Goal: Task Accomplishment & Management: Use online tool/utility

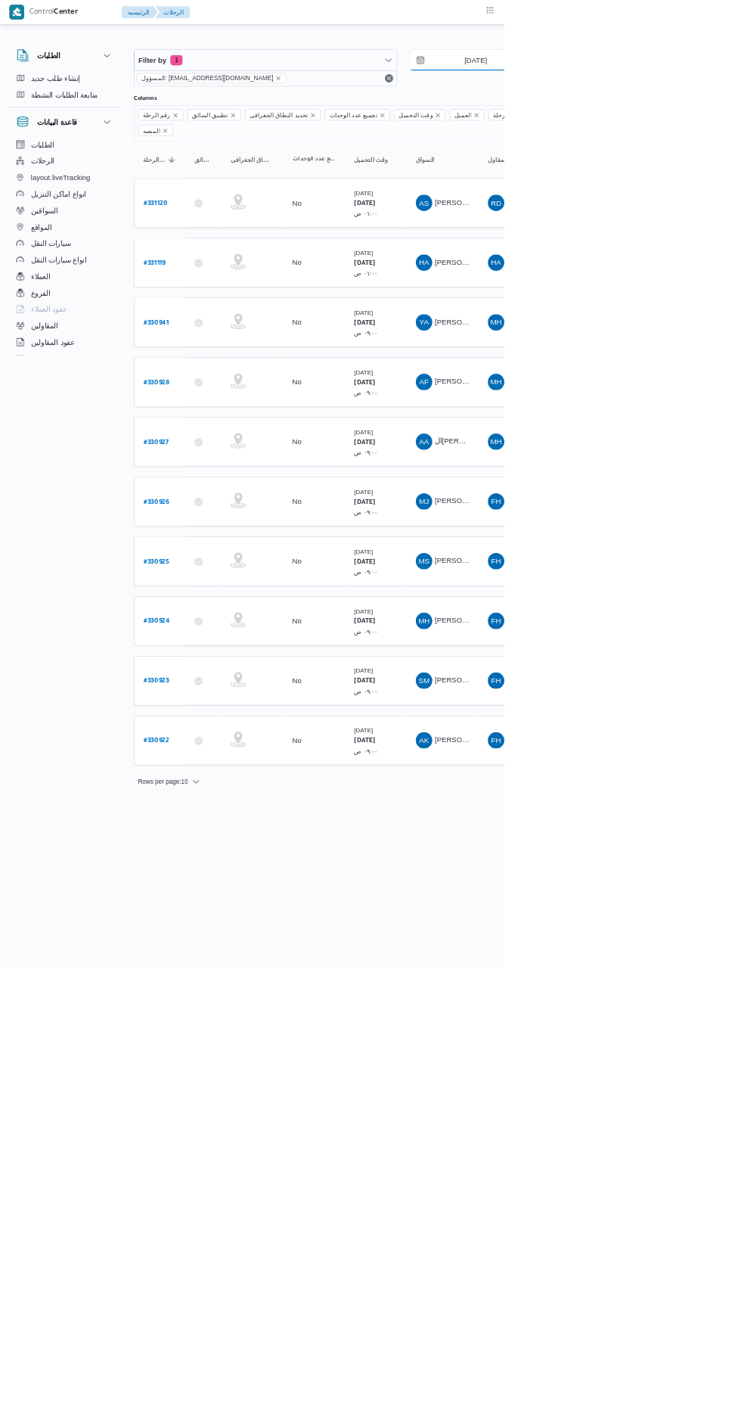
click at [728, 91] on input "[DATE]" at bounding box center [689, 88] width 172 height 30
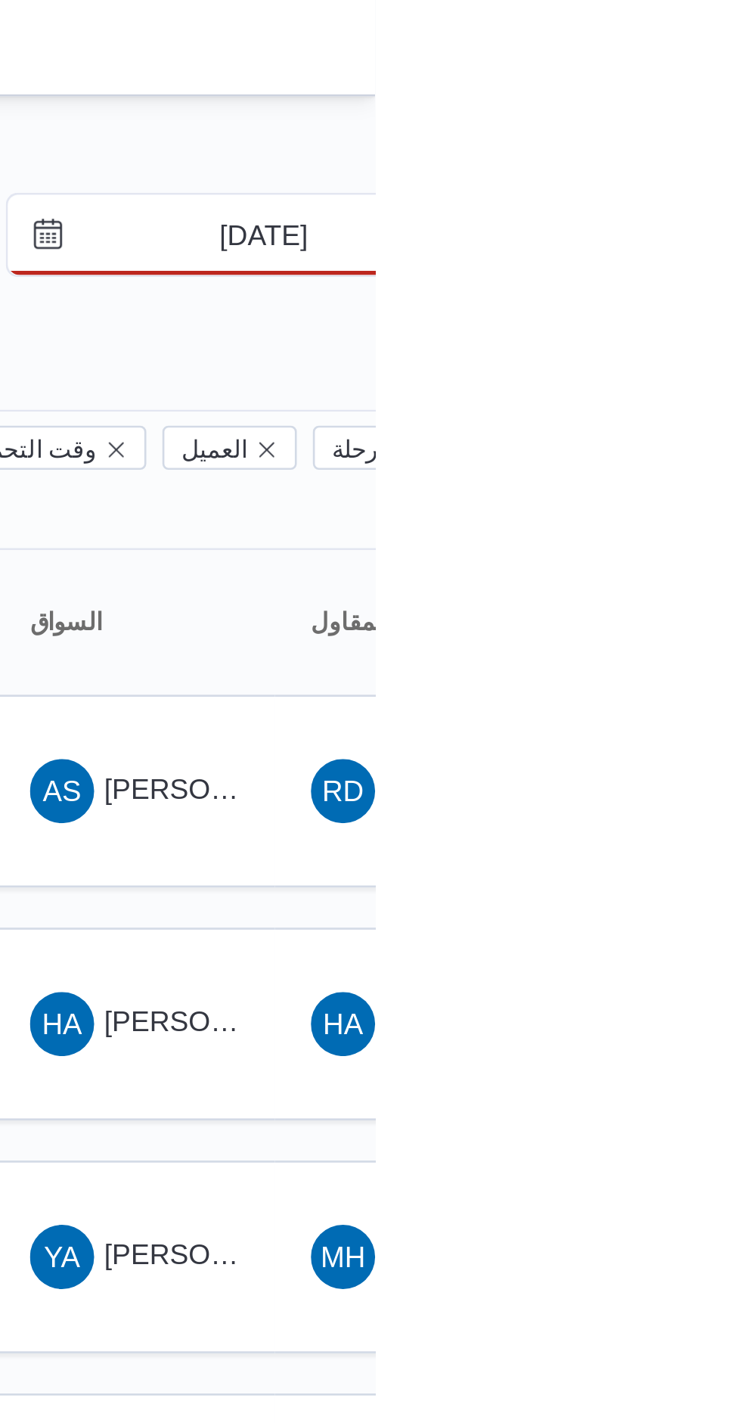
click at [702, 89] on input "15/8/2025" at bounding box center [689, 88] width 172 height 30
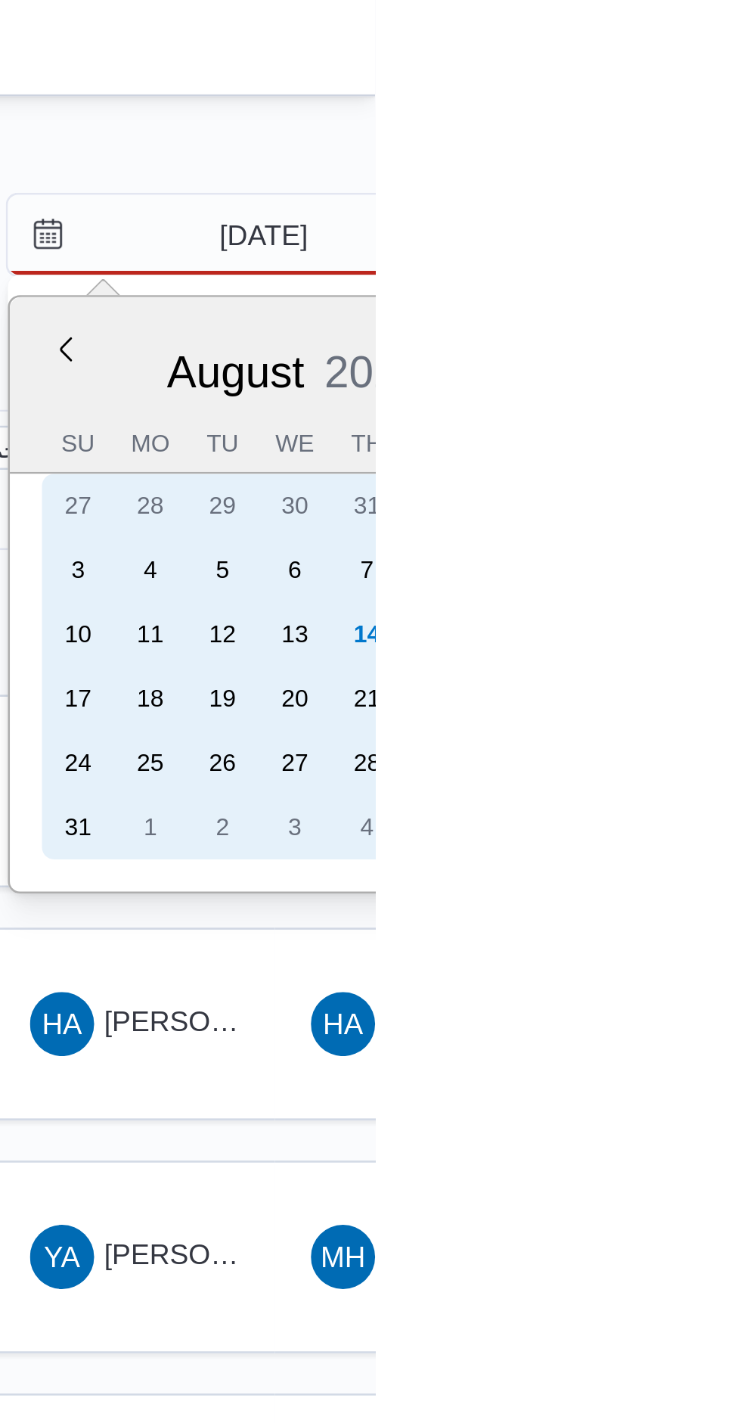
click at [741, 244] on div "14" at bounding box center [738, 239] width 24 height 24
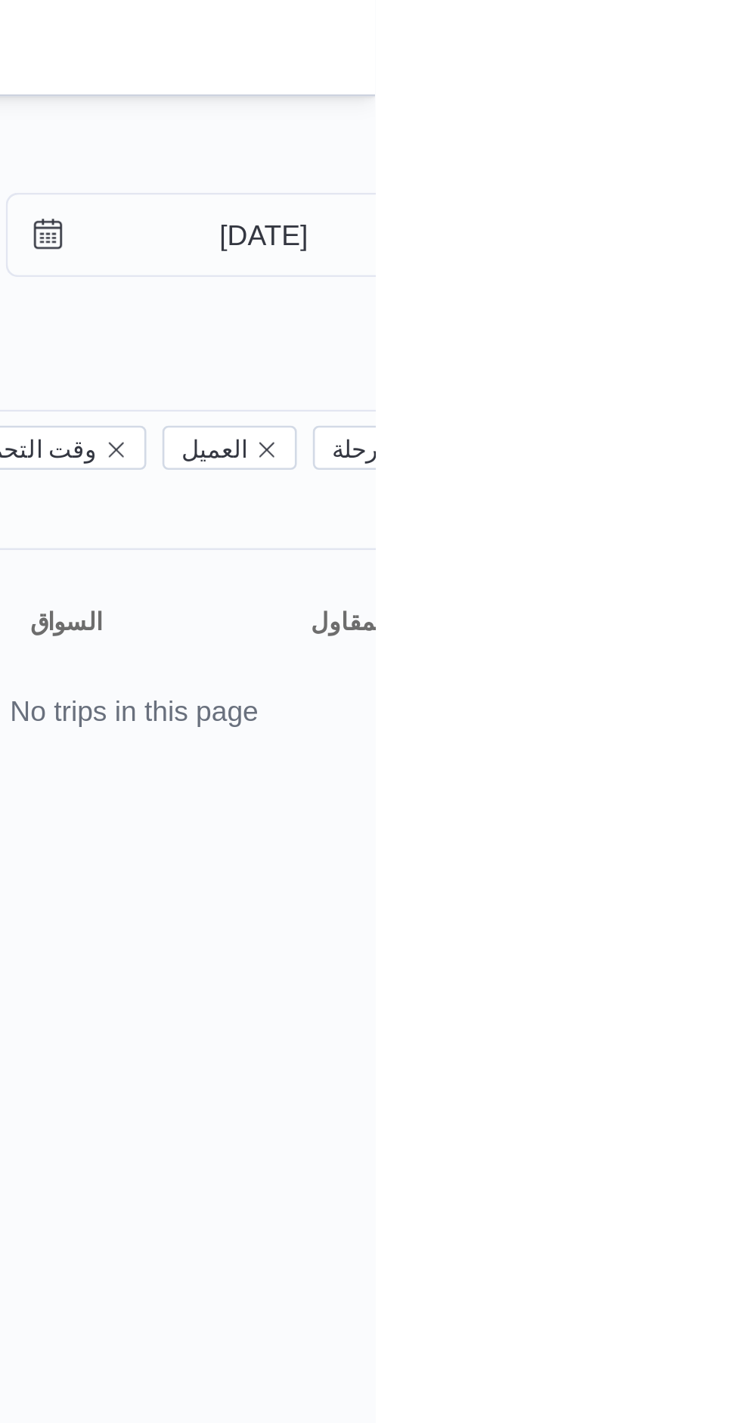
click at [741, 49] on div at bounding box center [651, 60] width 908 height 24
click at [713, 86] on input "14/8/2025" at bounding box center [689, 88] width 172 height 30
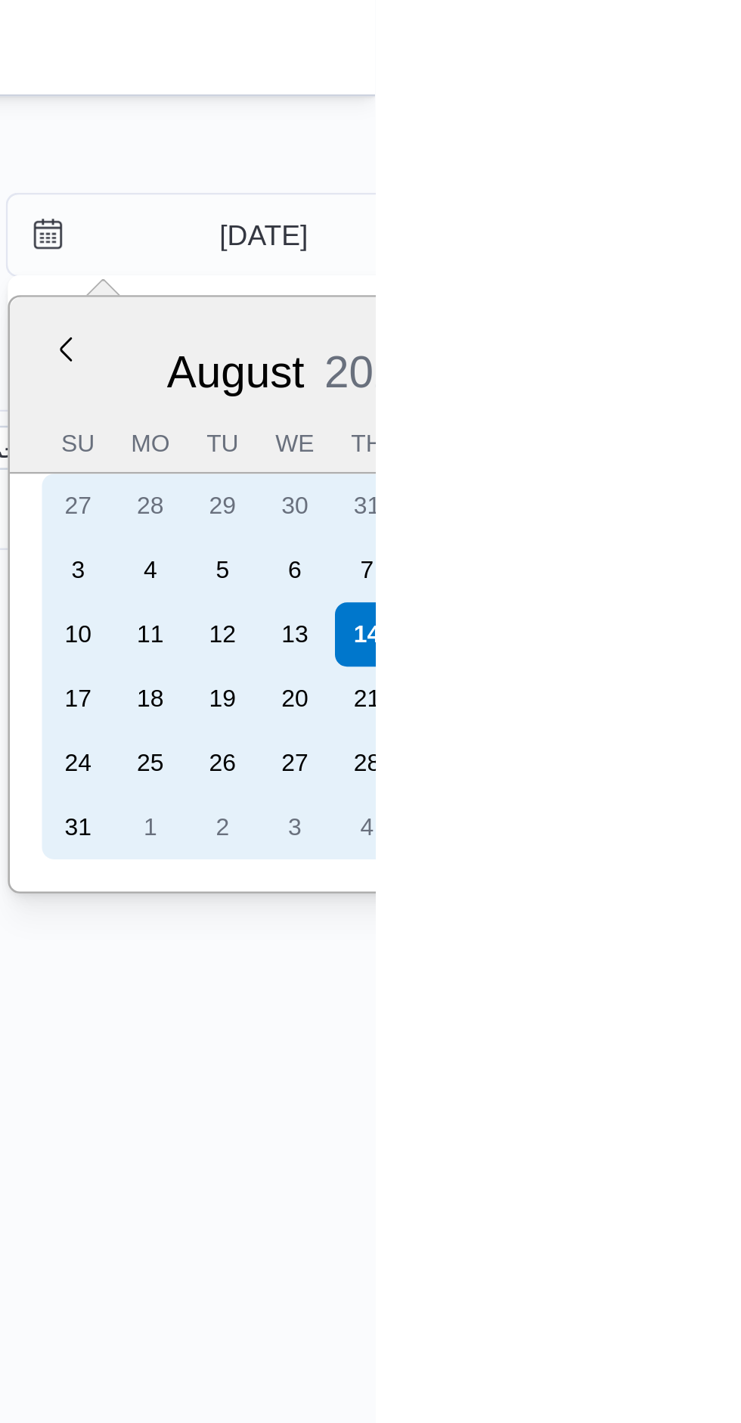
click at [711, 238] on div "13" at bounding box center [711, 239] width 24 height 24
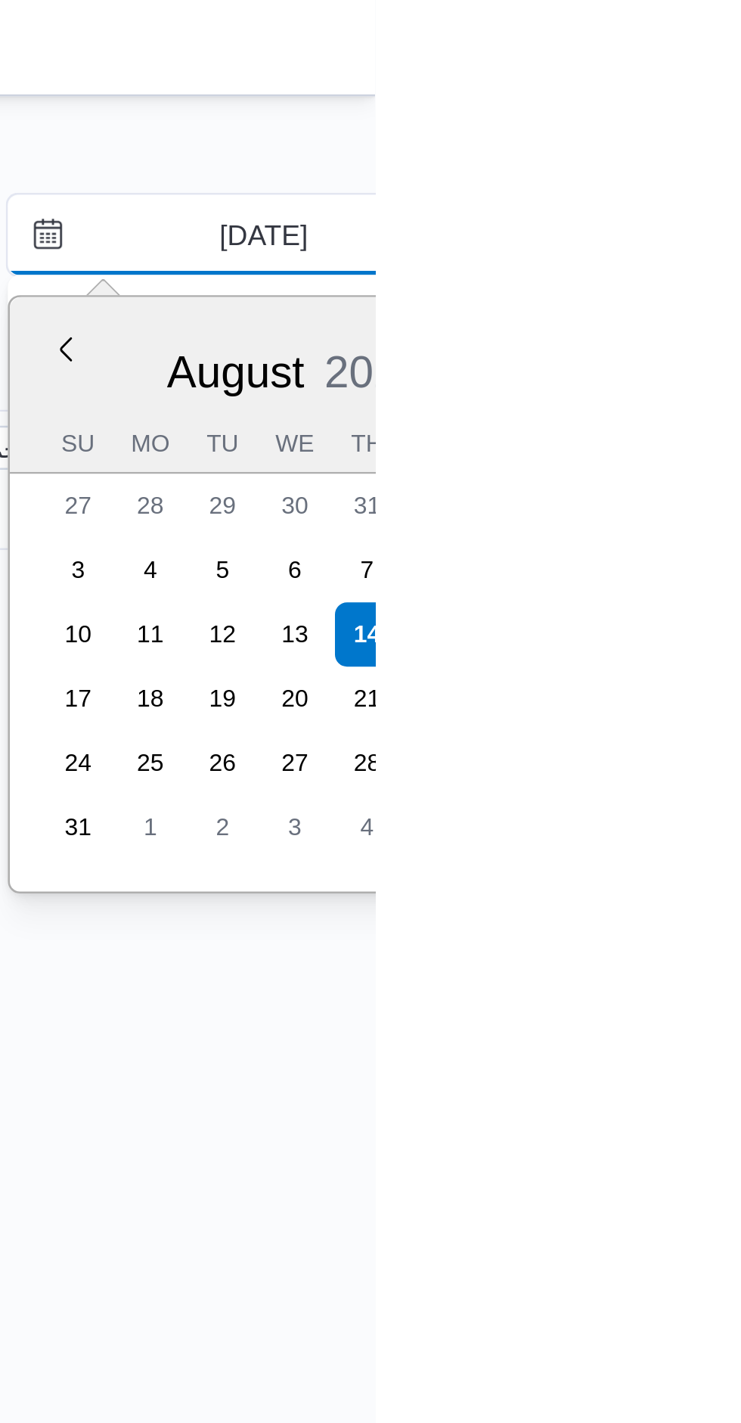
type input "[DATE]"
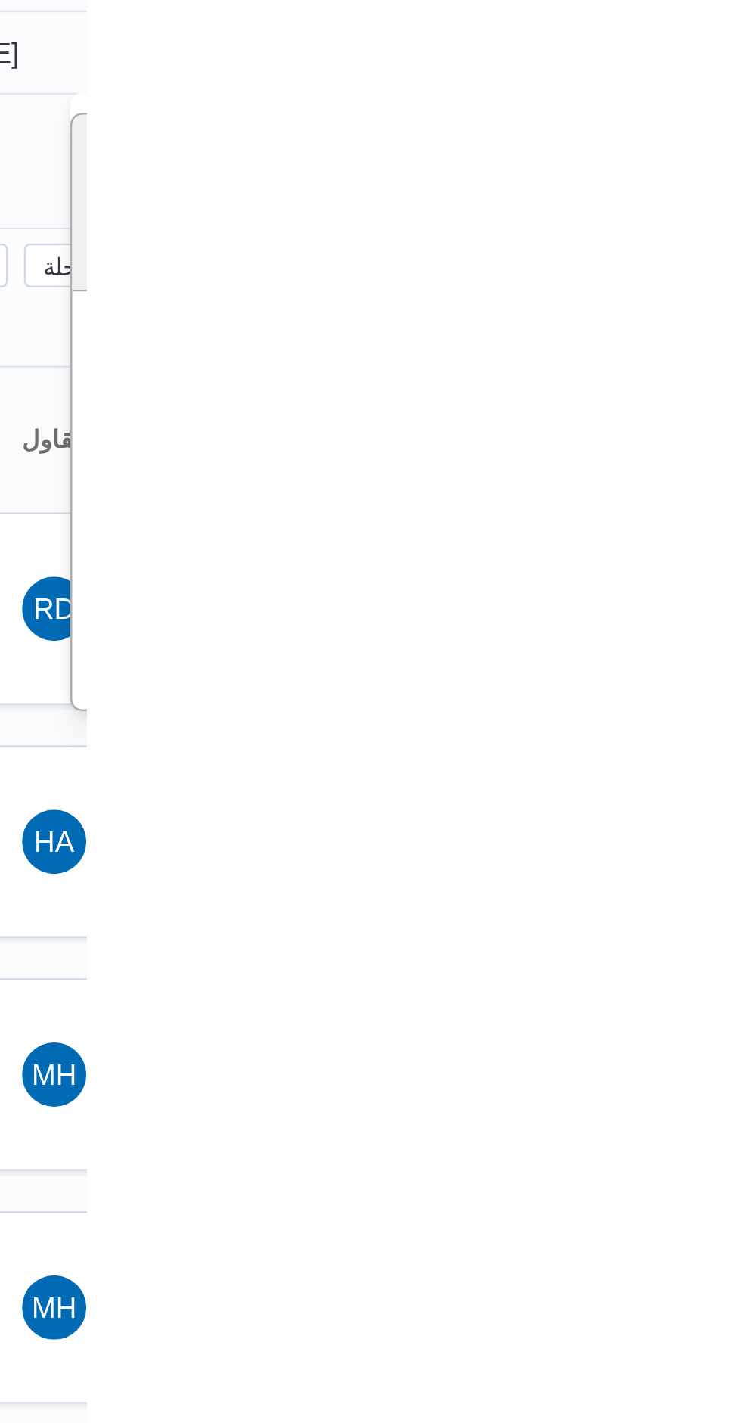
type input "[DATE]"
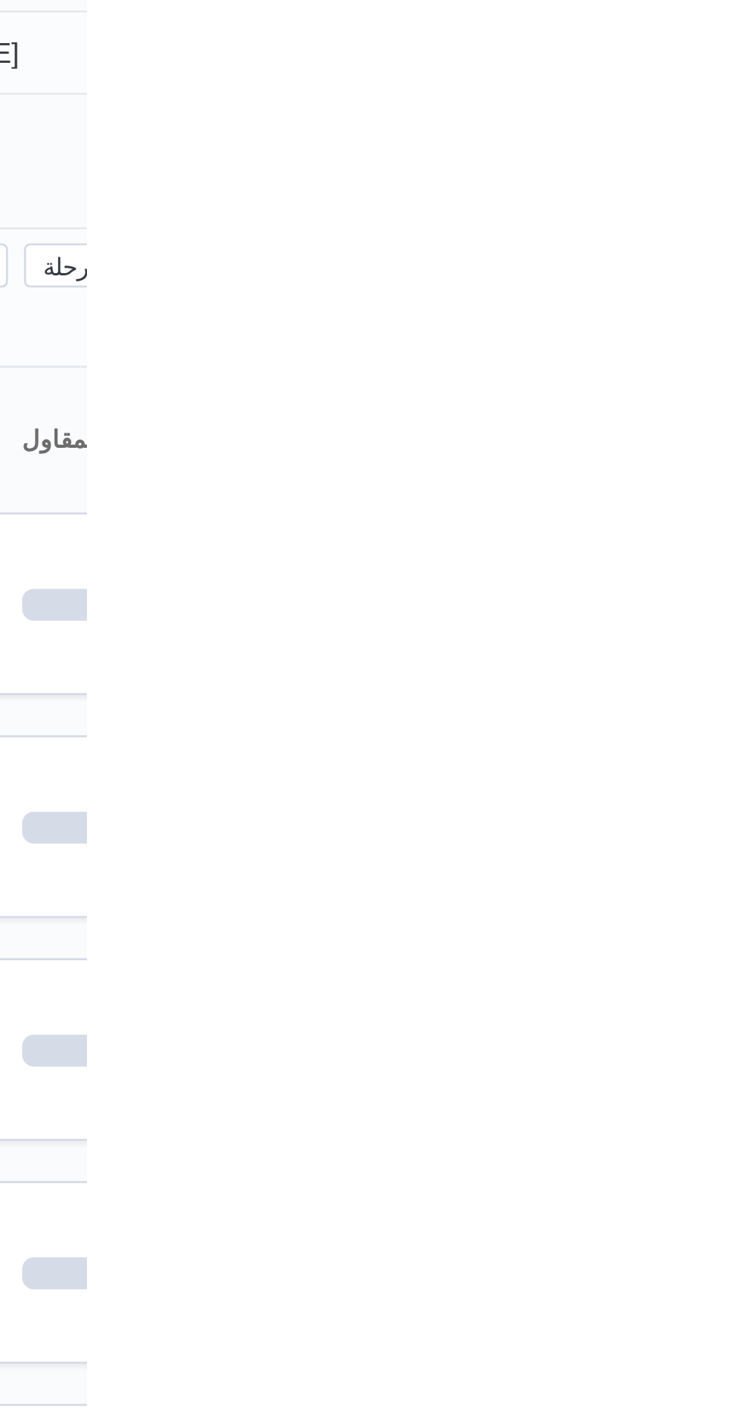
click at [741, 132] on div "Filter by 1 المسؤول: mostafa.elrouby@illa.com.eg 13/8/2025 → 13/8/2025" at bounding box center [593, 100] width 811 height 73
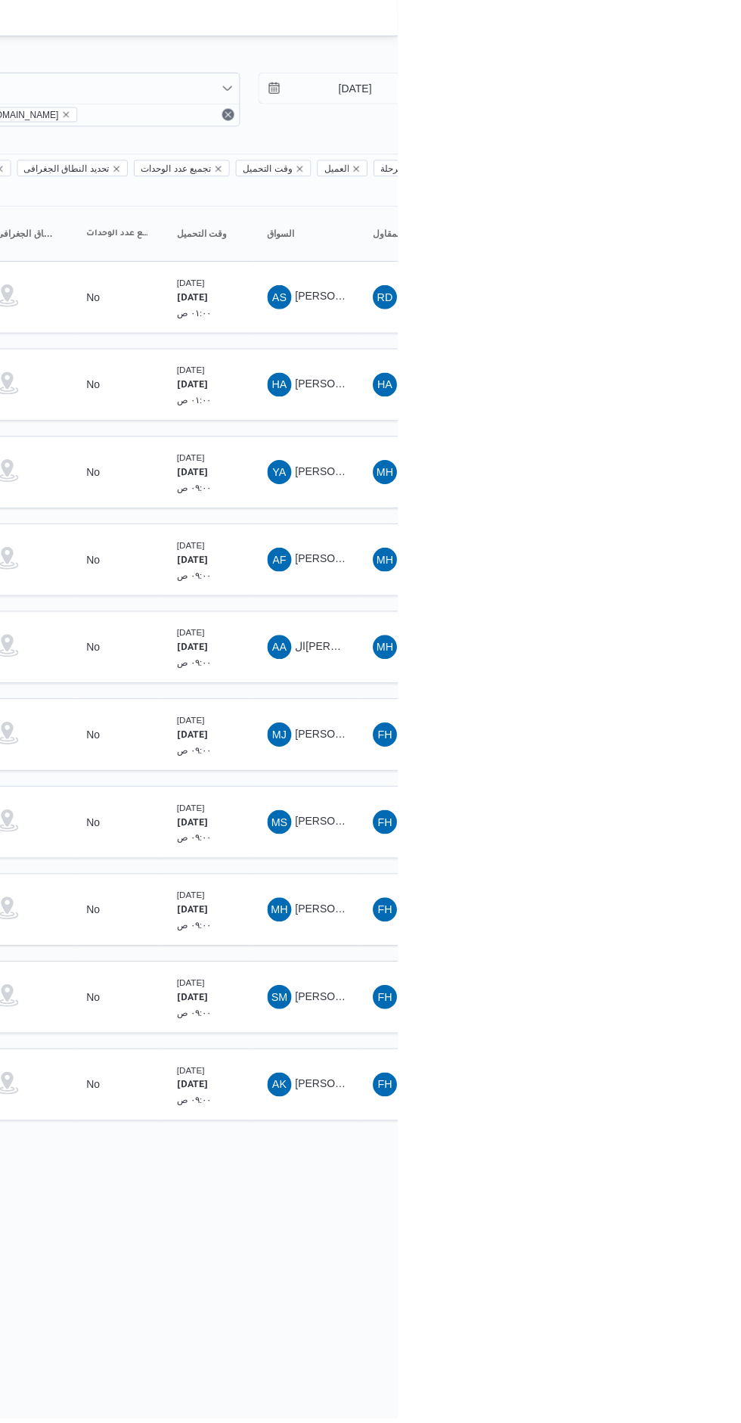
scroll to position [0, 24]
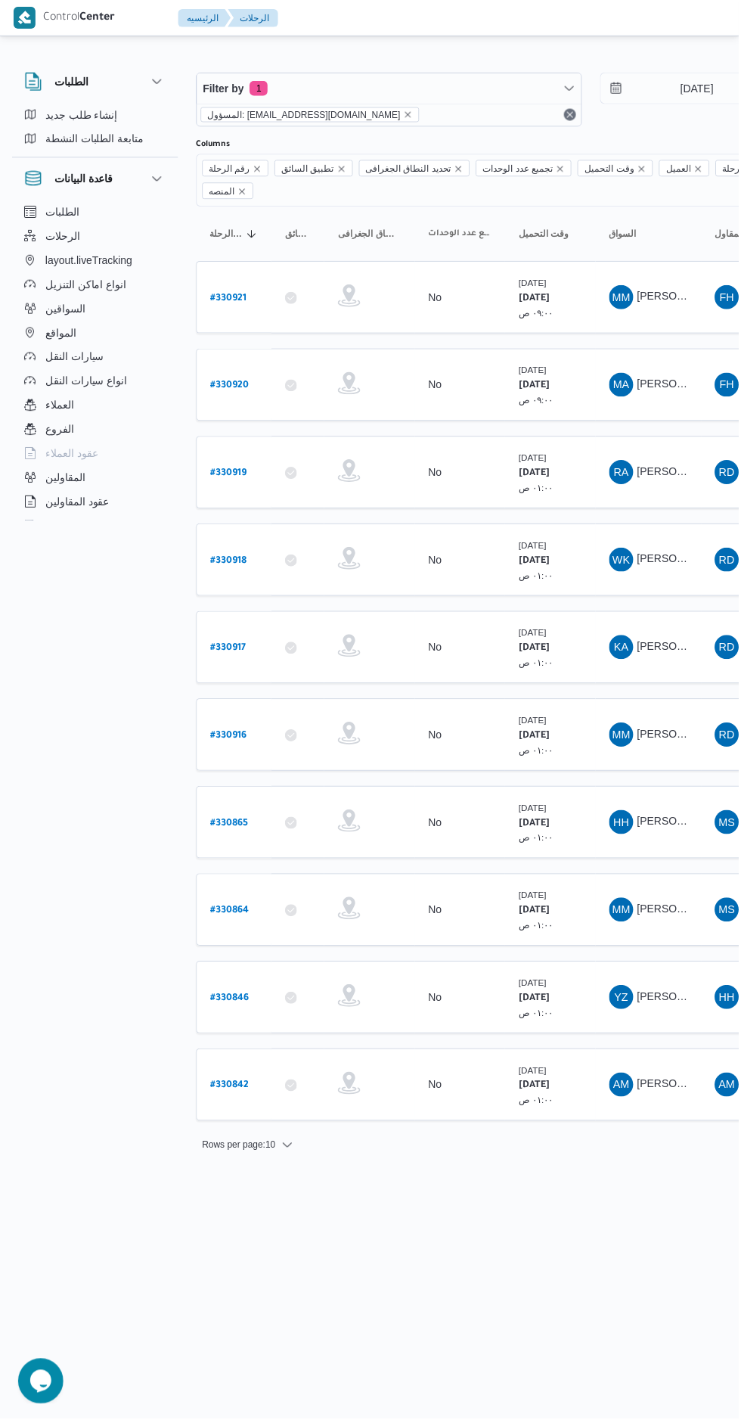
click at [241, 1084] on b "# 330842" at bounding box center [230, 1089] width 39 height 11
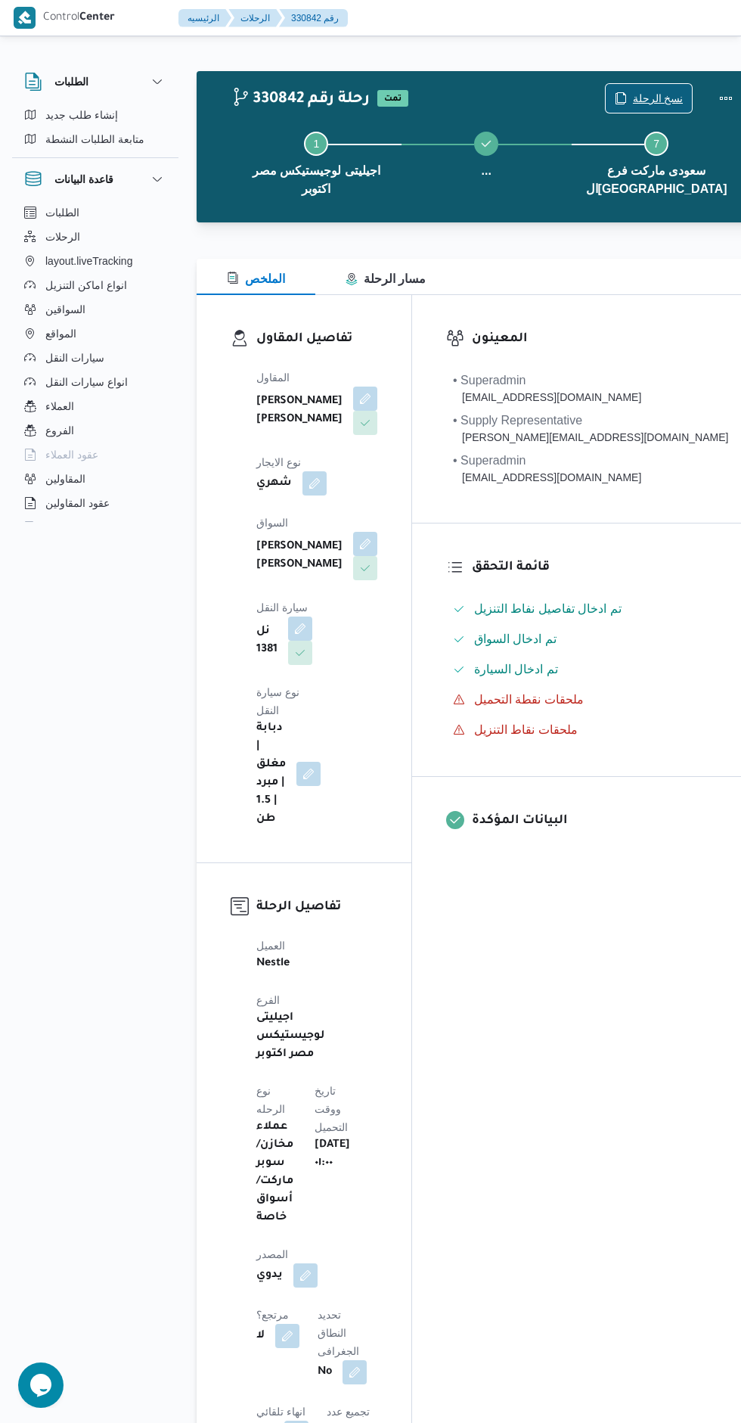
click at [633, 96] on span "نسخ الرحلة" at bounding box center [658, 98] width 51 height 18
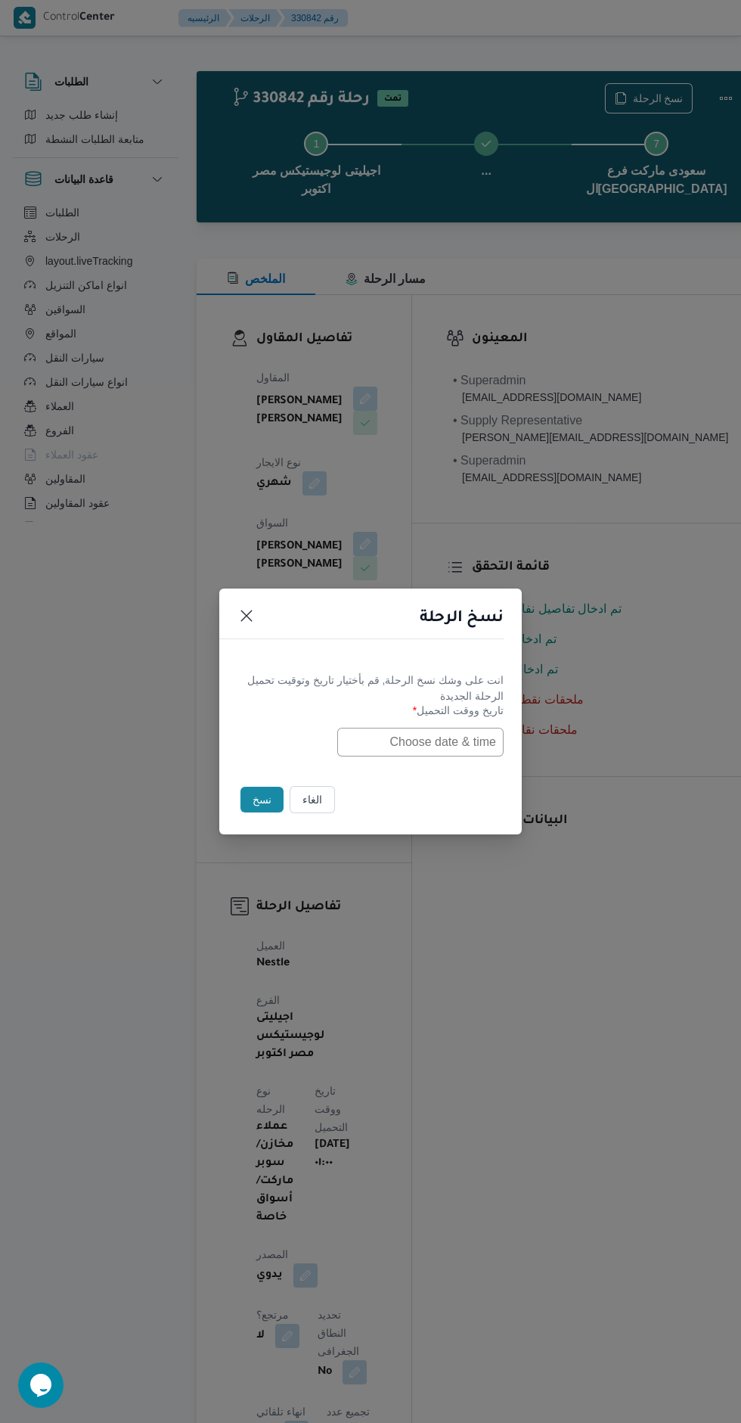
click at [430, 739] on input "text" at bounding box center [420, 742] width 166 height 29
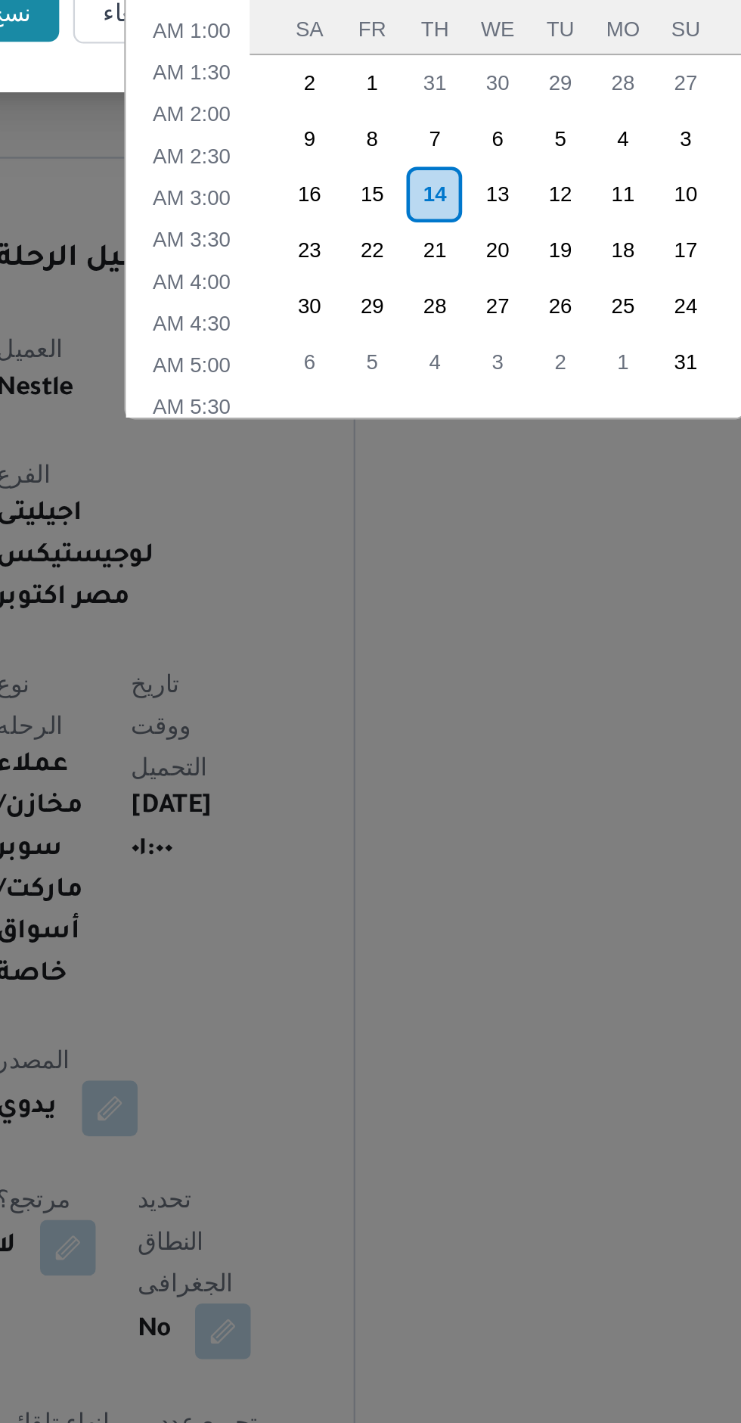
scroll to position [283, 0]
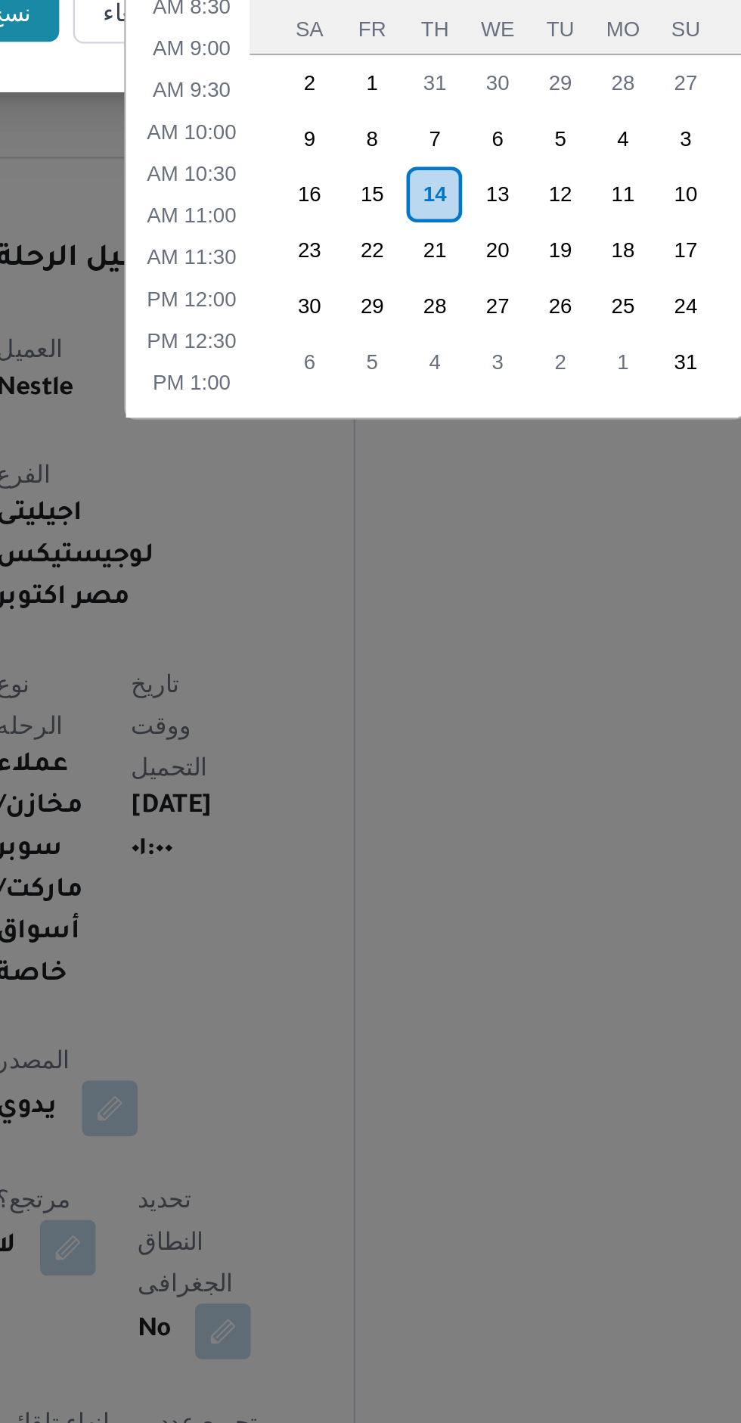
click at [451, 885] on div "14" at bounding box center [447, 879] width 24 height 24
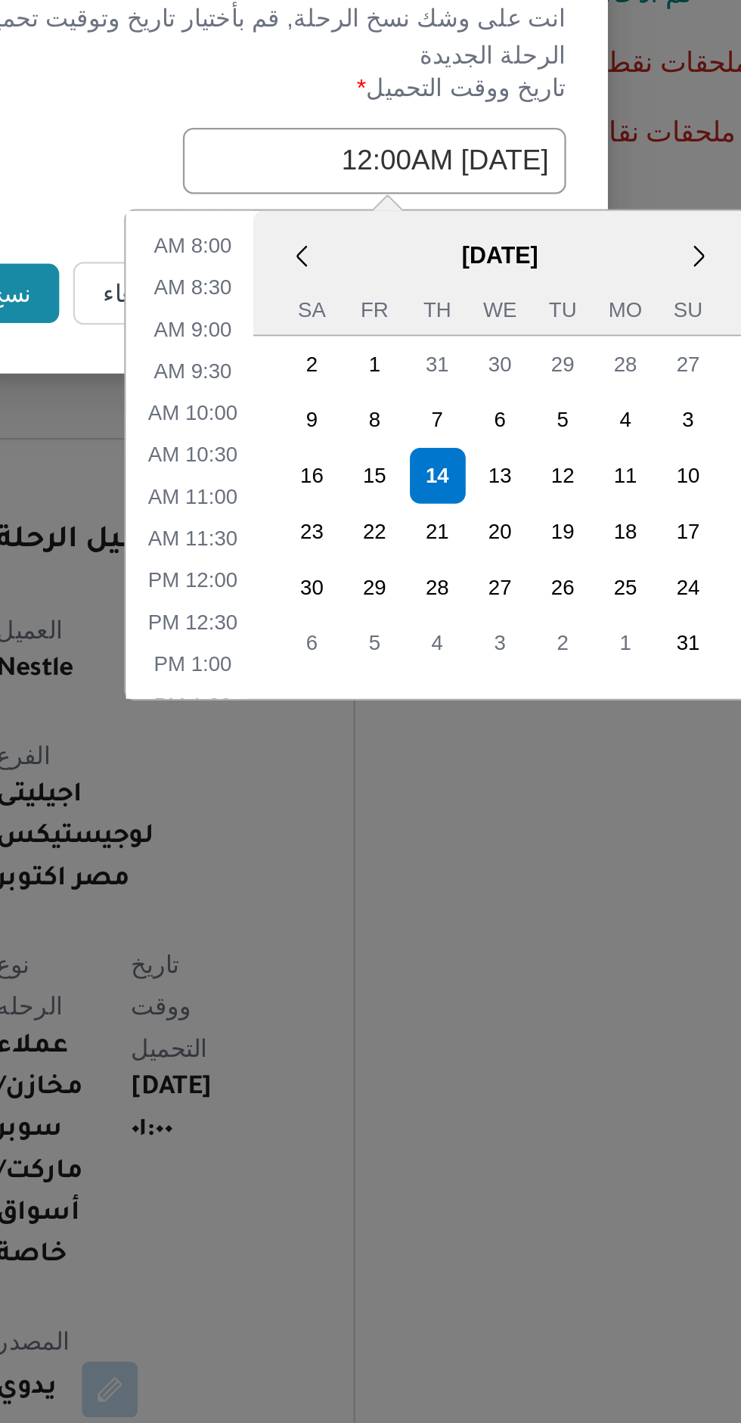
scroll to position [0, 0]
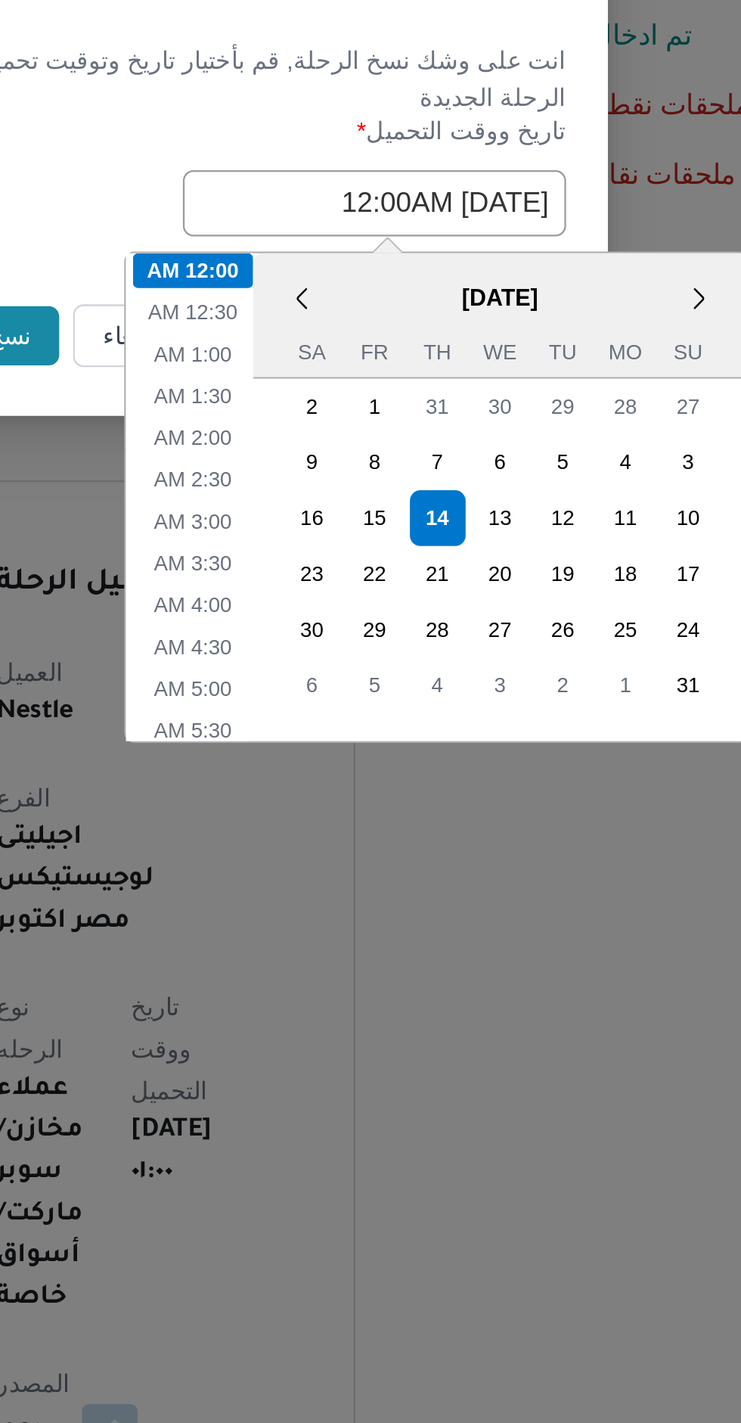
click at [335, 719] on div "نسخ الرحلة انت على وشك نسخ الرحلة, قم بأختيار تاريخ وتوقيت تحميل الرحلة الجديدة…" at bounding box center [370, 711] width 741 height 1423
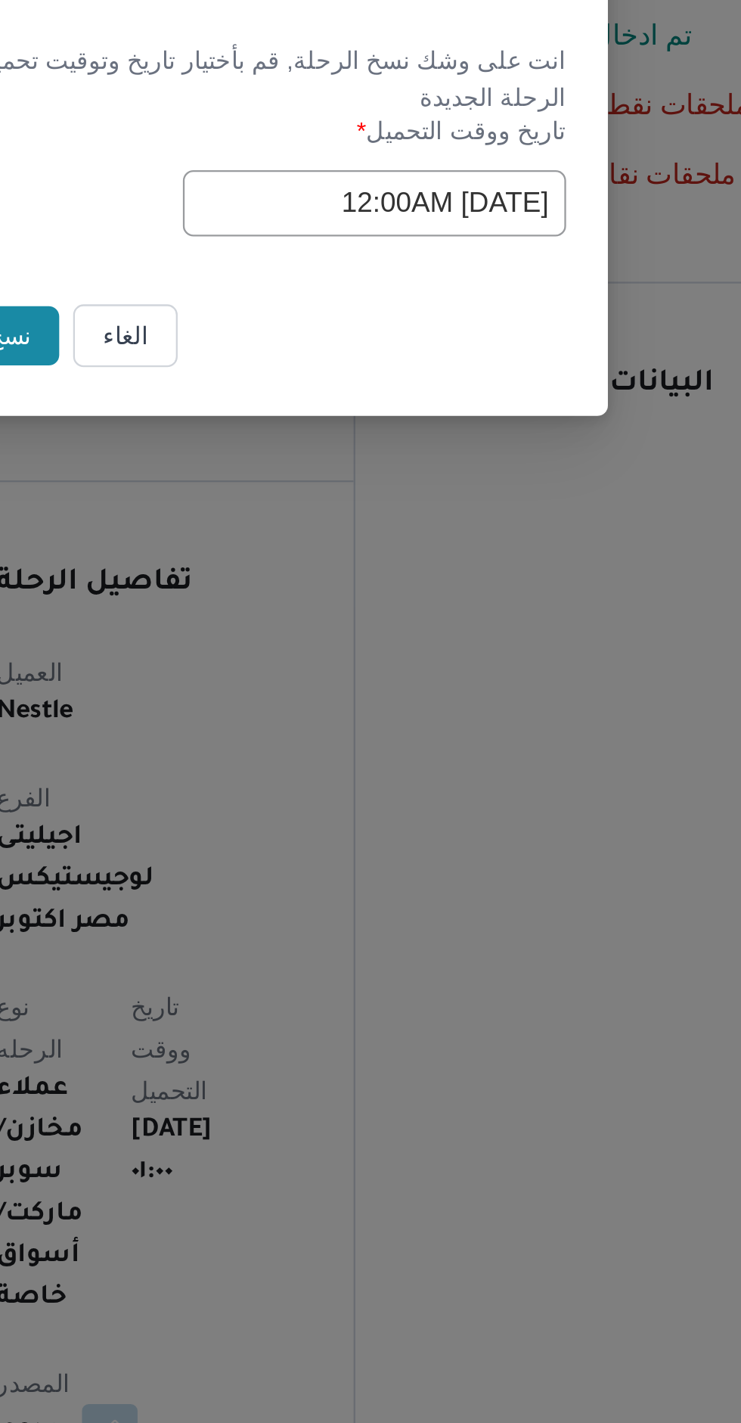
click at [378, 742] on input "14/08/2025 12:00AM" at bounding box center [420, 742] width 166 height 29
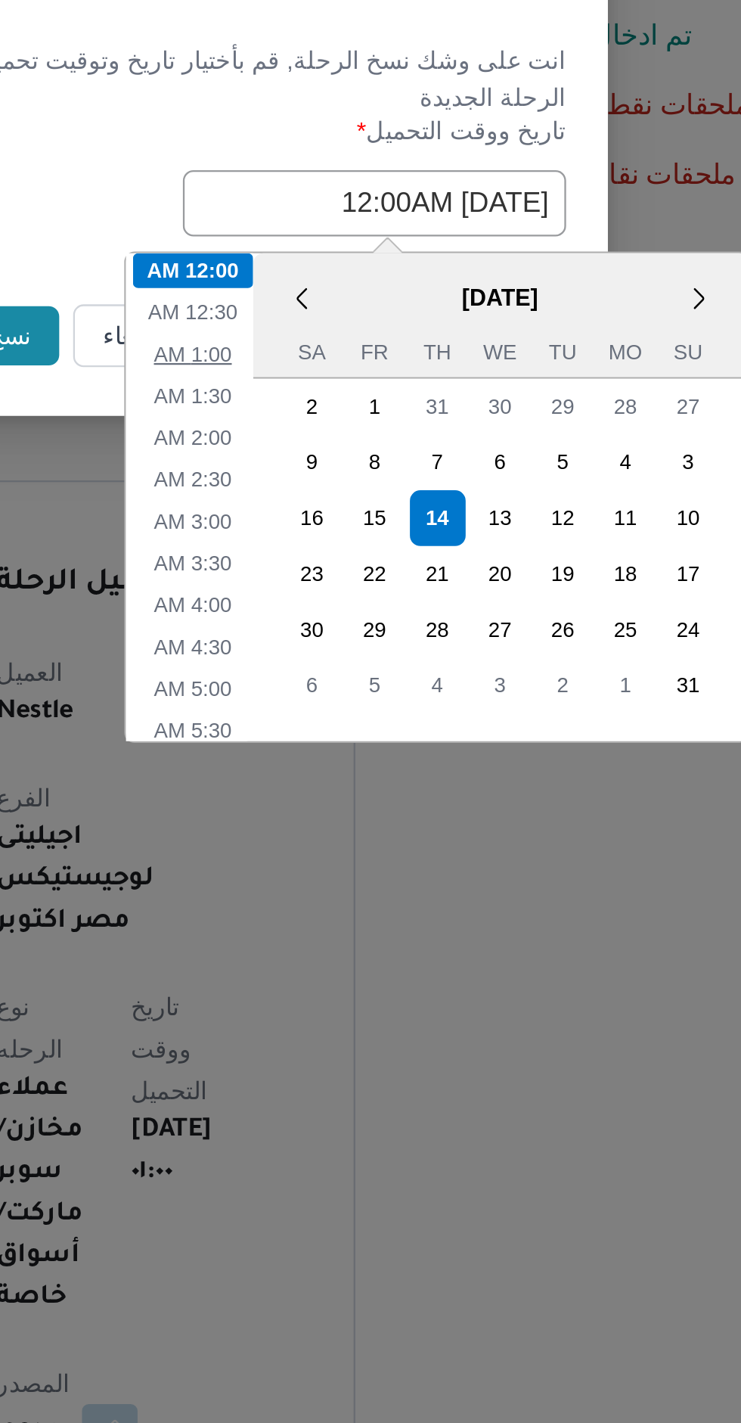
click at [348, 809] on li "1:00 AM" at bounding box center [341, 807] width 46 height 15
type input "14/08/2025 1:00AM"
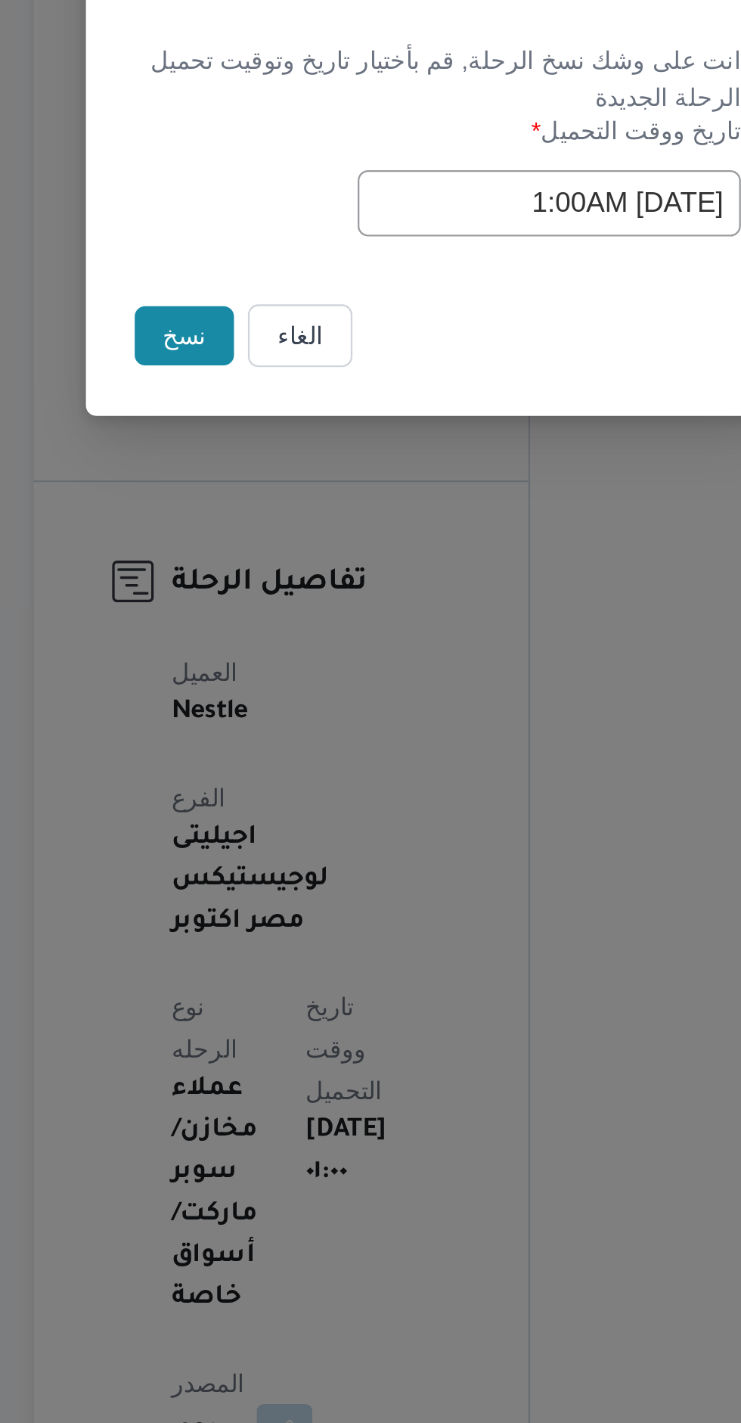
click at [264, 807] on button "نسخ" at bounding box center [262, 800] width 43 height 26
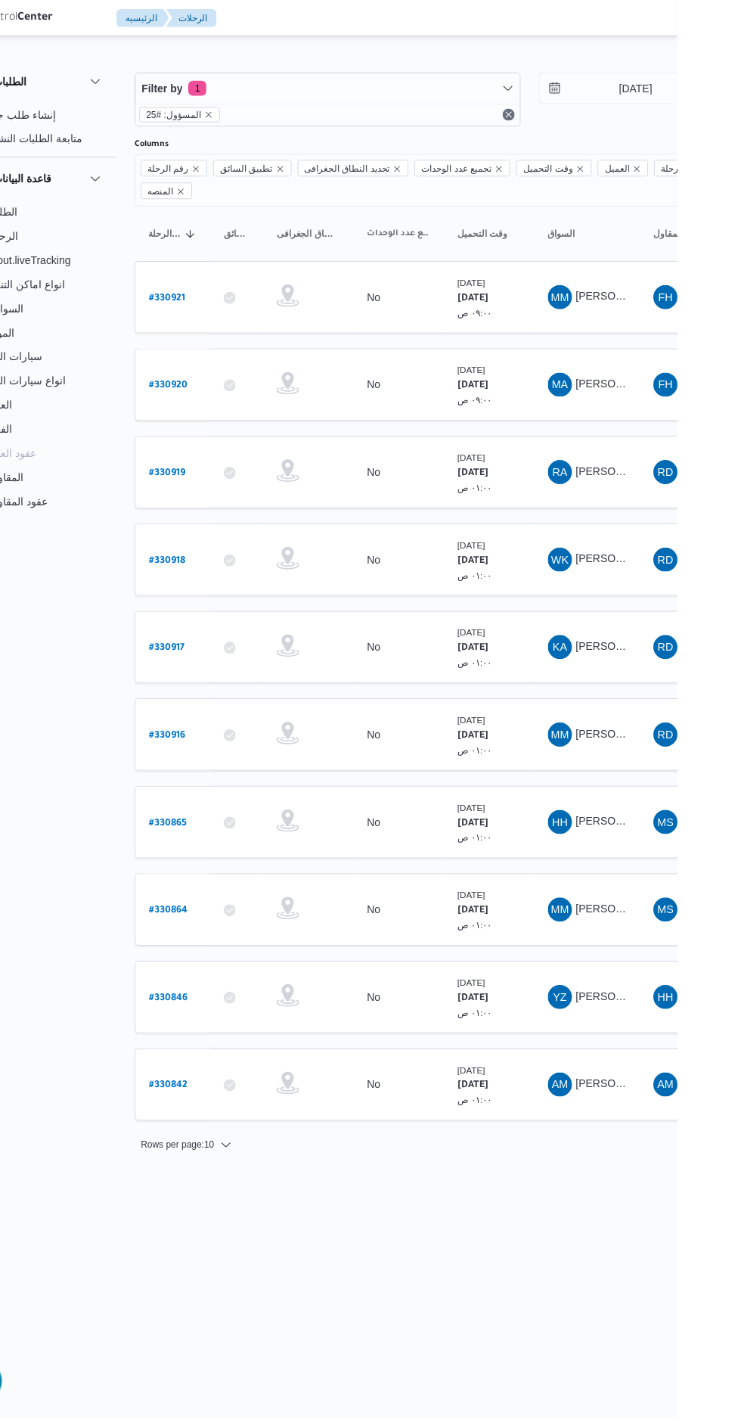
click at [238, 996] on b "# 330846" at bounding box center [230, 1001] width 39 height 11
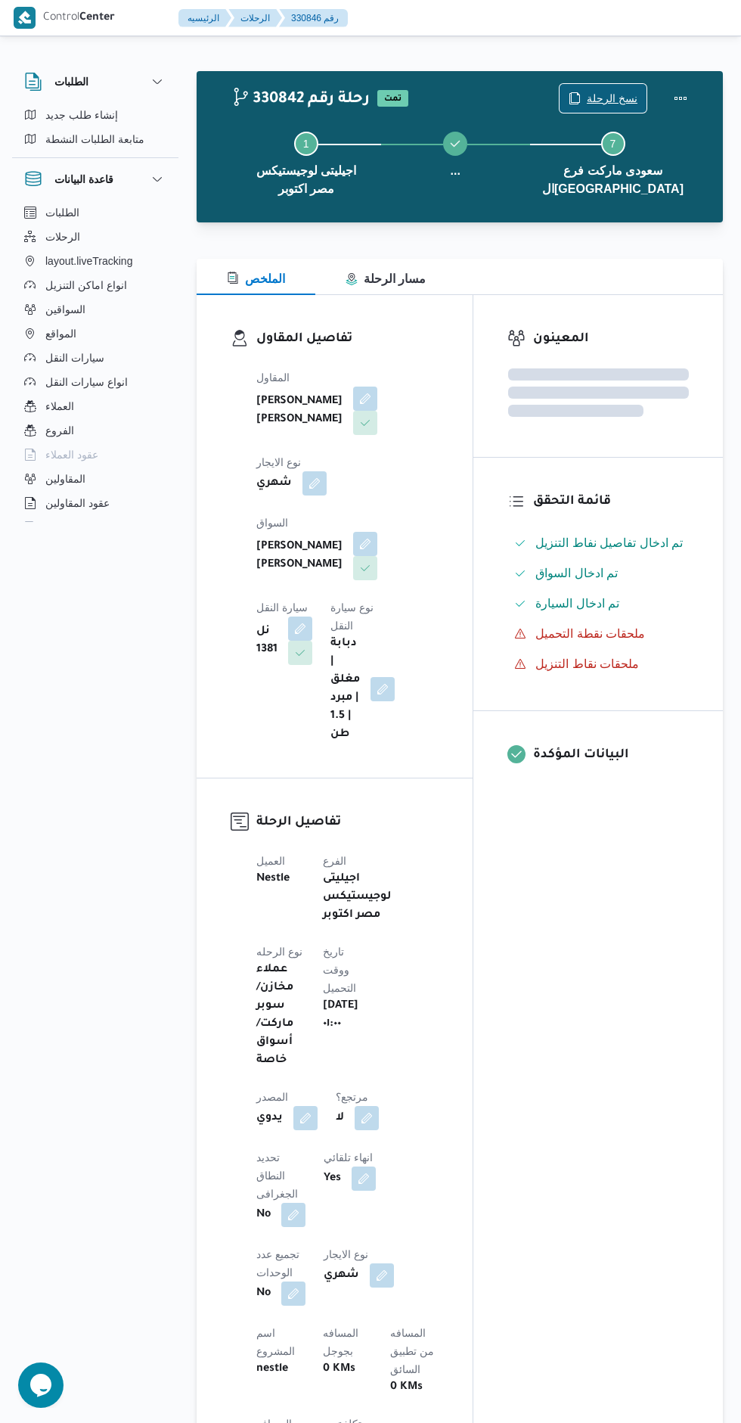
click at [581, 94] on icon "button" at bounding box center [575, 98] width 12 height 12
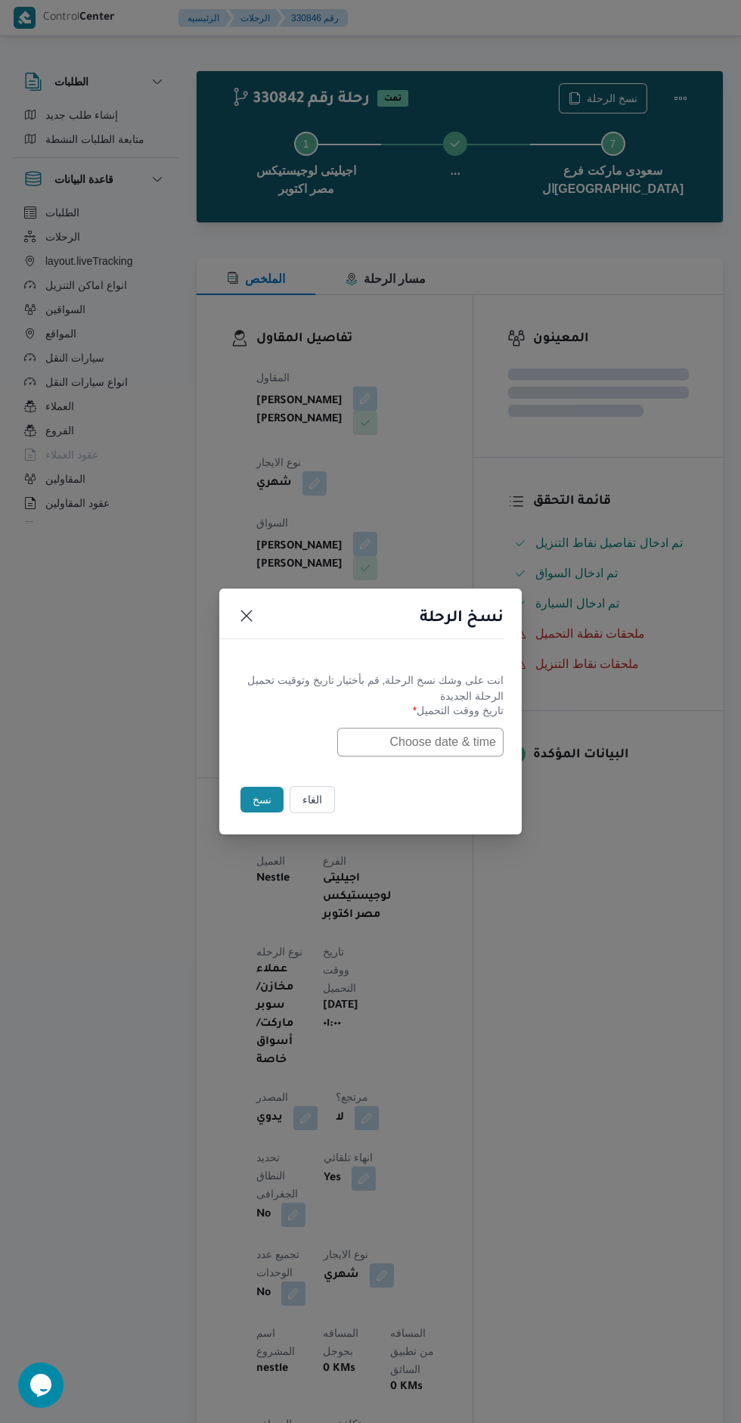
click at [535, 978] on div "نسخ الرحلة انت على وشك نسخ الرحلة, قم بأختيار تاريخ وتوقيت تحميل الرحلة الجديدة…" at bounding box center [370, 711] width 741 height 1423
click at [309, 798] on button "الغاء" at bounding box center [312, 799] width 45 height 27
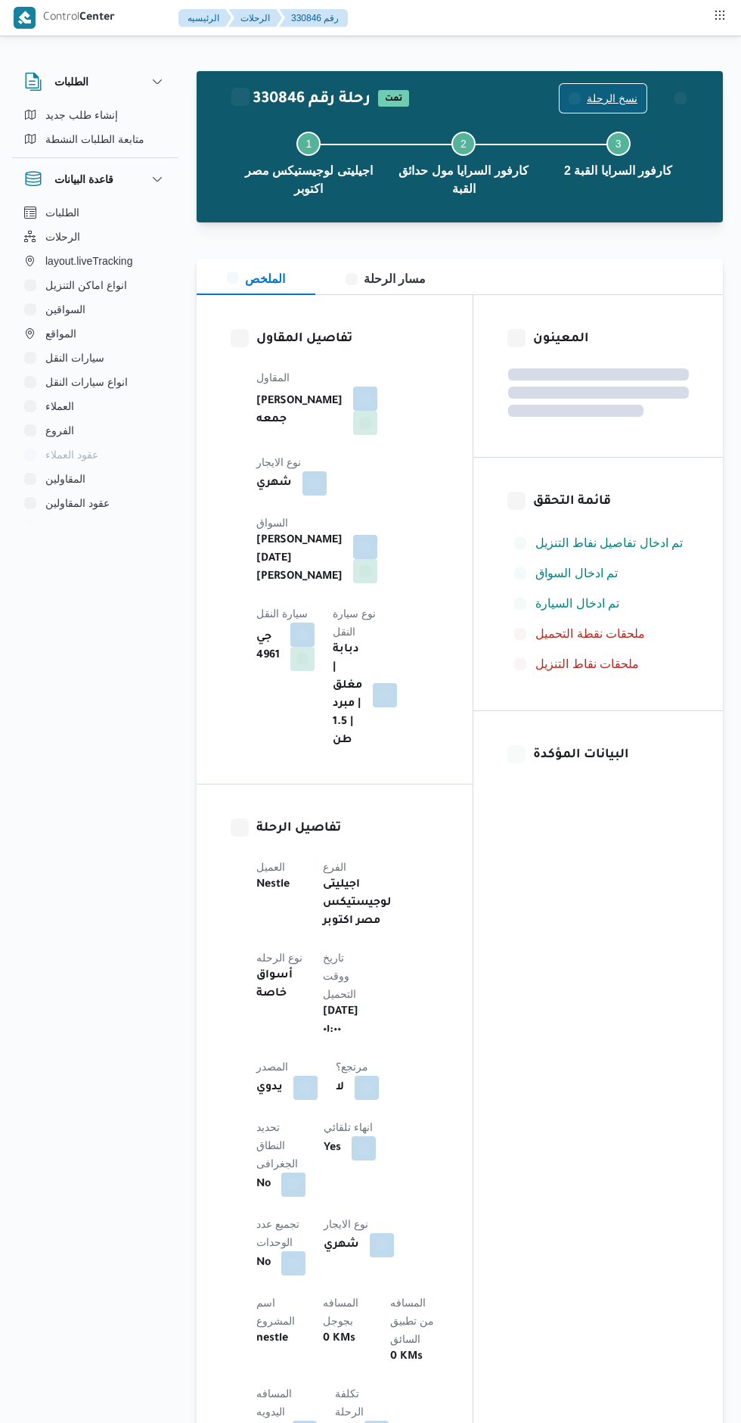
click at [598, 99] on span "نسخ الرحلة" at bounding box center [612, 98] width 51 height 18
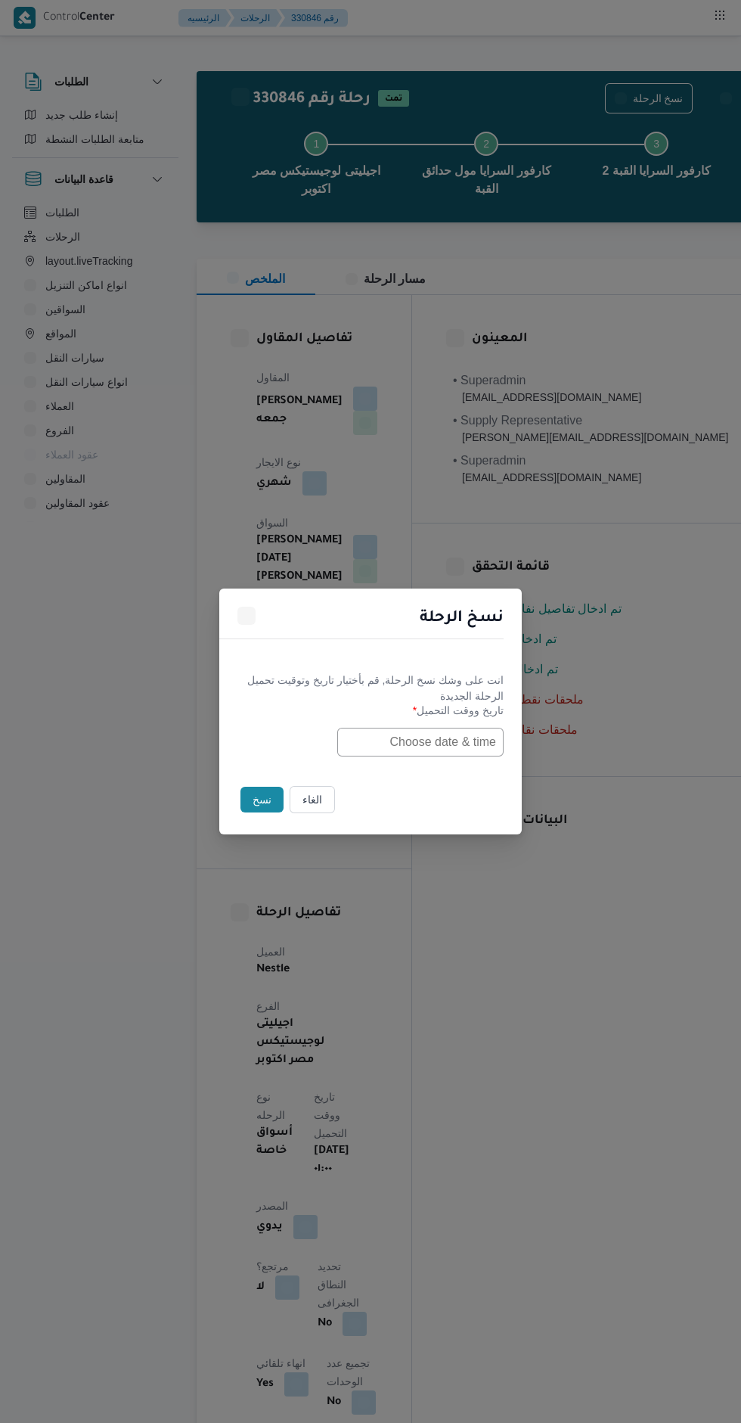
click at [436, 739] on input "text" at bounding box center [420, 742] width 166 height 29
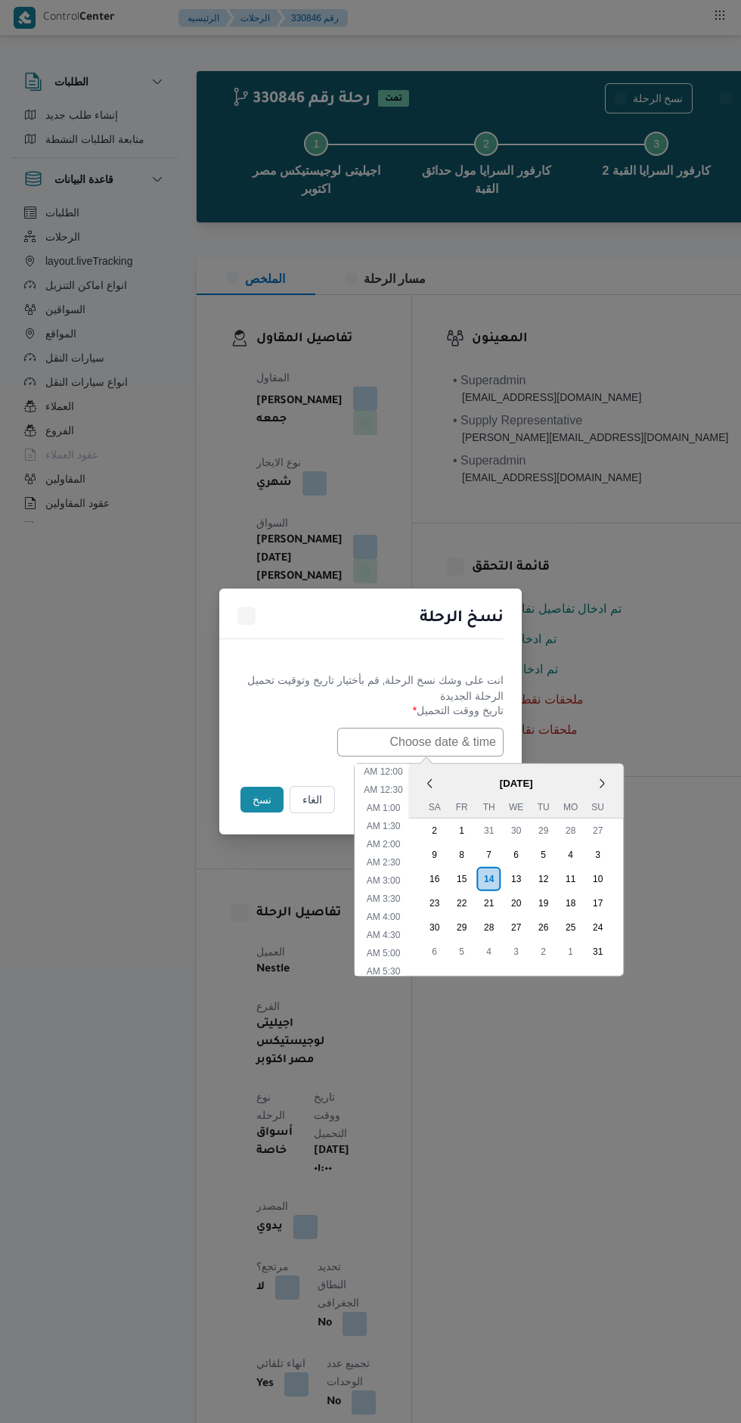
scroll to position [283, 0]
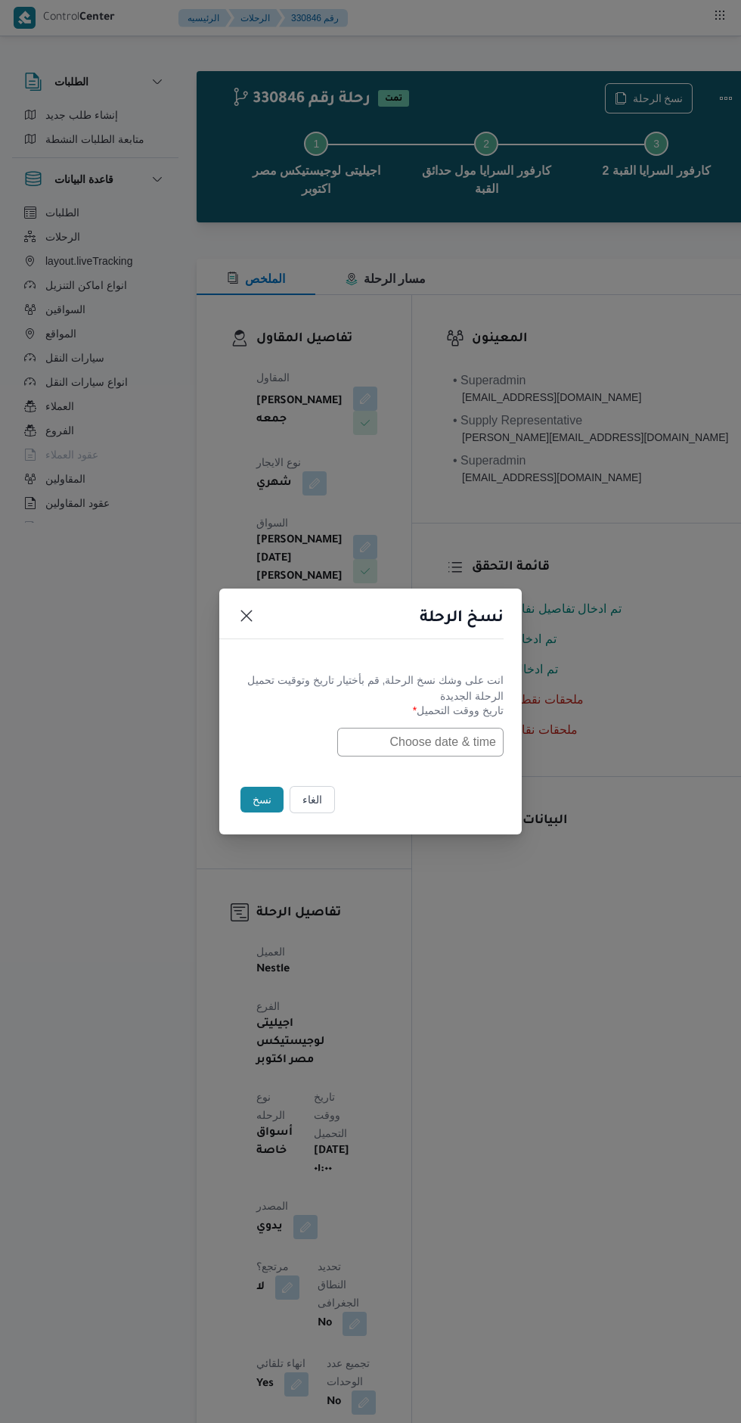
click at [441, 375] on div "نسخ الرحلة انت على وشك نسخ الرحلة, قم بأختيار تاريخ وتوقيت تحميل الرحلة الجديدة…" at bounding box center [370, 711] width 741 height 1423
click at [433, 744] on input "text" at bounding box center [420, 742] width 166 height 29
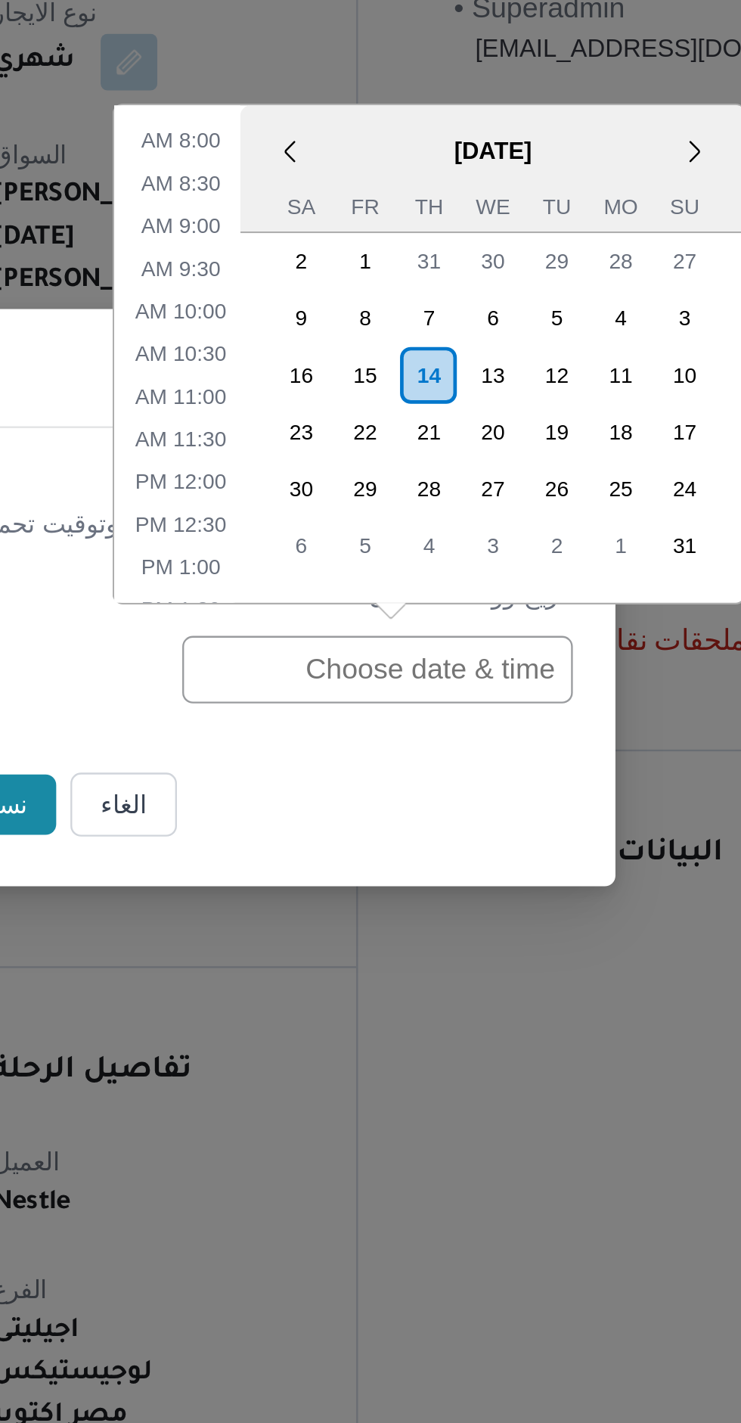
scroll to position [0, 0]
click at [440, 629] on div "14" at bounding box center [442, 616] width 24 height 24
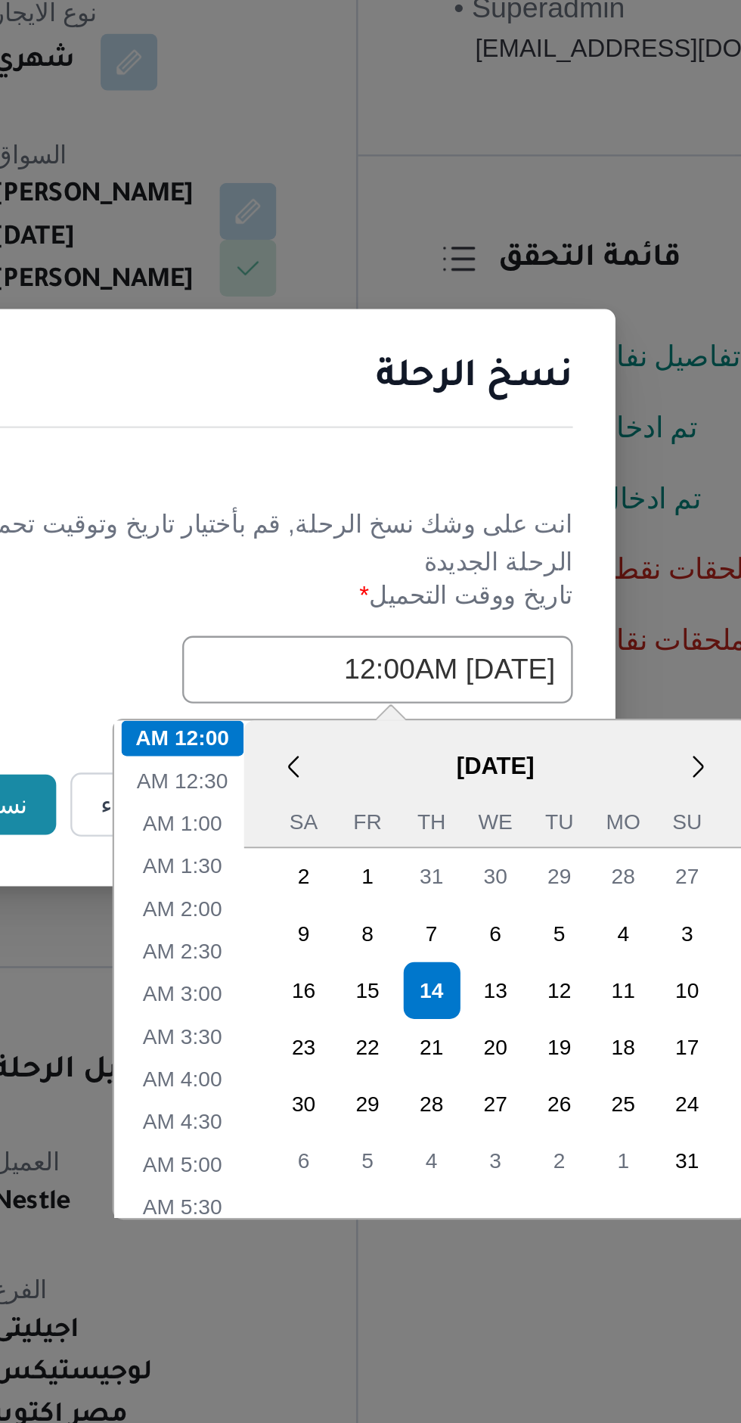
click at [400, 915] on div "24 25 26 27 28 29 30" at bounding box center [470, 927] width 191 height 24
click at [348, 807] on li "1:00 AM" at bounding box center [338, 807] width 46 height 15
type input "14/08/2025 1:00AM"
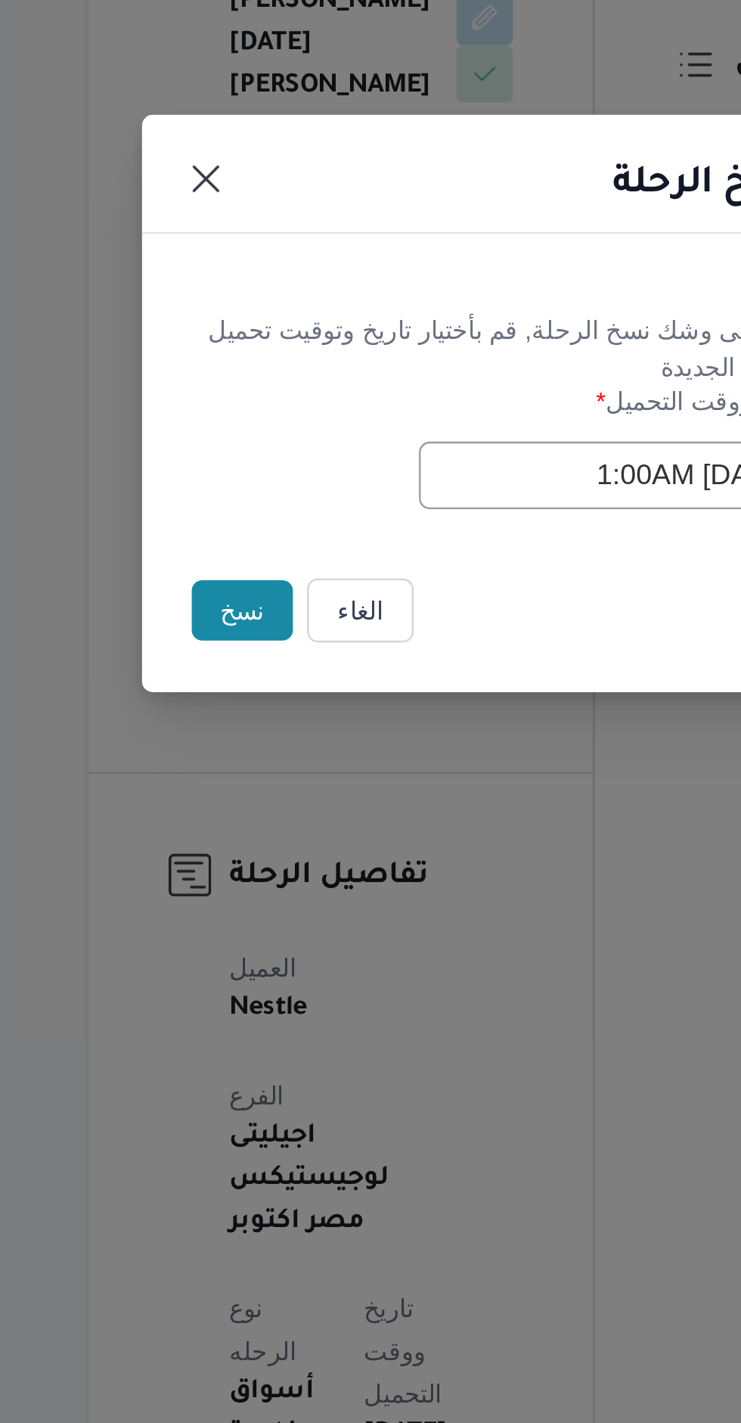
click at [268, 799] on button "نسخ" at bounding box center [262, 800] width 43 height 26
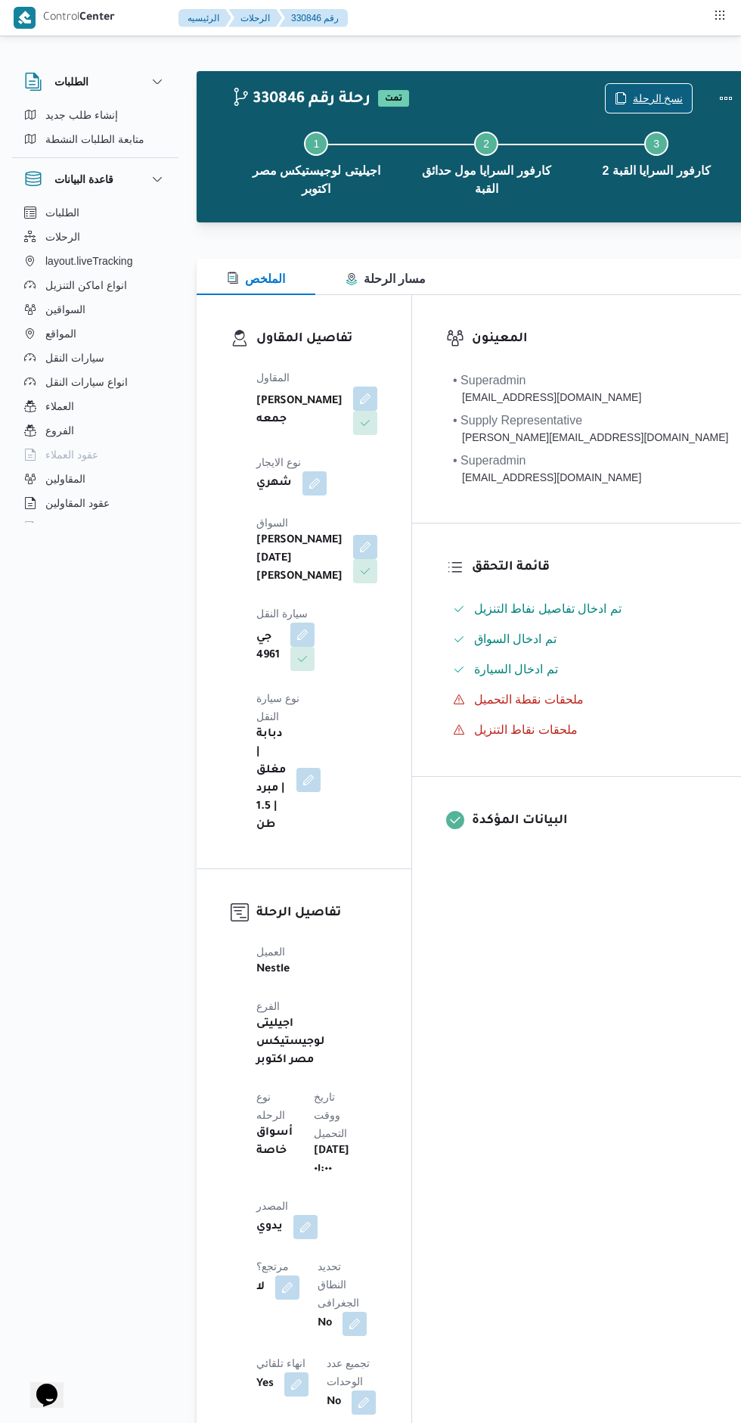
click at [633, 99] on span "نسخ الرحلة" at bounding box center [658, 98] width 51 height 18
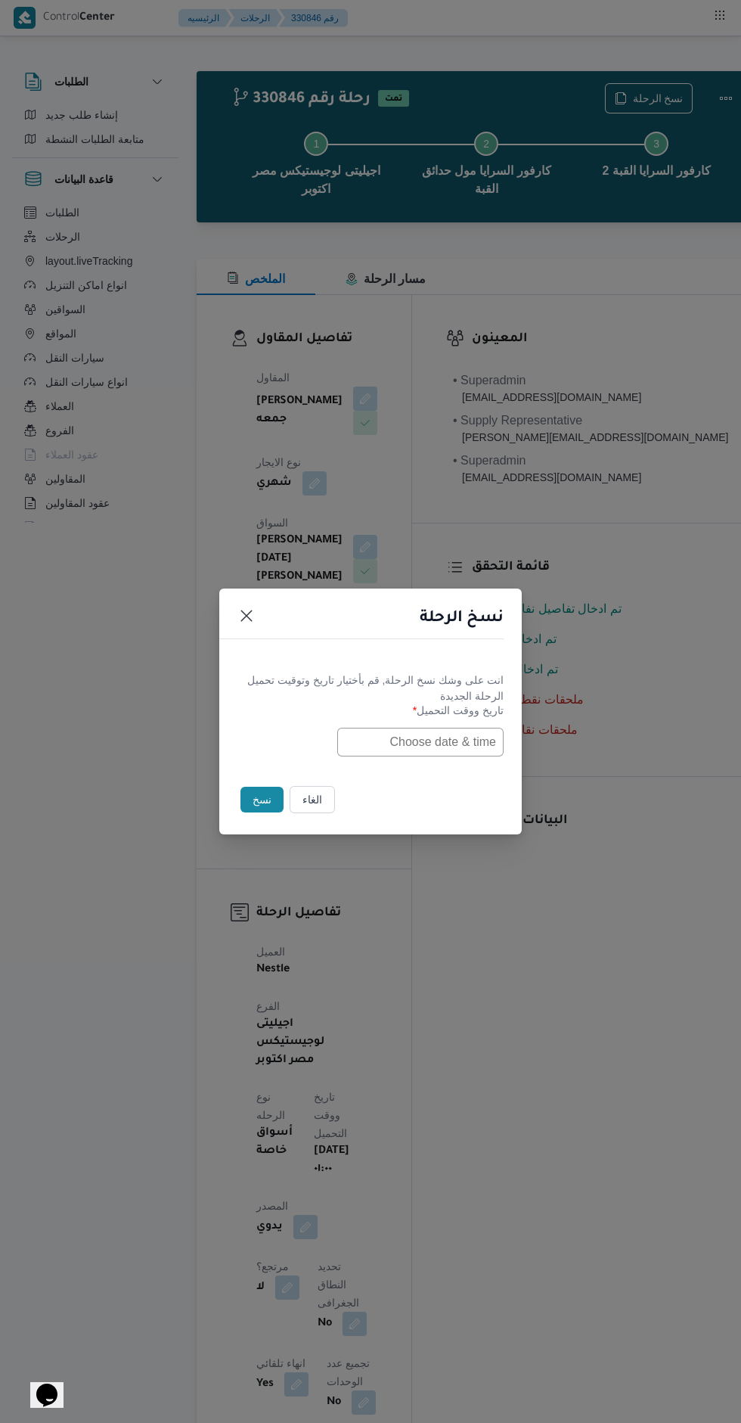
click at [478, 739] on input "text" at bounding box center [420, 742] width 166 height 29
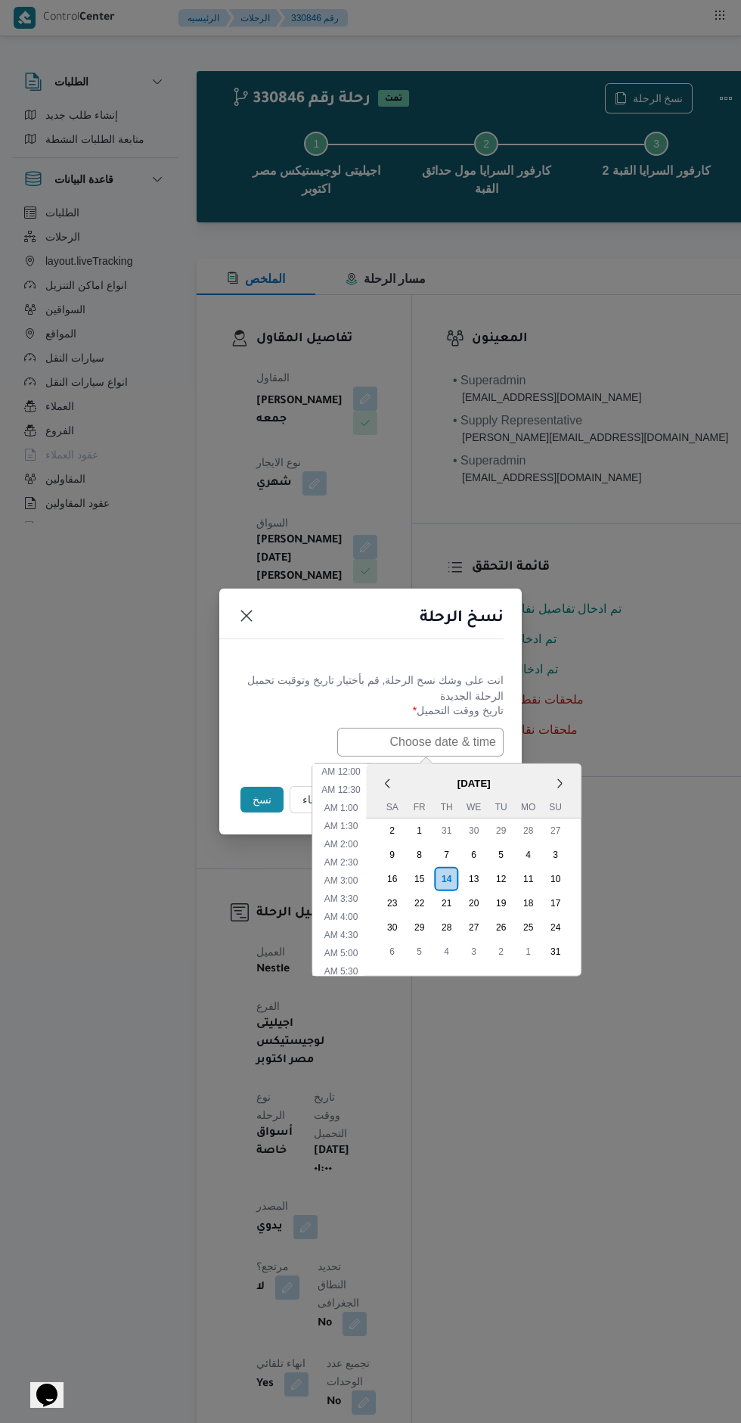
scroll to position [283, 0]
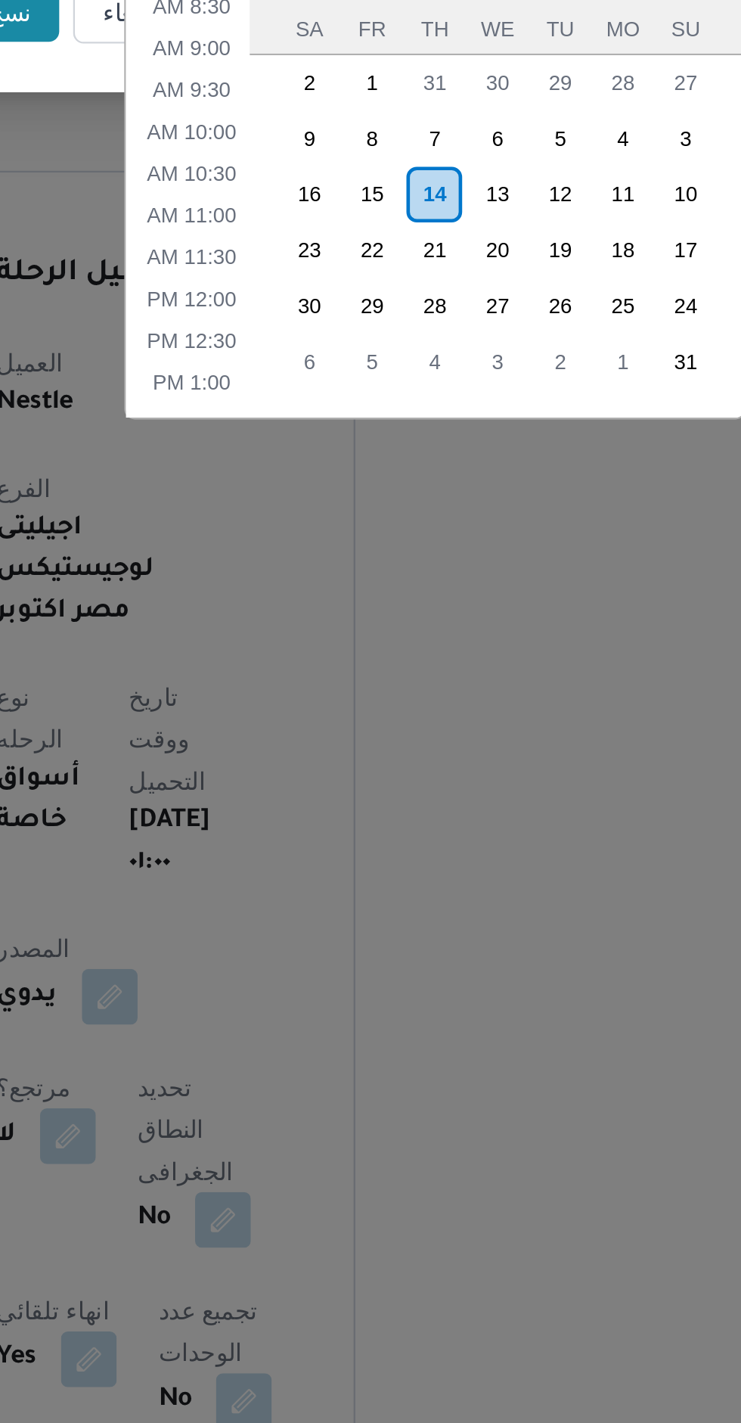
click at [452, 874] on div "14" at bounding box center [447, 879] width 24 height 24
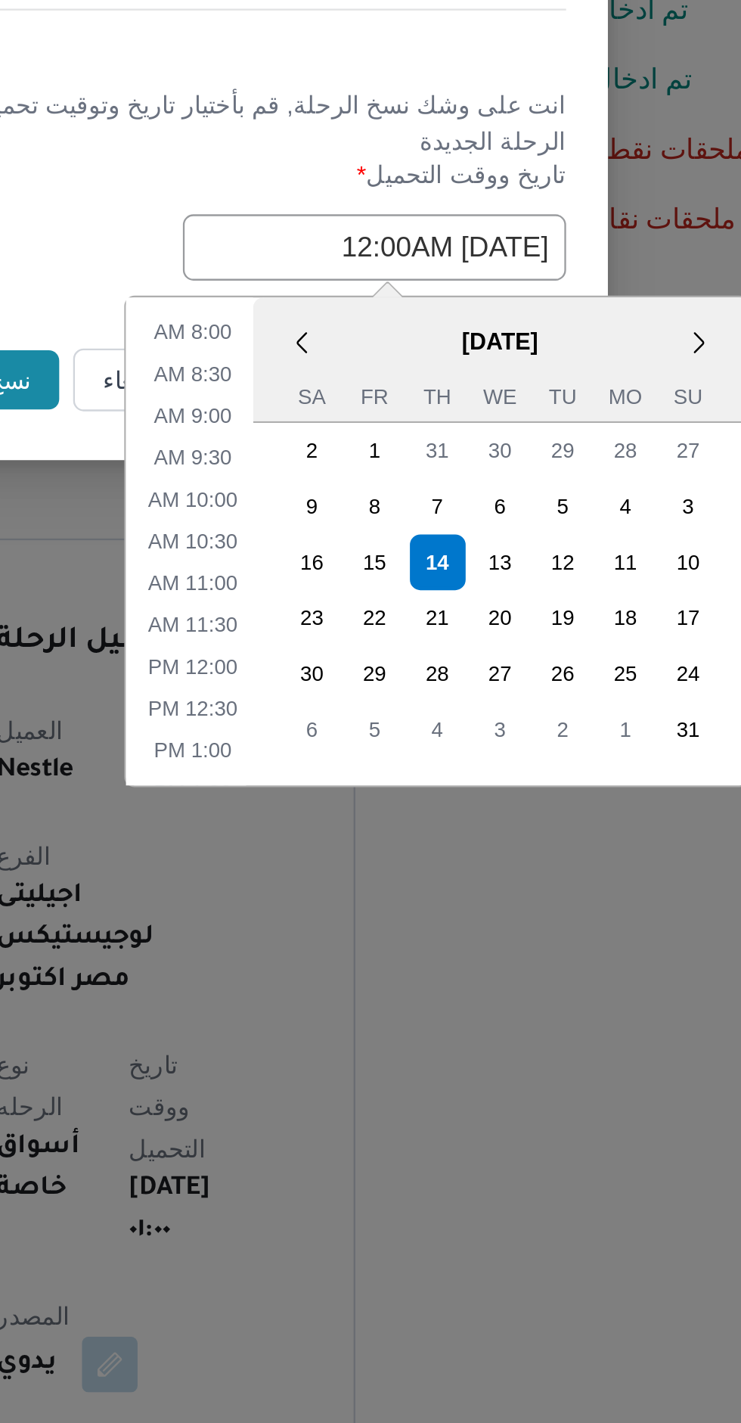
click at [358, 728] on input "14/08/2025 12:00AM" at bounding box center [420, 742] width 166 height 29
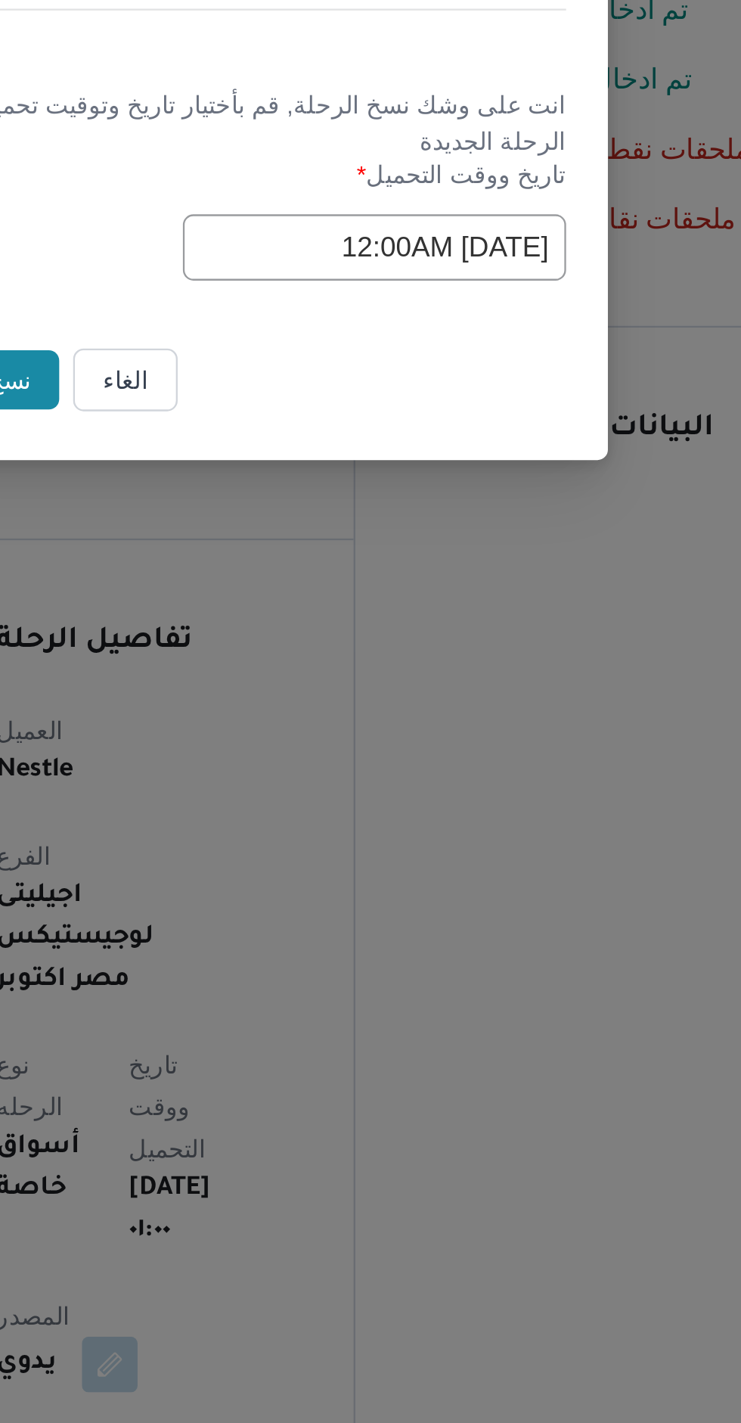
click at [402, 691] on div "انت على وشك نسخ الرحلة, قم بأختيار تاريخ وتوقيت تحميل الرحلة الجديدة" at bounding box center [371, 688] width 266 height 32
click at [380, 738] on input "14/08/2025 12:00AM" at bounding box center [420, 742] width 166 height 29
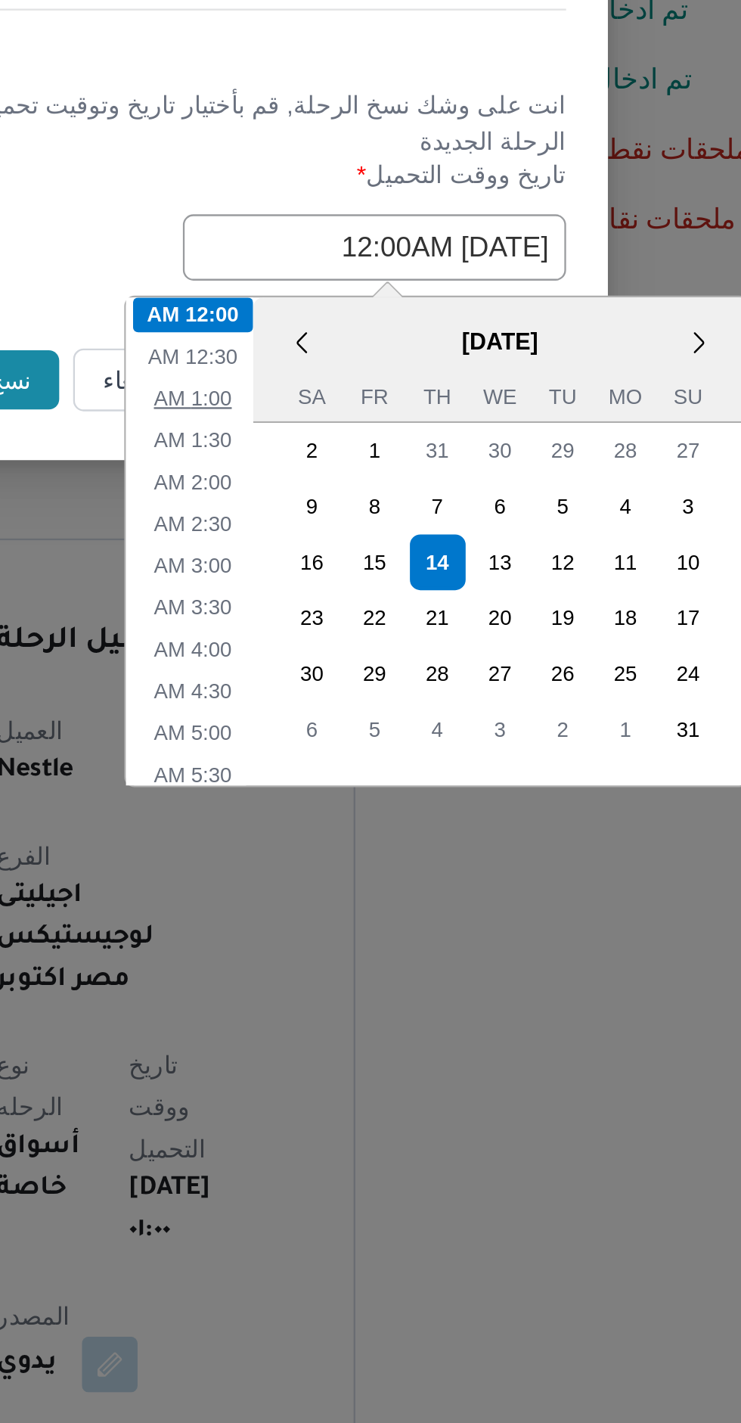
click at [348, 806] on li "1:00 AM" at bounding box center [341, 807] width 46 height 15
type input "14/08/2025 1:00AM"
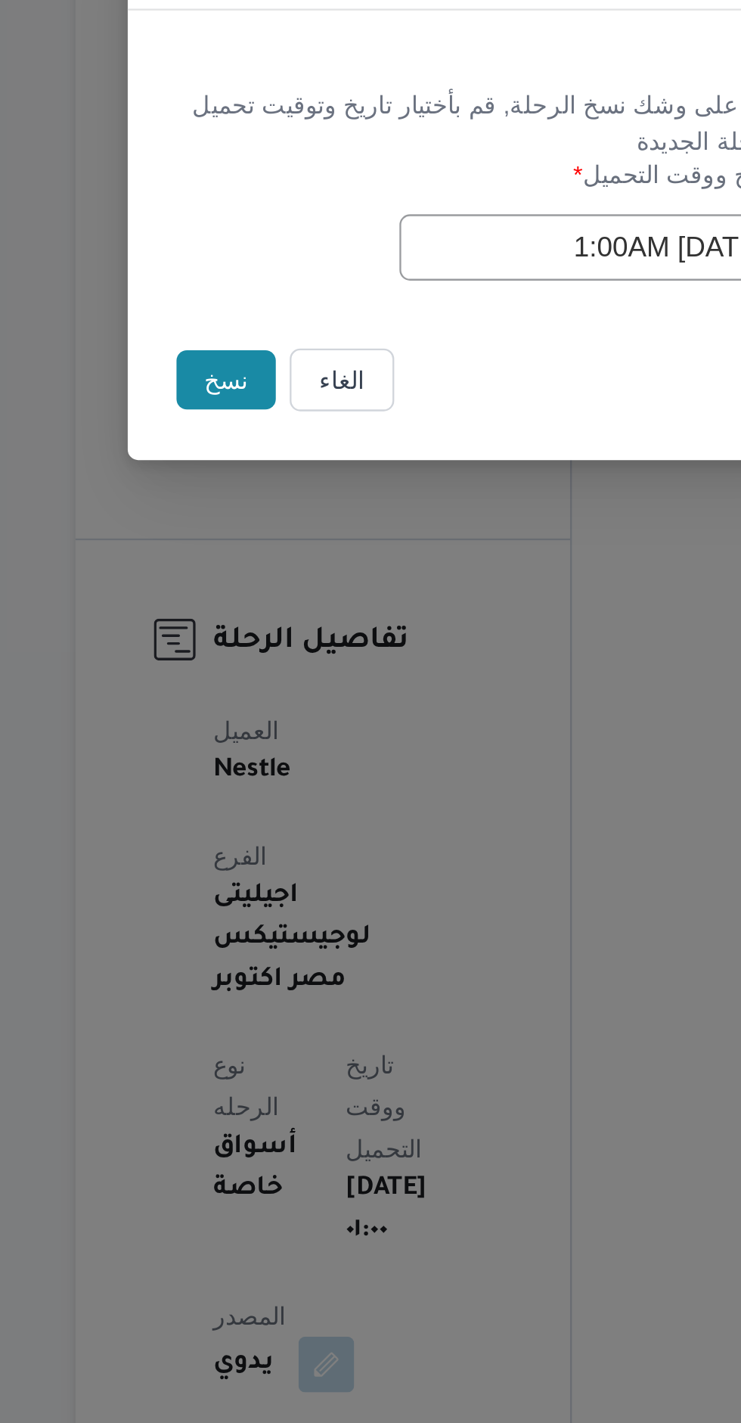
click at [271, 798] on button "نسخ" at bounding box center [262, 800] width 43 height 26
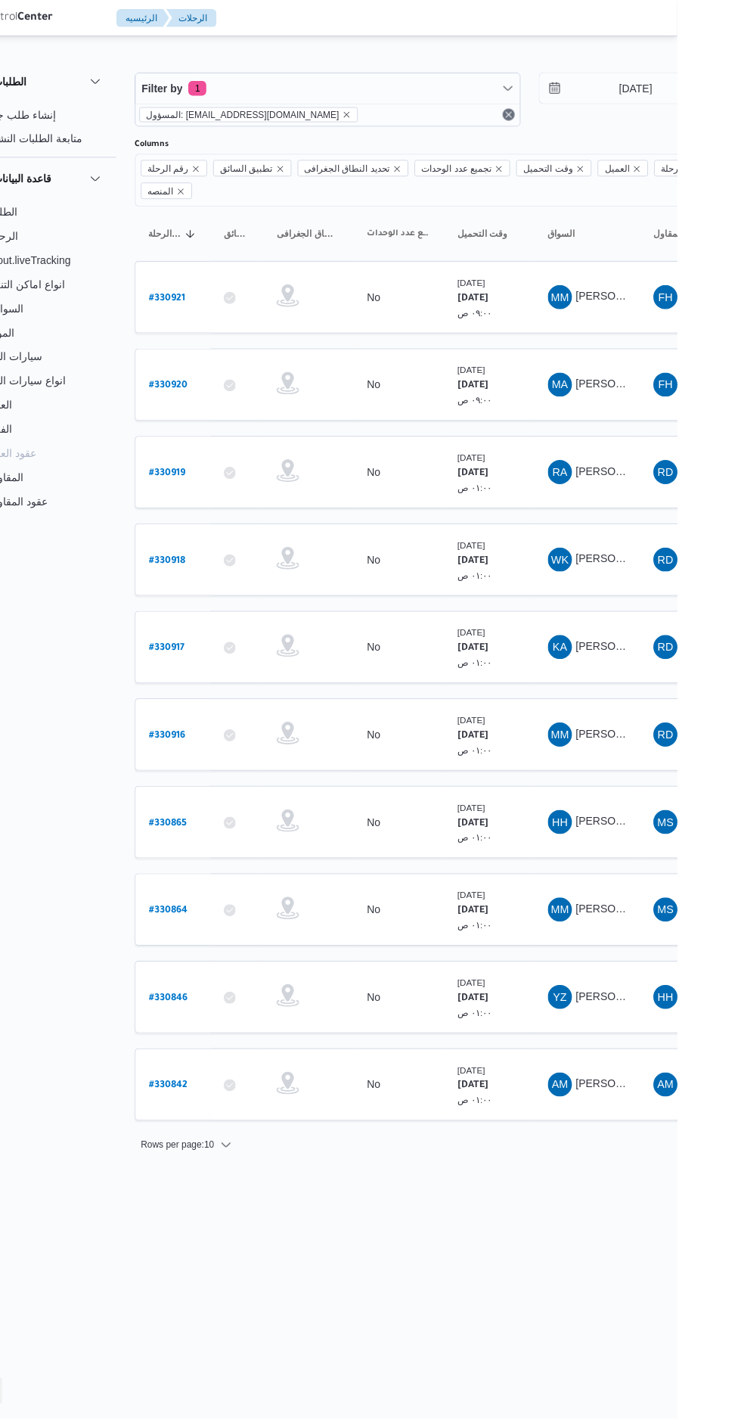
click at [244, 908] on b "# 330864" at bounding box center [230, 913] width 39 height 11
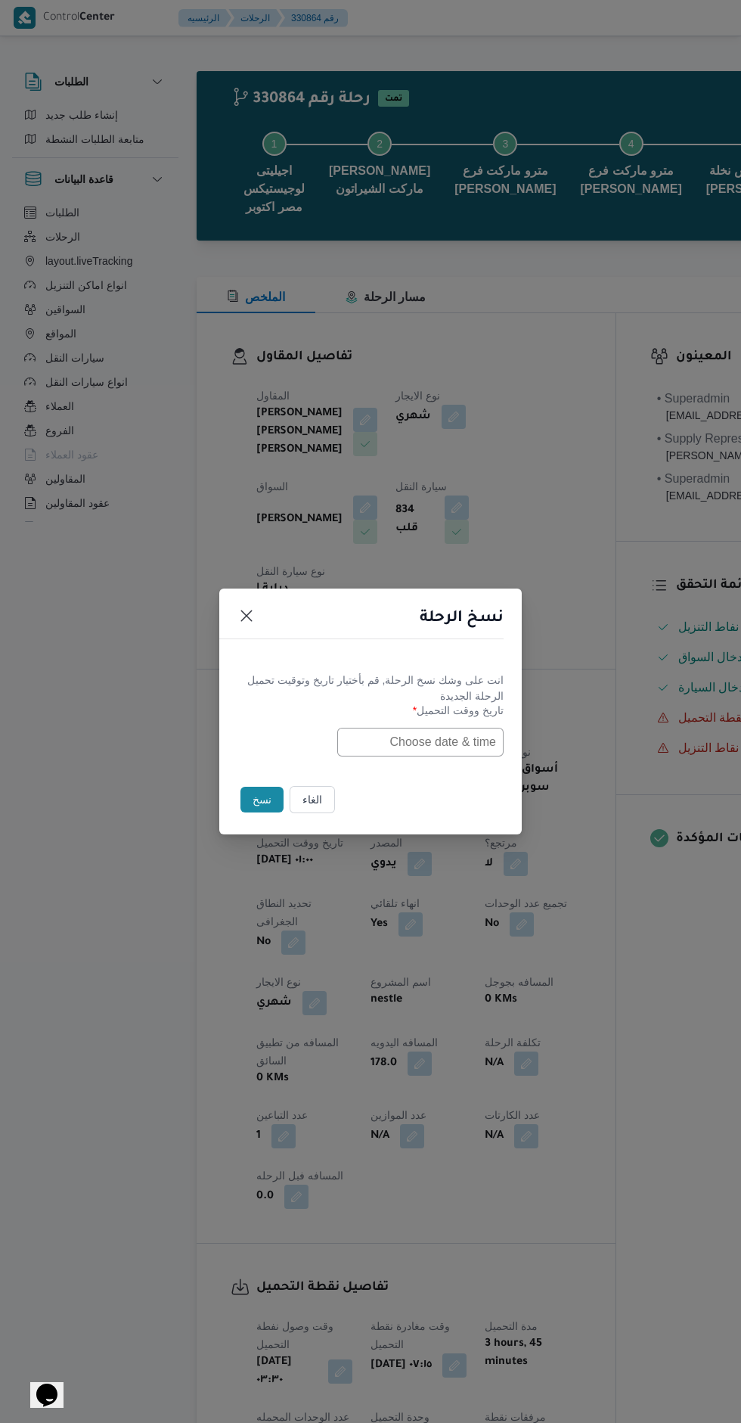
click at [447, 750] on input "text" at bounding box center [420, 742] width 166 height 29
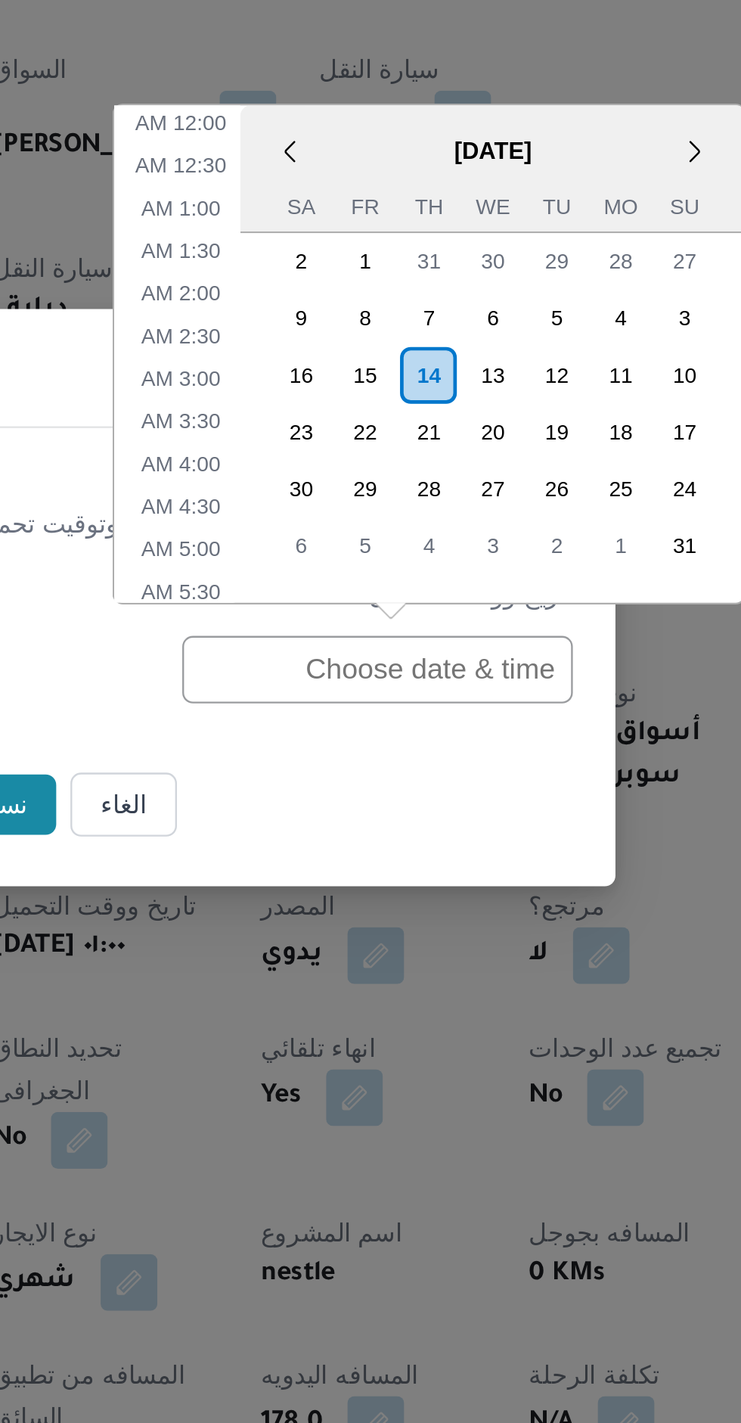
scroll to position [283, 0]
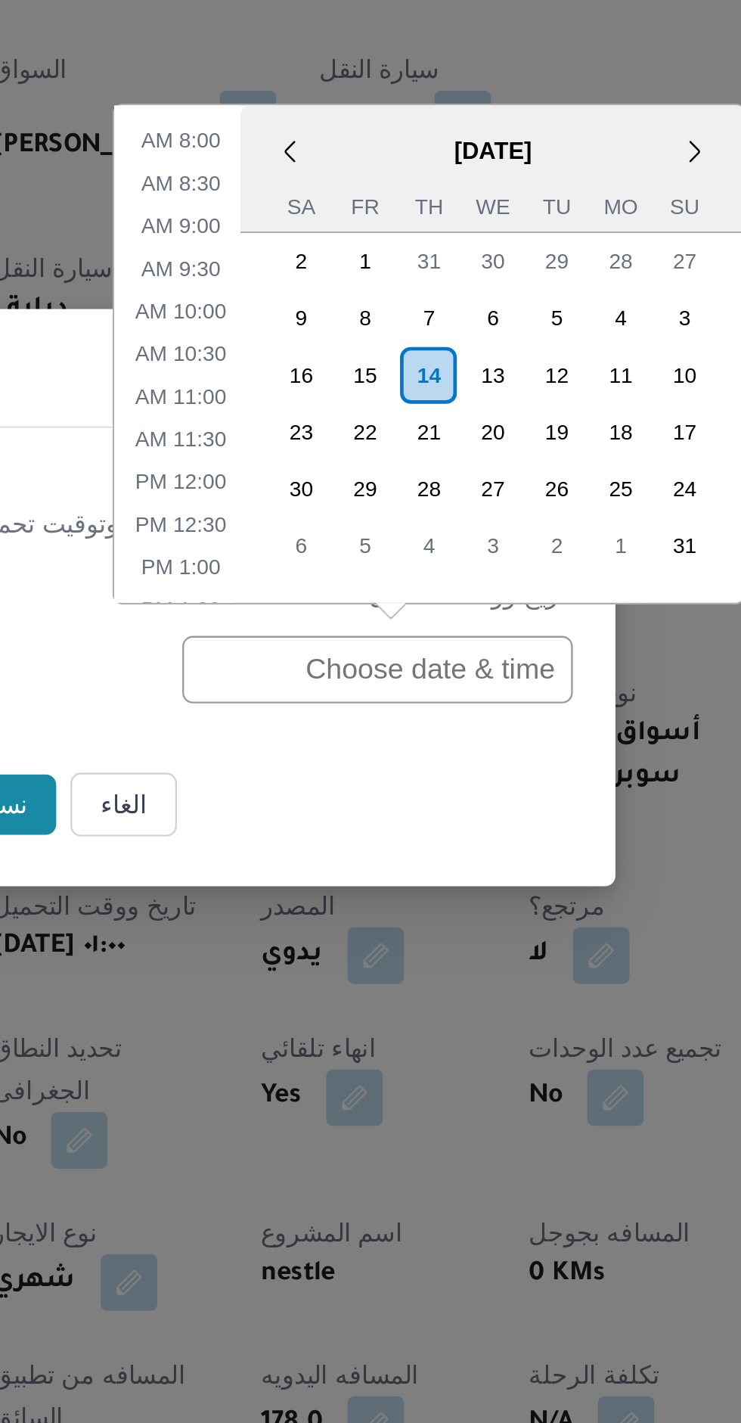
click at [443, 616] on div "14" at bounding box center [442, 616] width 24 height 24
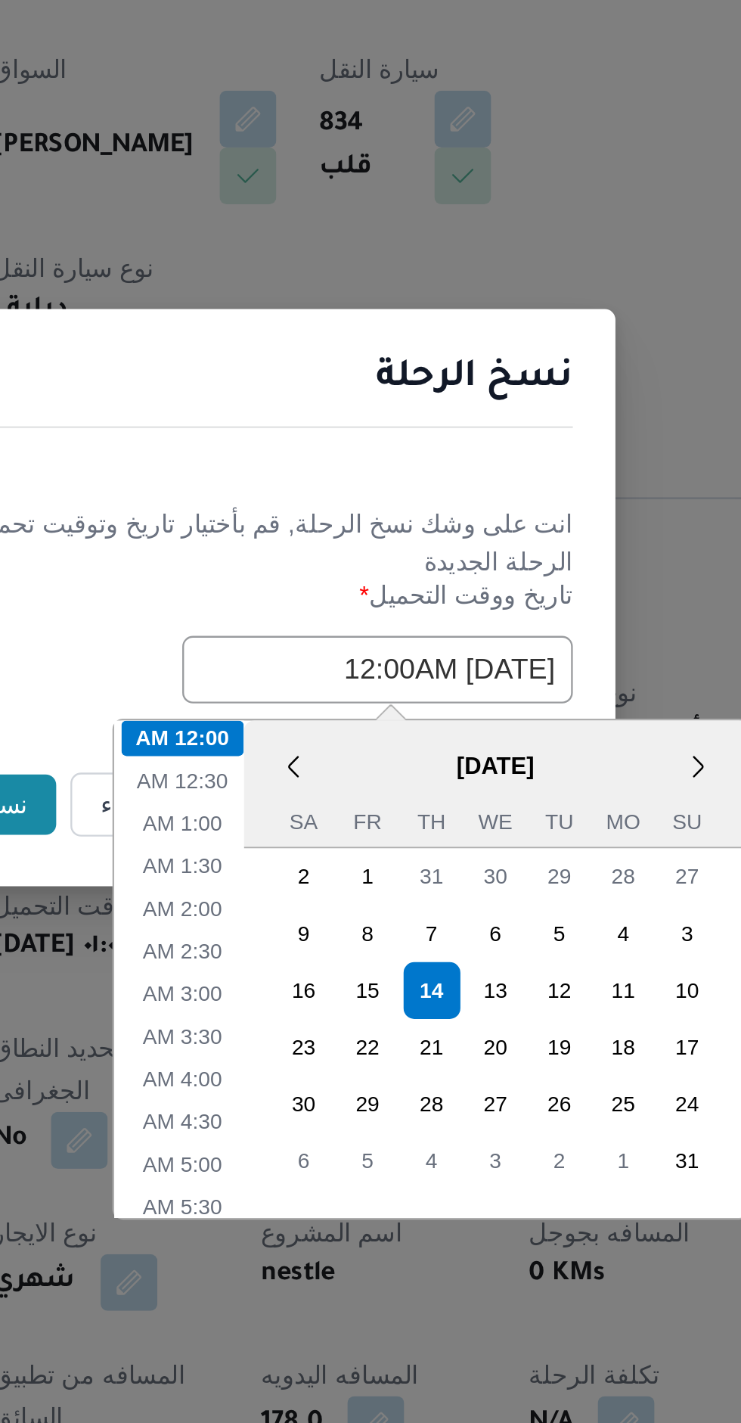
click at [388, 653] on div "نسخ الرحلة انت على وشك نسخ الرحلة, قم بأختيار تاريخ وتوقيت تحميل الرحلة الجديدة…" at bounding box center [370, 711] width 741 height 1423
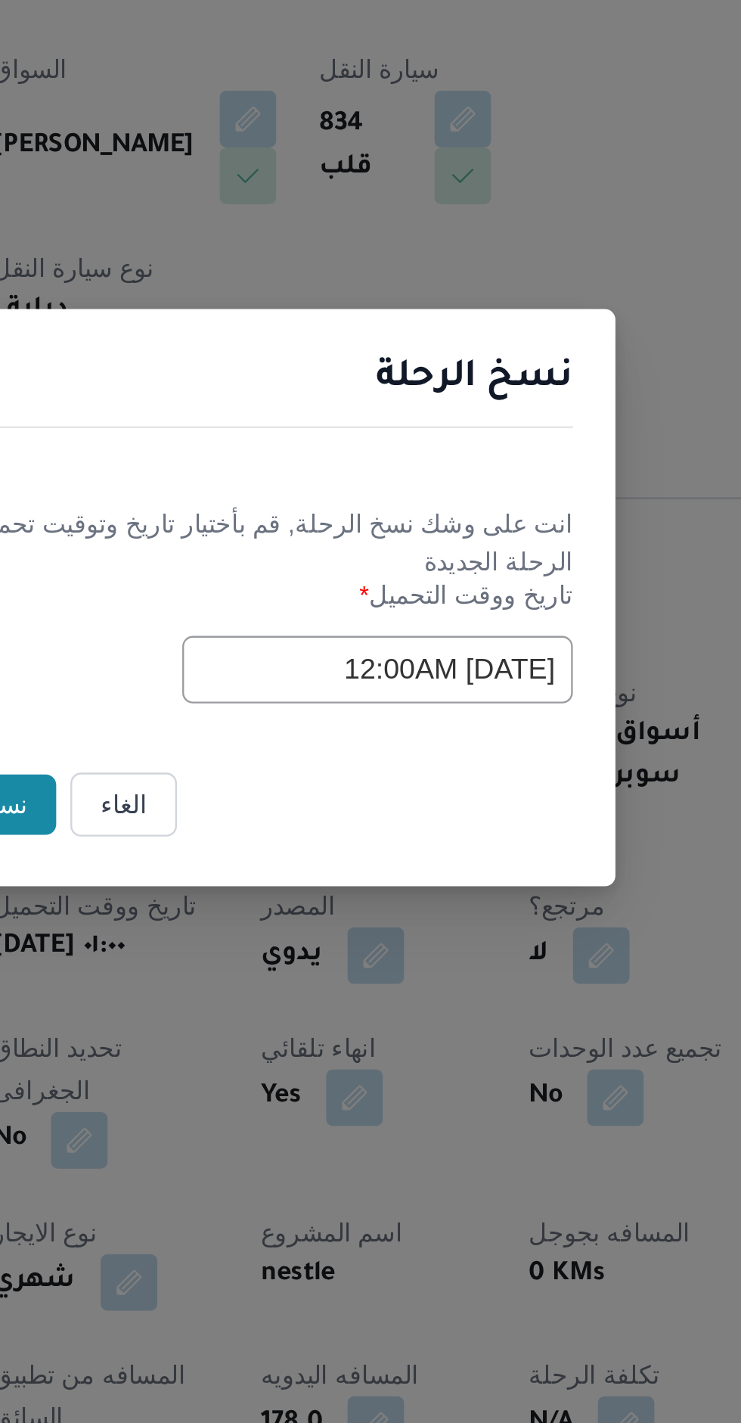
click at [390, 732] on input "14/08/2025 12:00AM" at bounding box center [420, 742] width 166 height 29
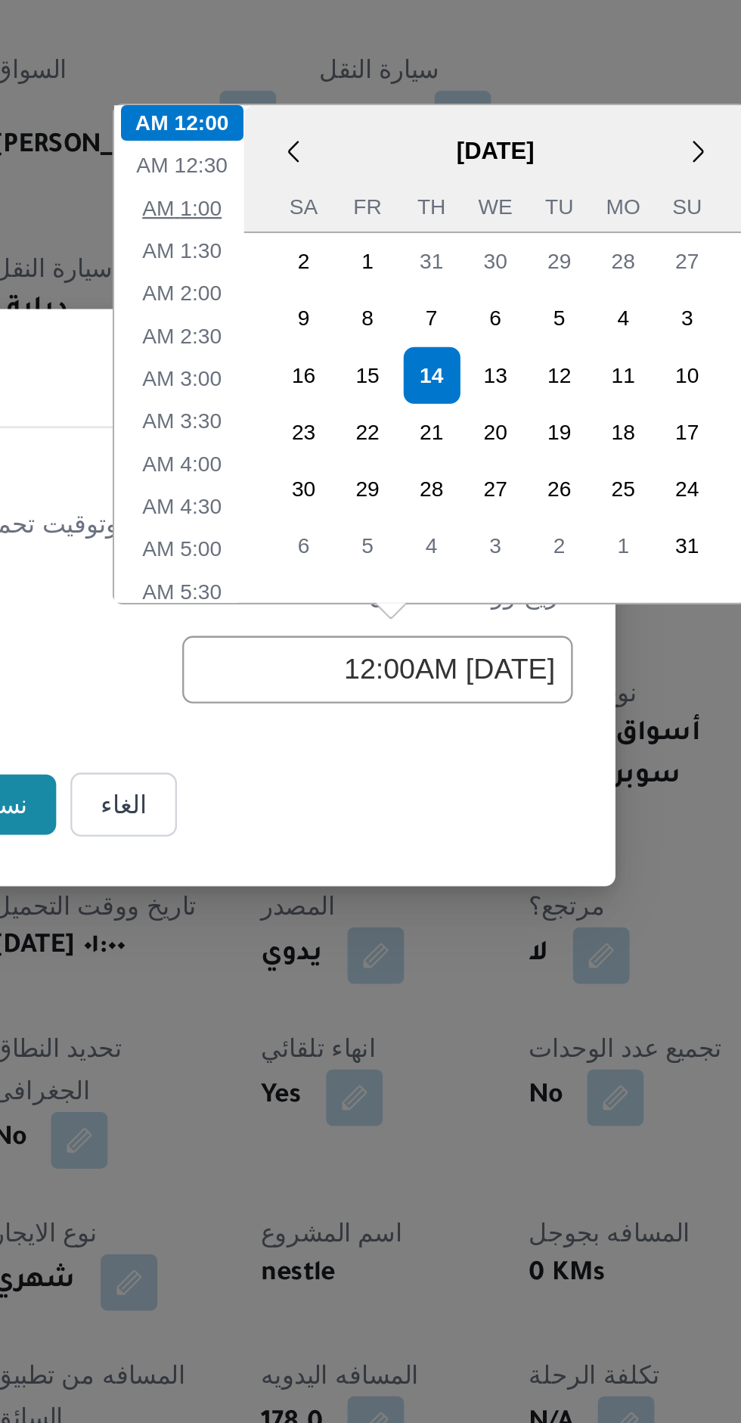
click at [350, 549] on li "1:00 AM" at bounding box center [338, 545] width 46 height 15
type input "14/08/2025 1:00AM"
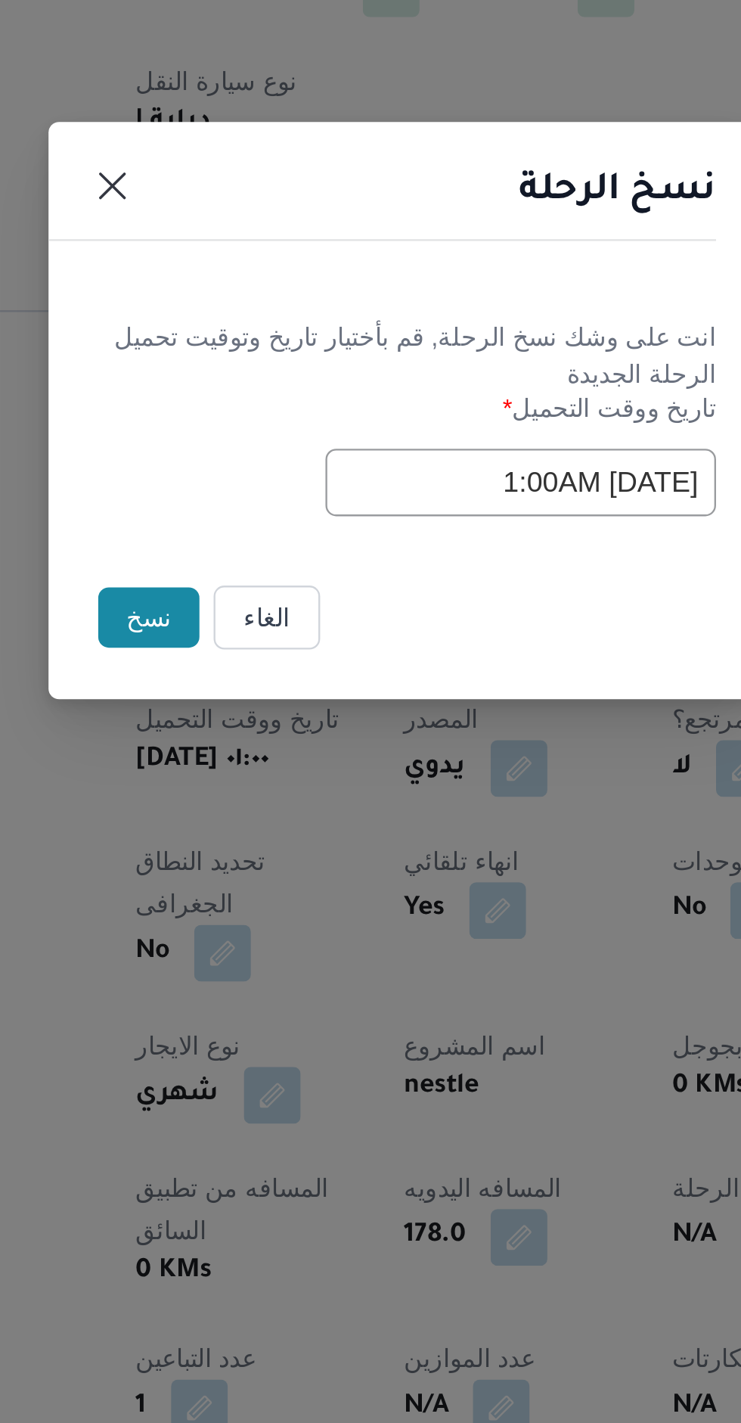
click at [274, 802] on button "نسخ" at bounding box center [262, 800] width 43 height 26
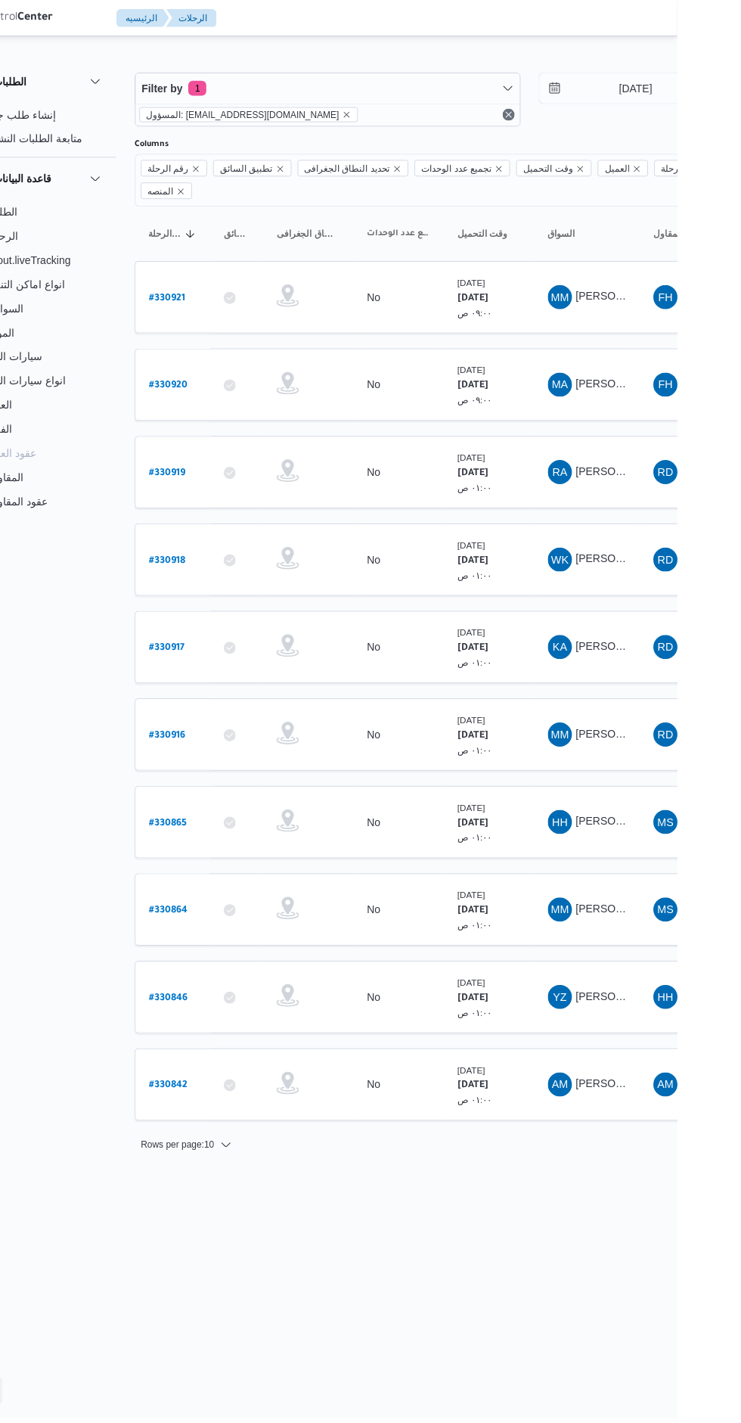
click at [213, 821] on b "# 330865" at bounding box center [230, 826] width 38 height 11
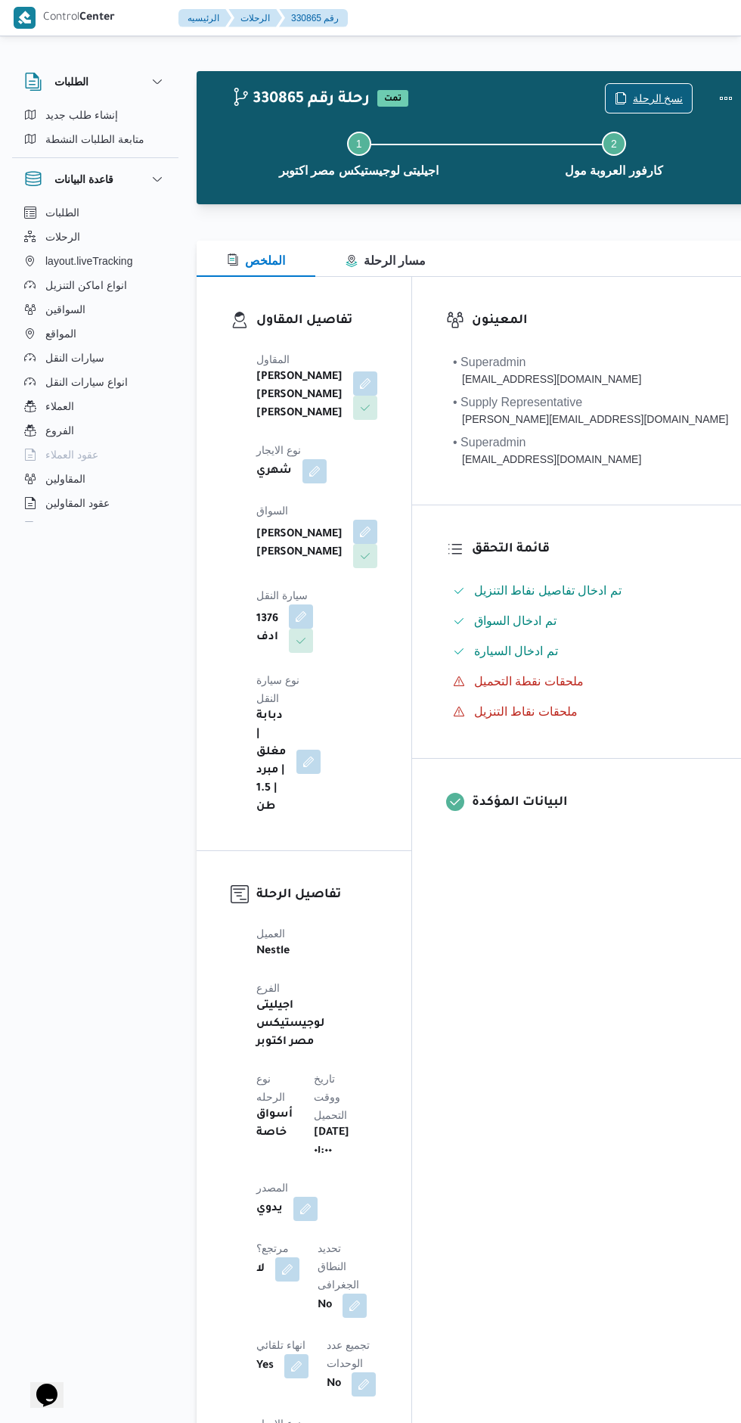
click at [633, 90] on span "نسخ الرحلة" at bounding box center [658, 98] width 51 height 18
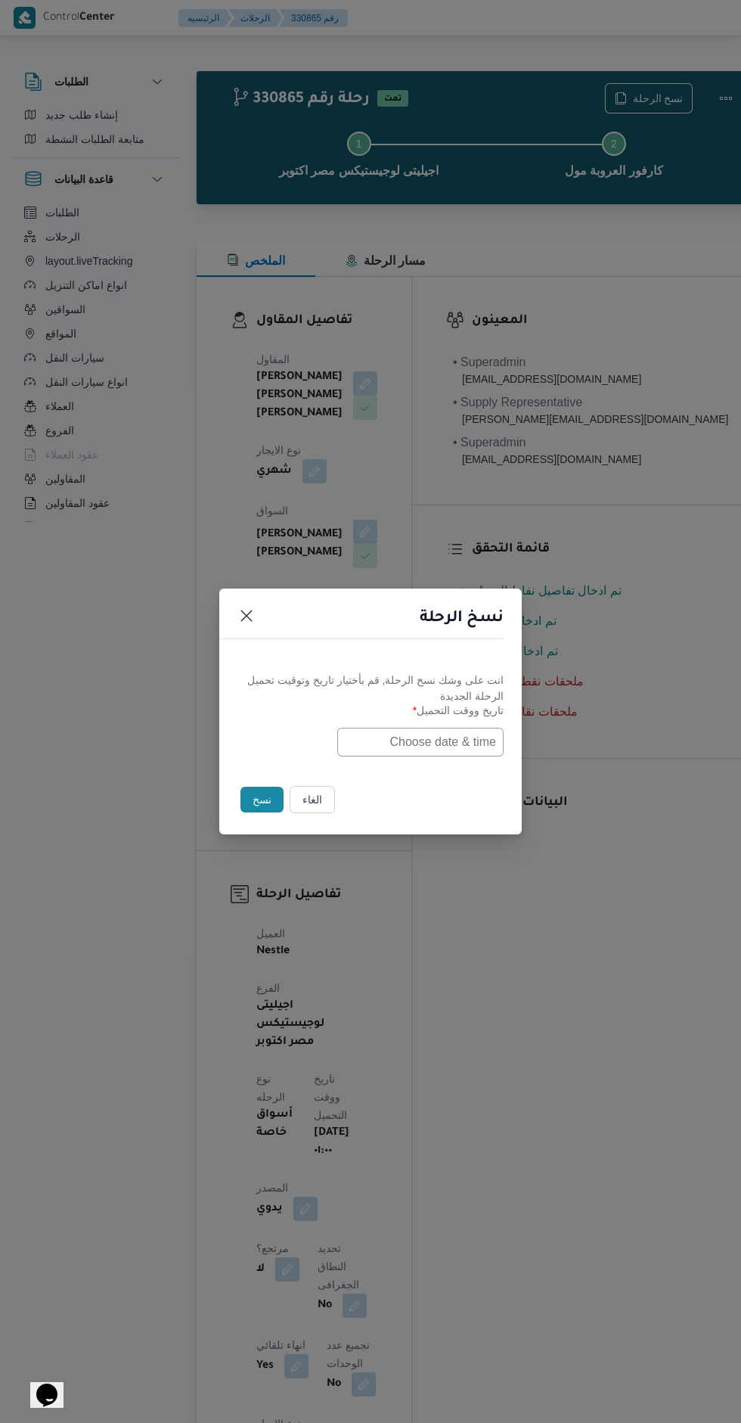
click at [451, 736] on input "text" at bounding box center [420, 742] width 166 height 29
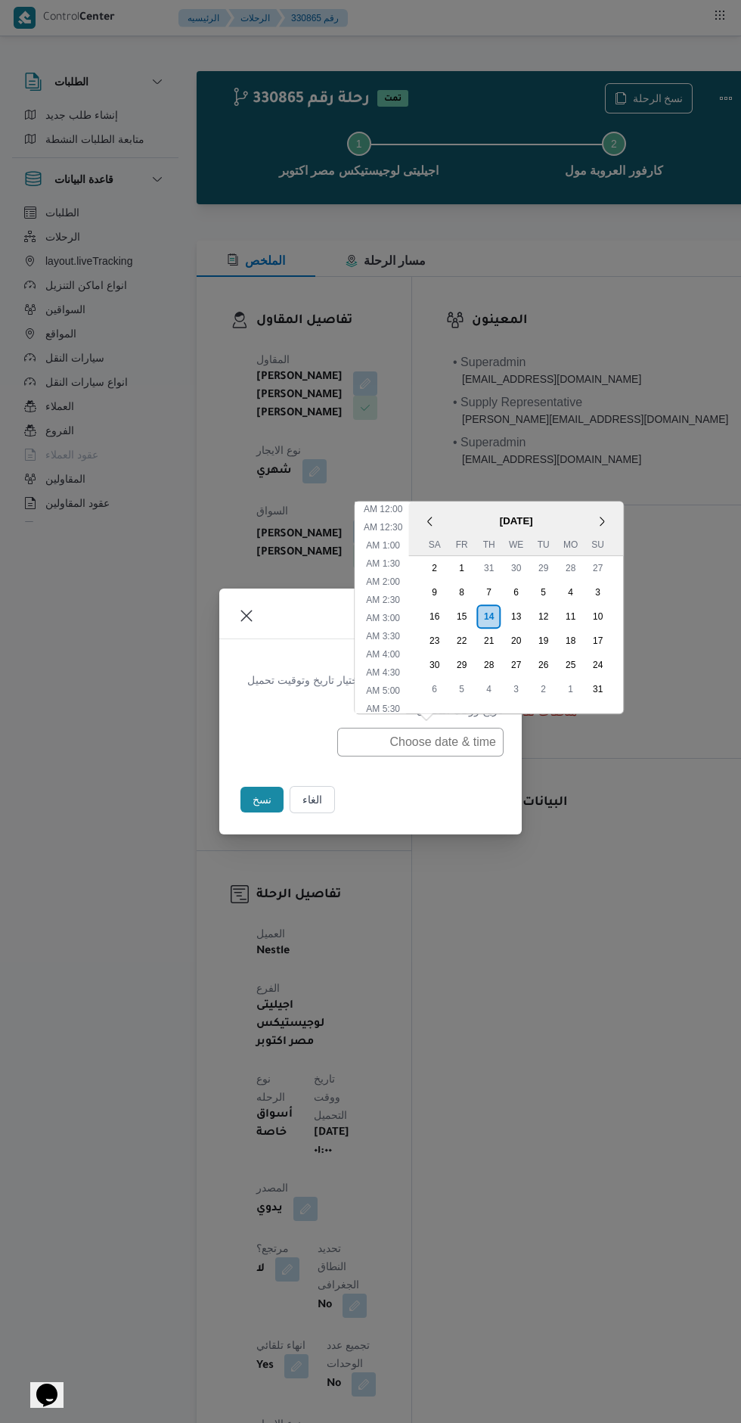
scroll to position [283, 0]
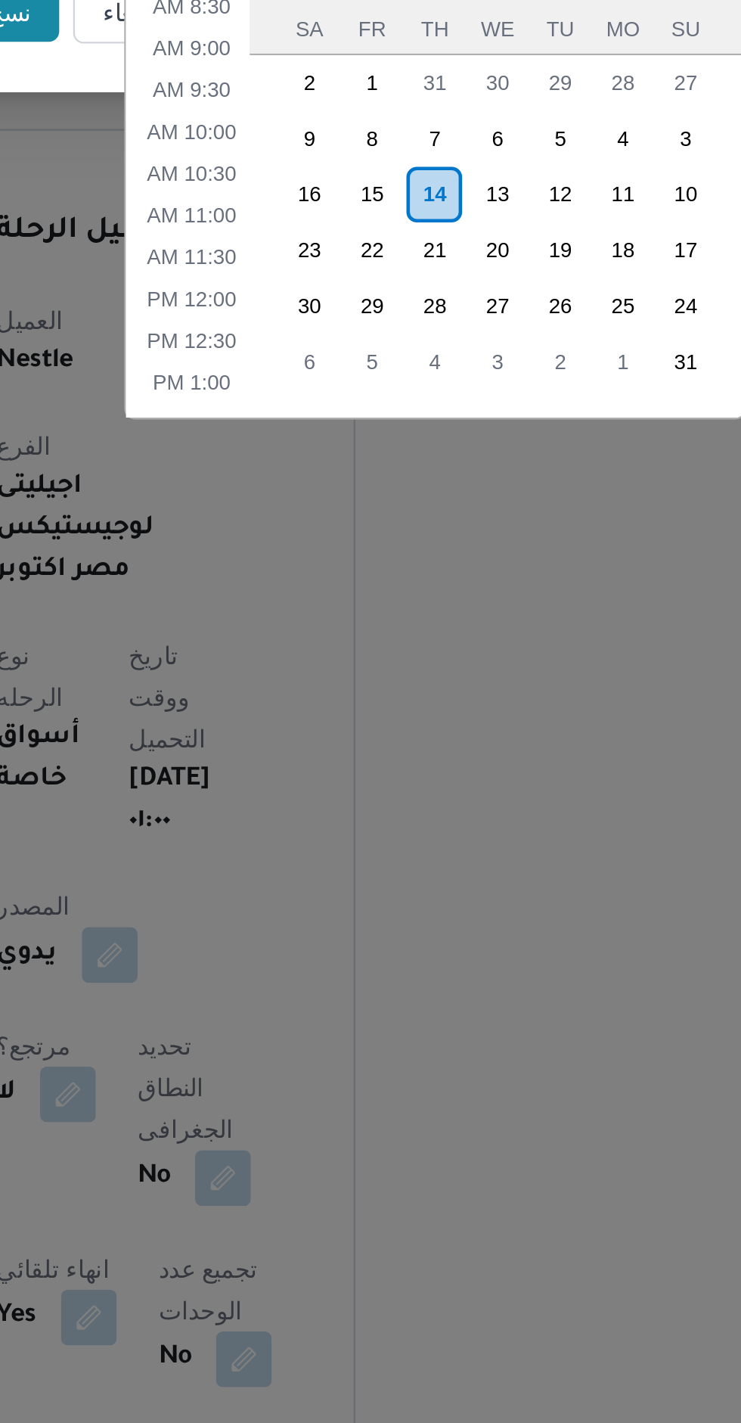
click at [447, 873] on div "14" at bounding box center [447, 879] width 24 height 24
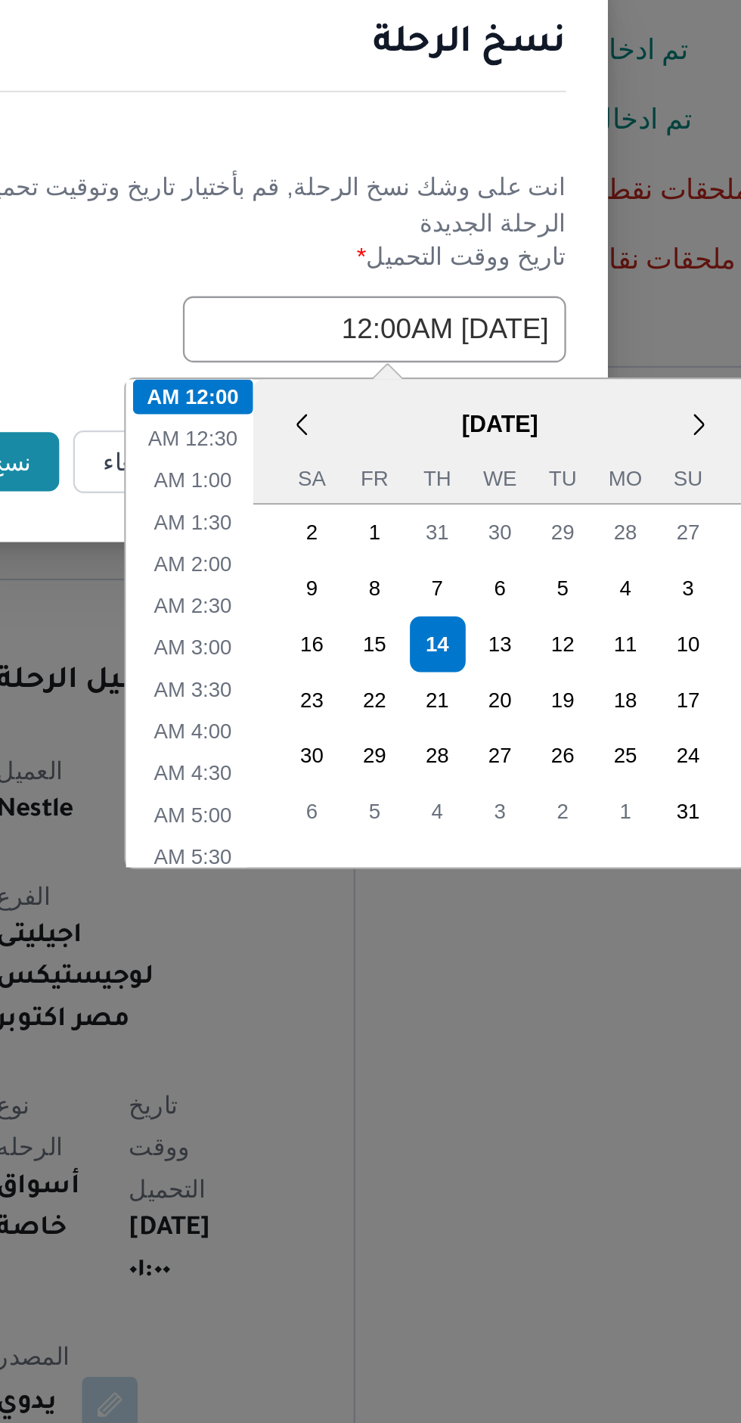
click at [397, 685] on div "انت على وشك نسخ الرحلة, قم بأختيار تاريخ وتوقيت تحميل الرحلة الجديدة" at bounding box center [371, 688] width 266 height 32
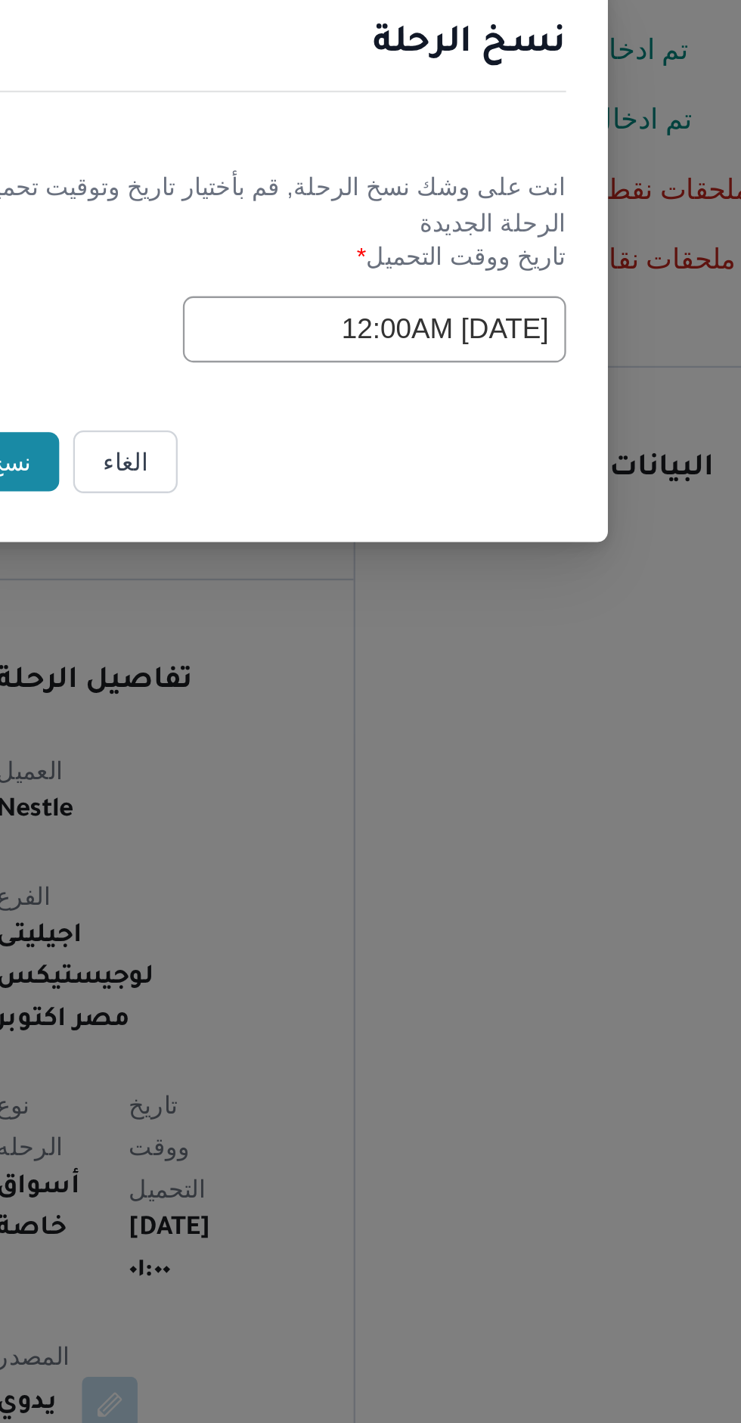
click at [385, 739] on input "14/08/2025 12:00AM" at bounding box center [420, 742] width 166 height 29
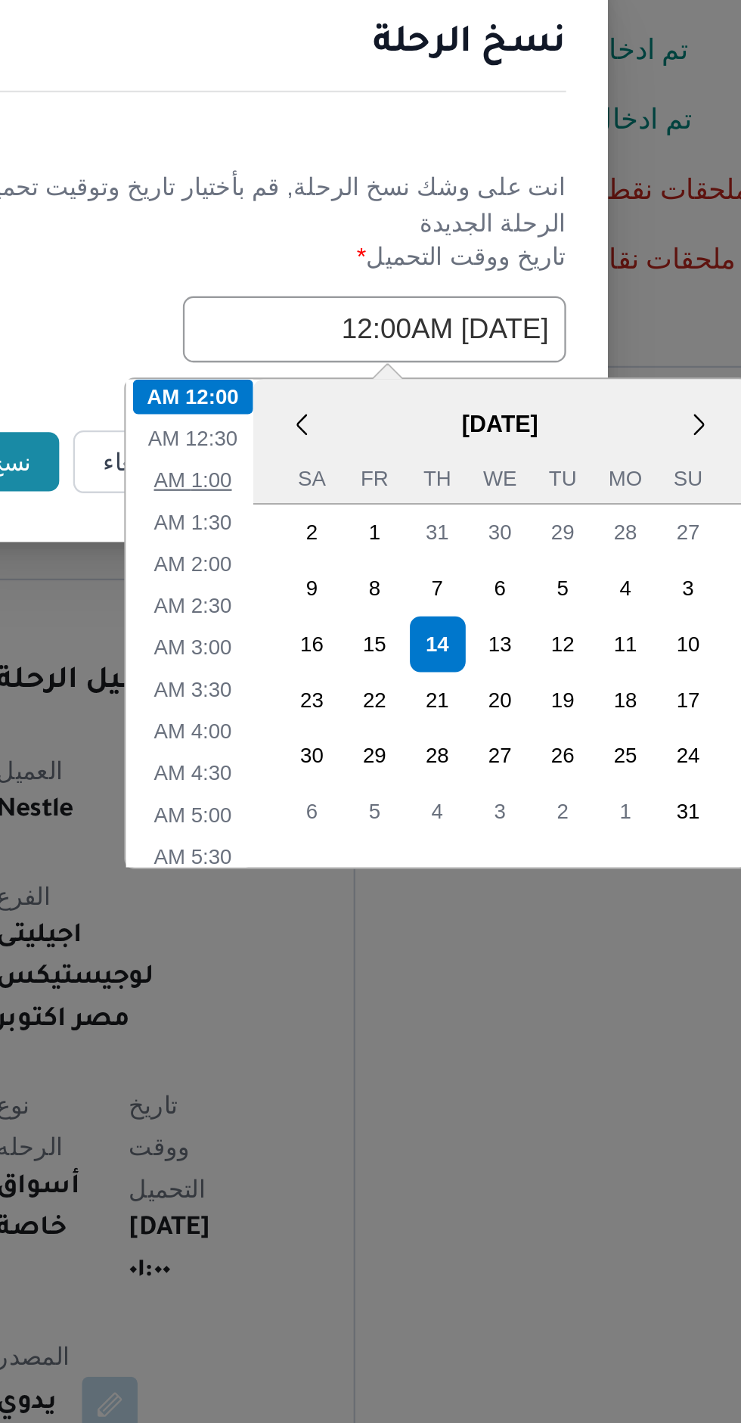
click at [350, 806] on li "1:00 AM" at bounding box center [341, 807] width 46 height 15
type input "14/08/2025 1:00AM"
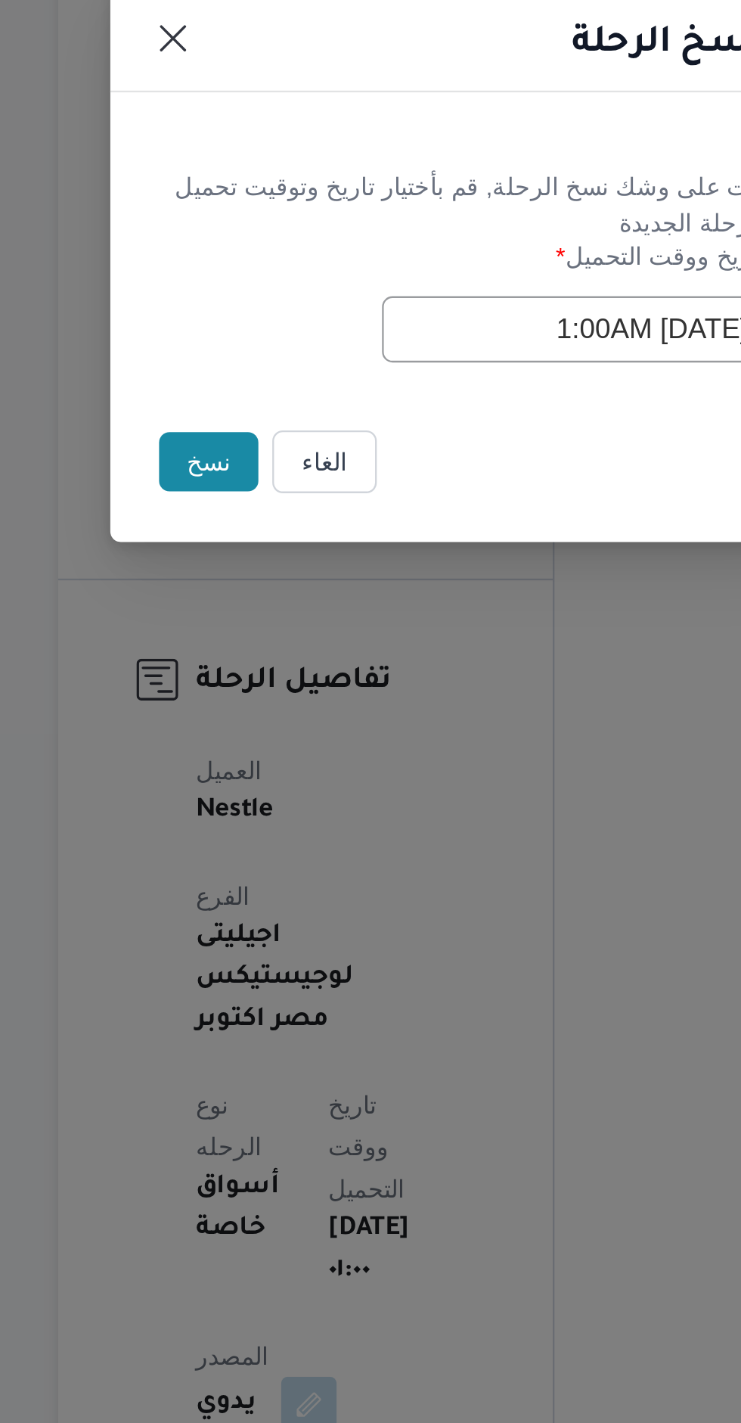
click at [271, 806] on button "نسخ" at bounding box center [262, 800] width 43 height 26
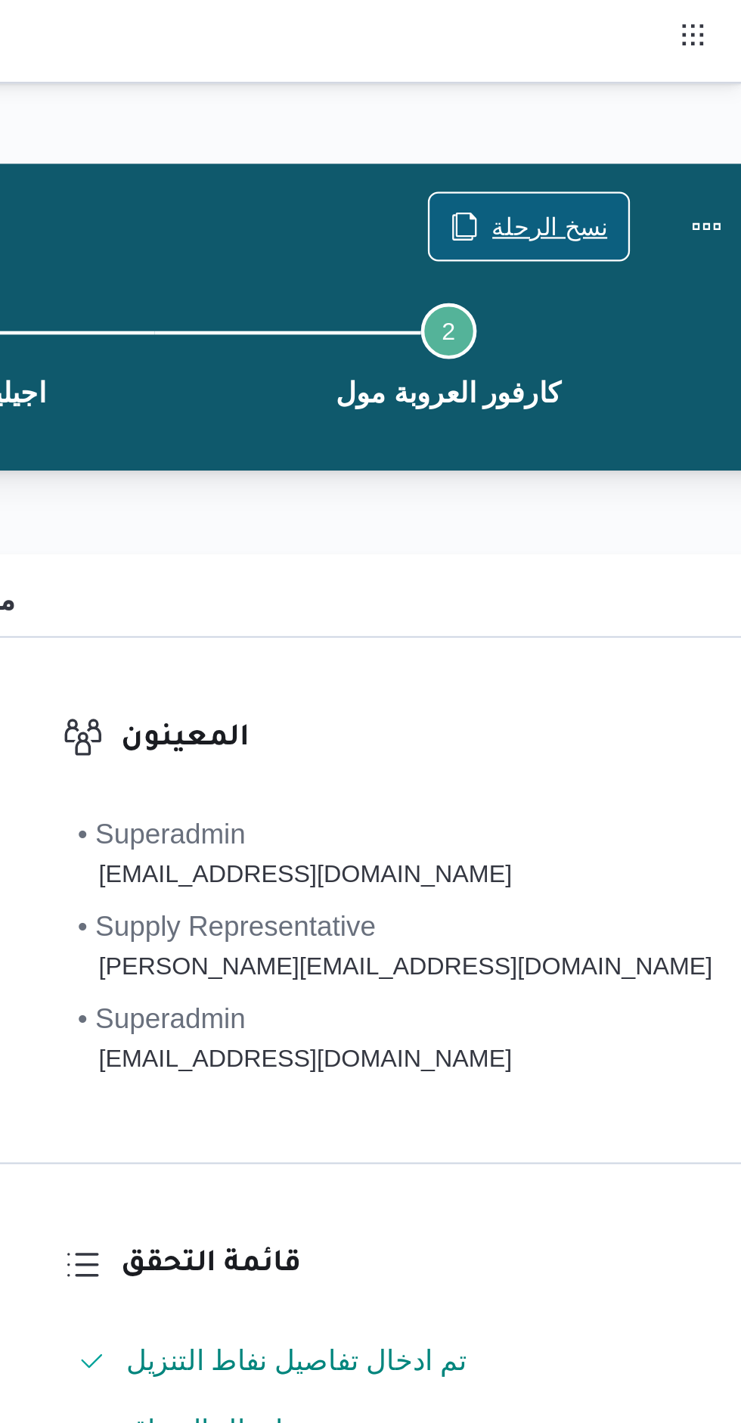
scroll to position [3, 0]
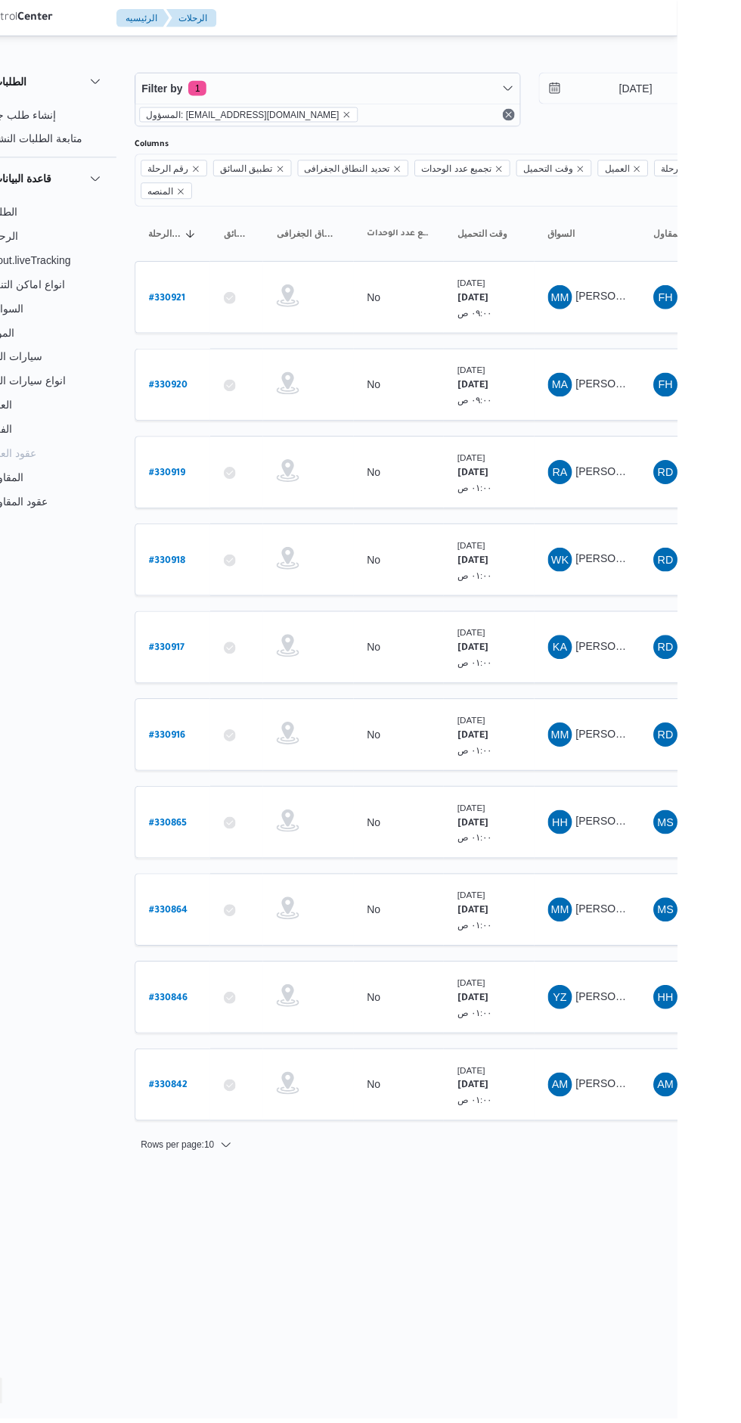
click at [227, 727] on link "# 330916" at bounding box center [229, 737] width 36 height 20
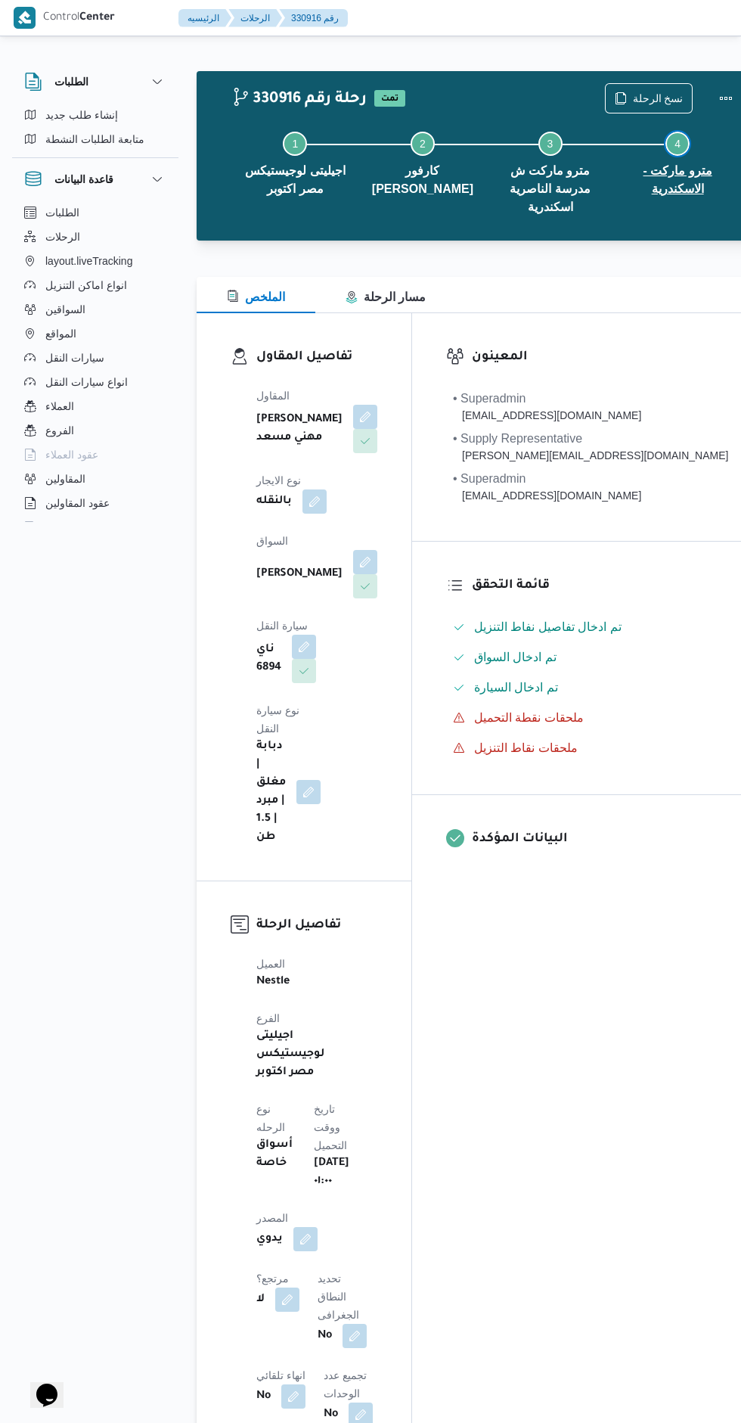
click at [614, 121] on button "Step 4 is incomplete 4 مترو ماركت - الاسكندرية" at bounding box center [678, 161] width 128 height 97
click at [633, 92] on span "نسخ الرحلة" at bounding box center [658, 98] width 51 height 18
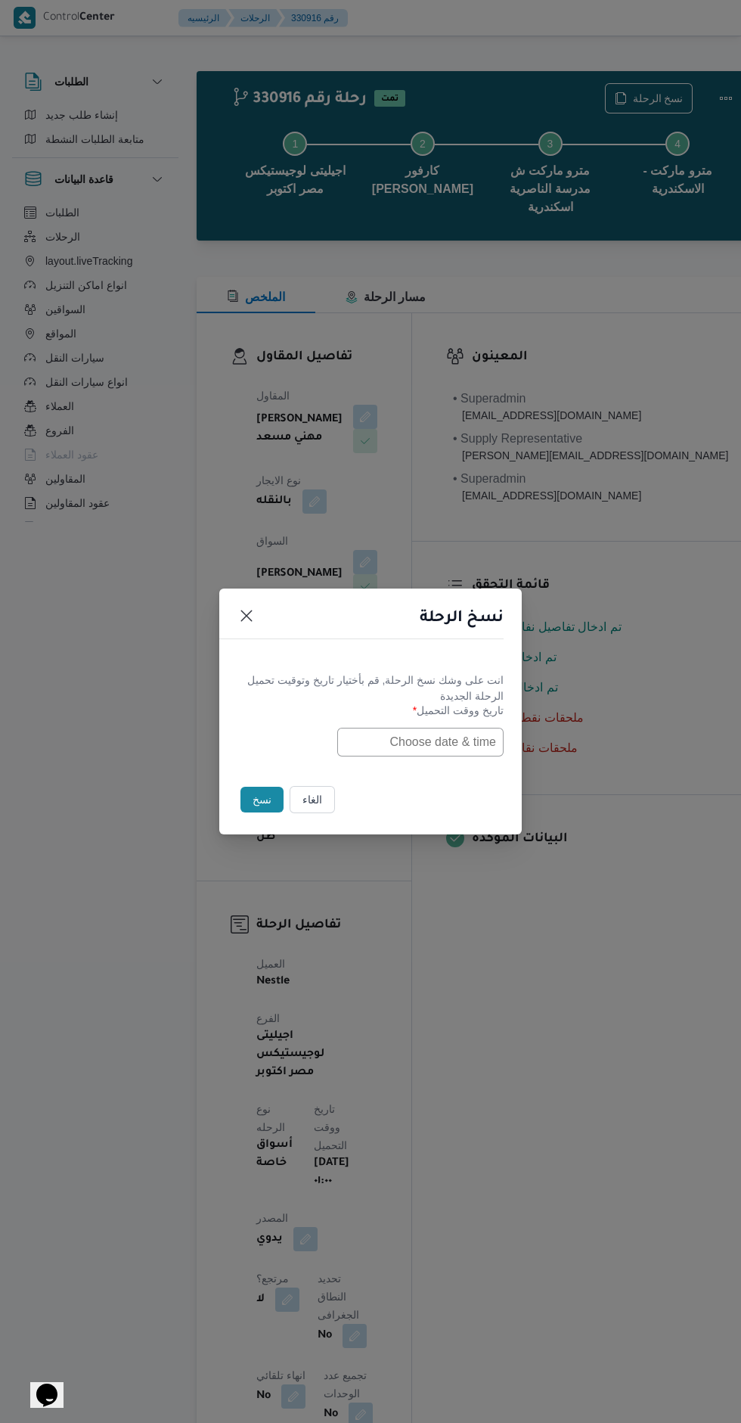
click at [451, 742] on input "text" at bounding box center [420, 742] width 166 height 29
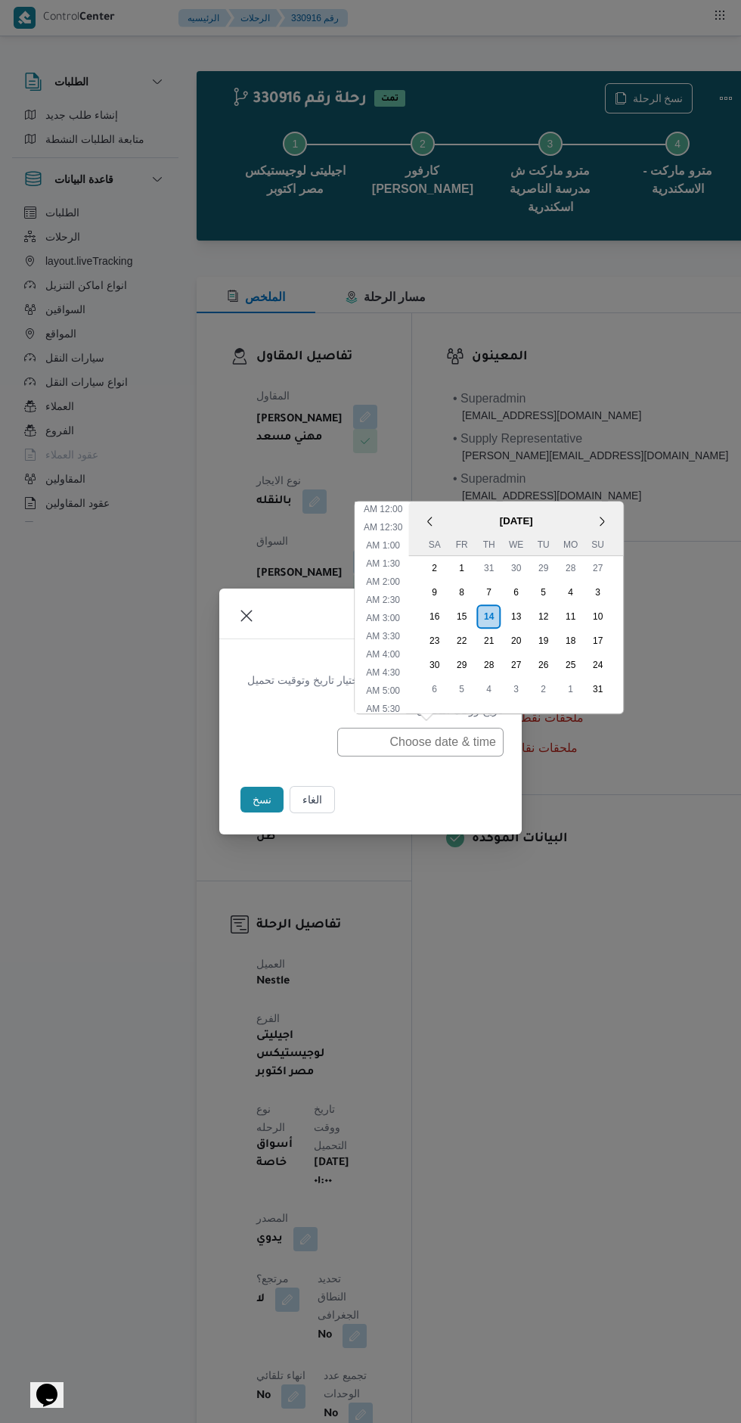
scroll to position [283, 0]
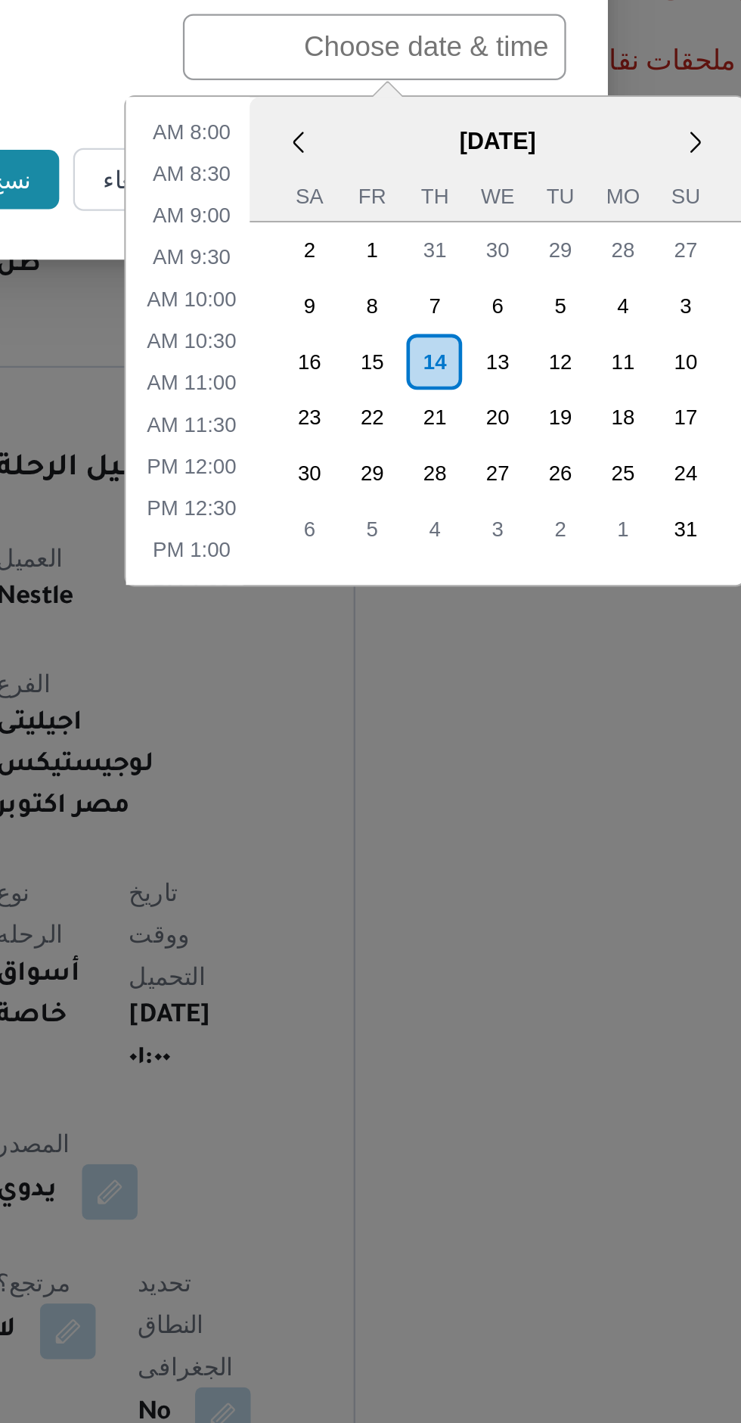
click at [444, 876] on div "14" at bounding box center [447, 879] width 24 height 24
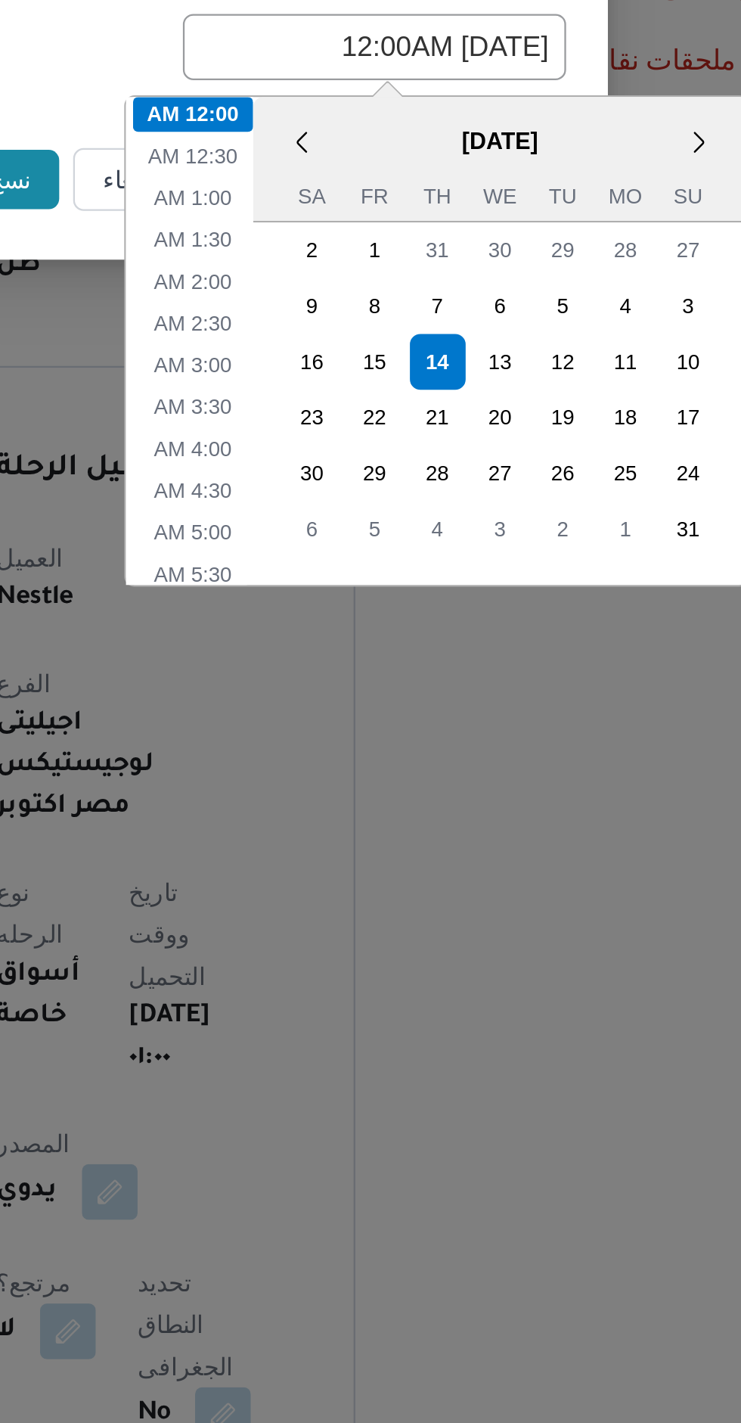
click at [343, 742] on div "نسخ الرحلة انت على وشك نسخ الرحلة, قم بأختيار تاريخ وتوقيت تحميل الرحلة الجديدة…" at bounding box center [370, 711] width 741 height 1423
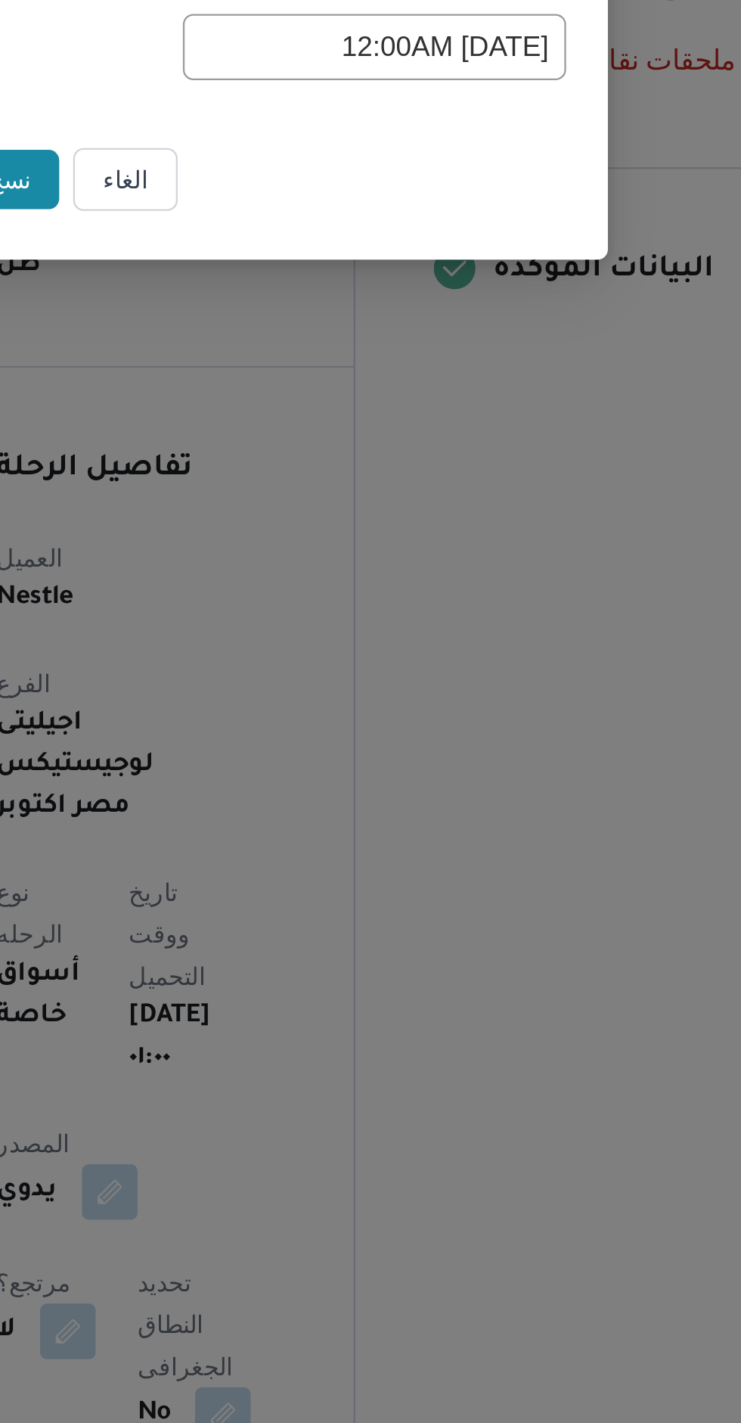
click at [406, 740] on input "14/08/2025 12:00AM" at bounding box center [420, 742] width 166 height 29
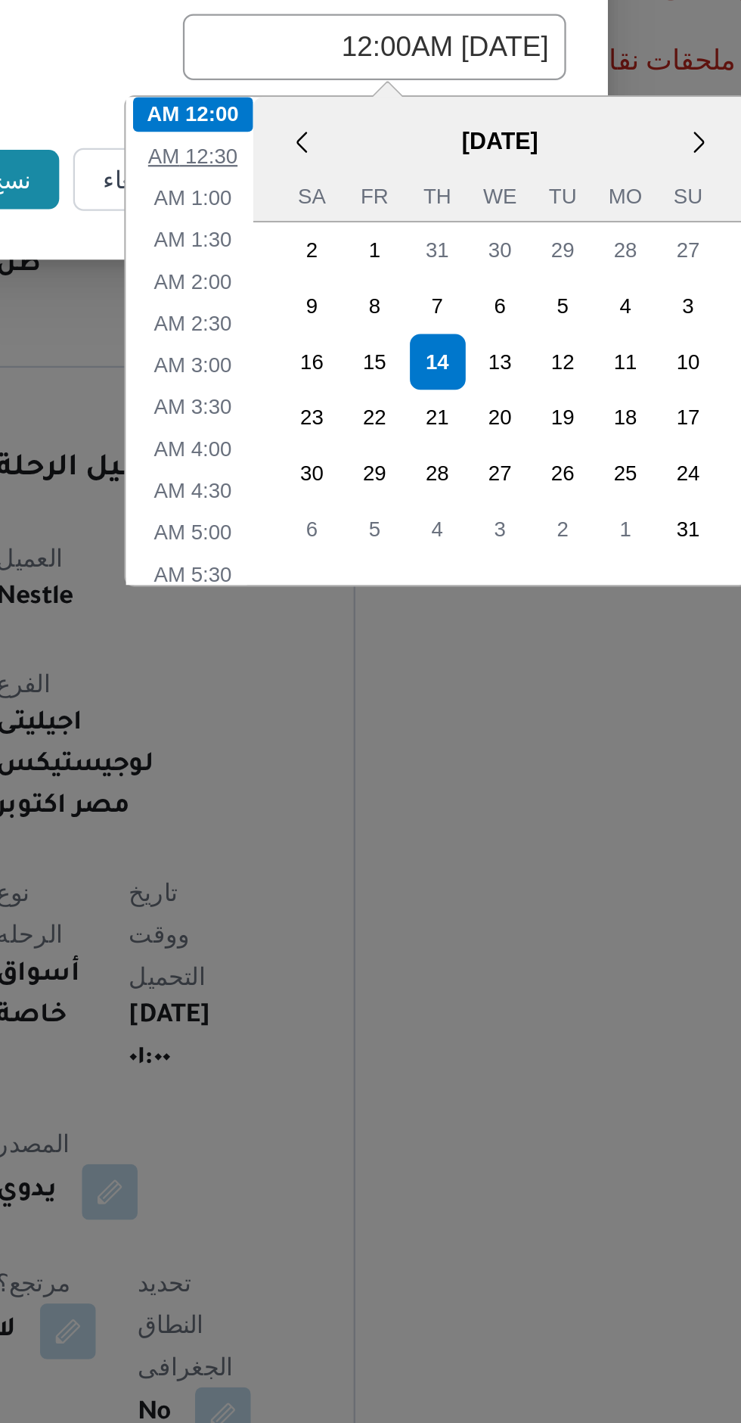
click at [359, 792] on li "12:30 AM" at bounding box center [341, 789] width 51 height 15
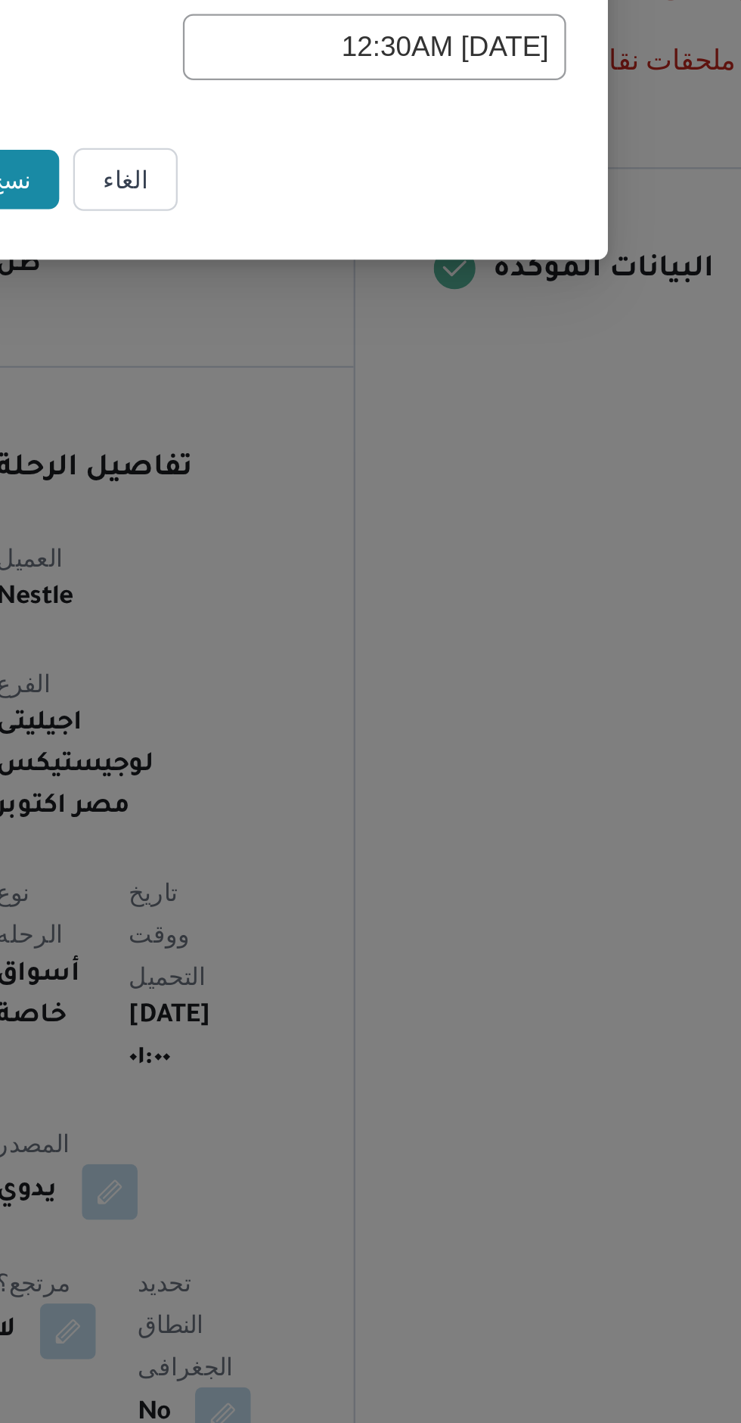
click at [407, 741] on input "14/08/2025 12:30AM" at bounding box center [420, 742] width 166 height 29
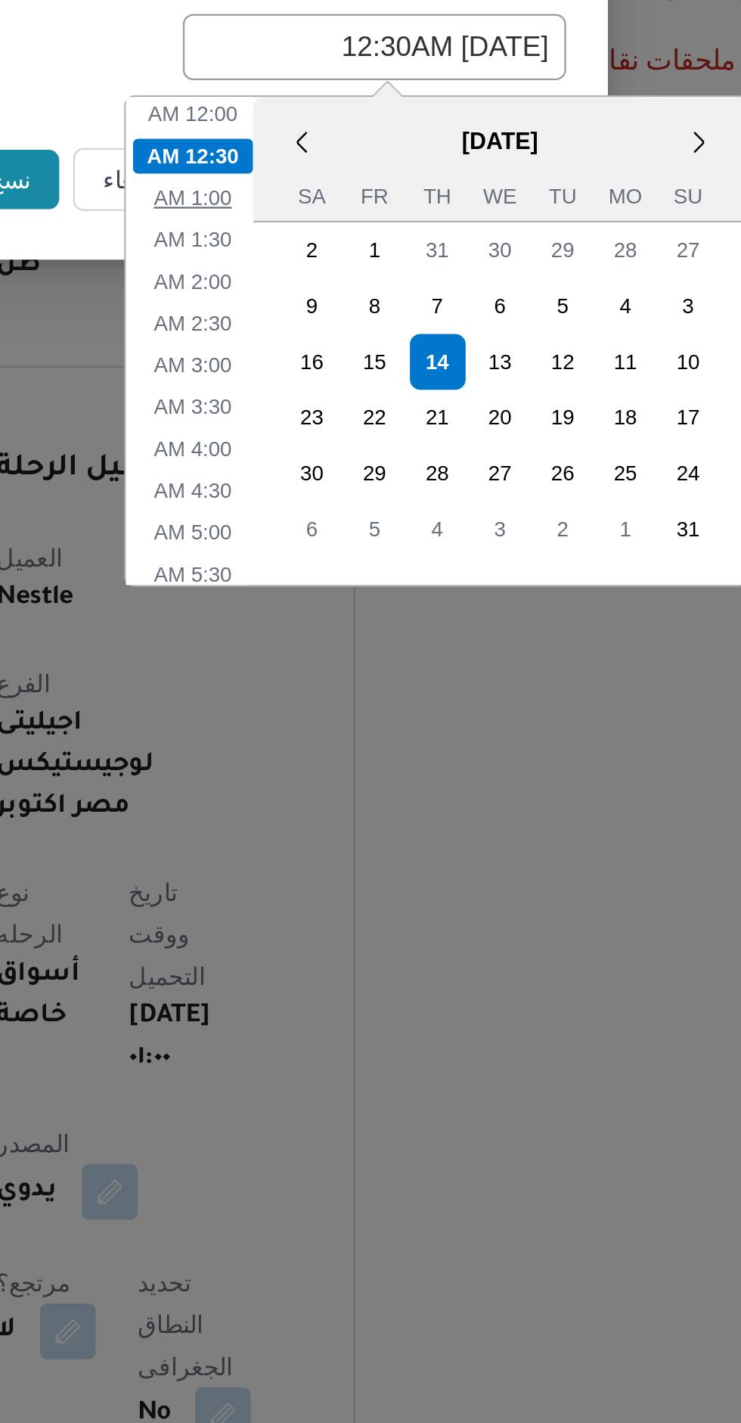
click at [351, 803] on li "1:00 AM" at bounding box center [341, 807] width 46 height 15
type input "14/08/2025 1:00AM"
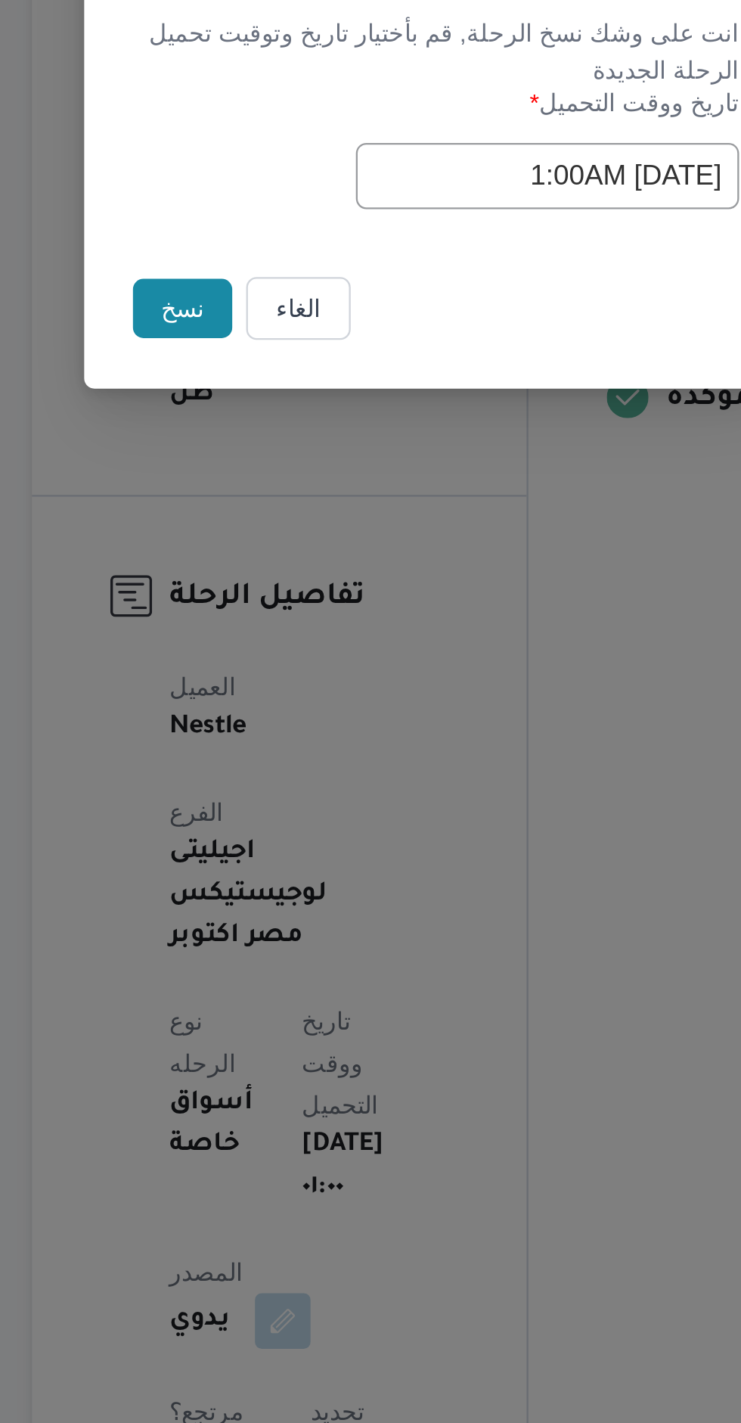
click at [269, 801] on button "نسخ" at bounding box center [262, 800] width 43 height 26
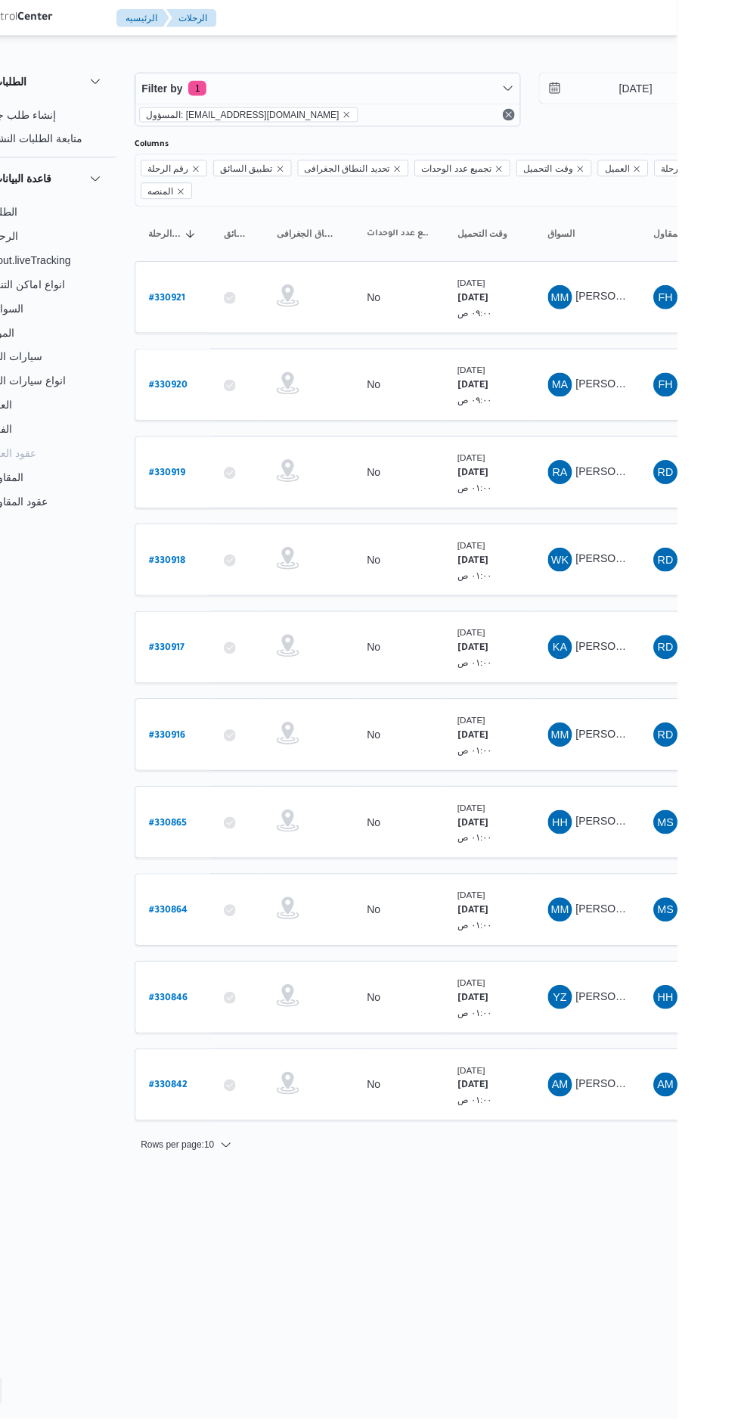
click at [236, 645] on b "# 330917" at bounding box center [229, 650] width 36 height 11
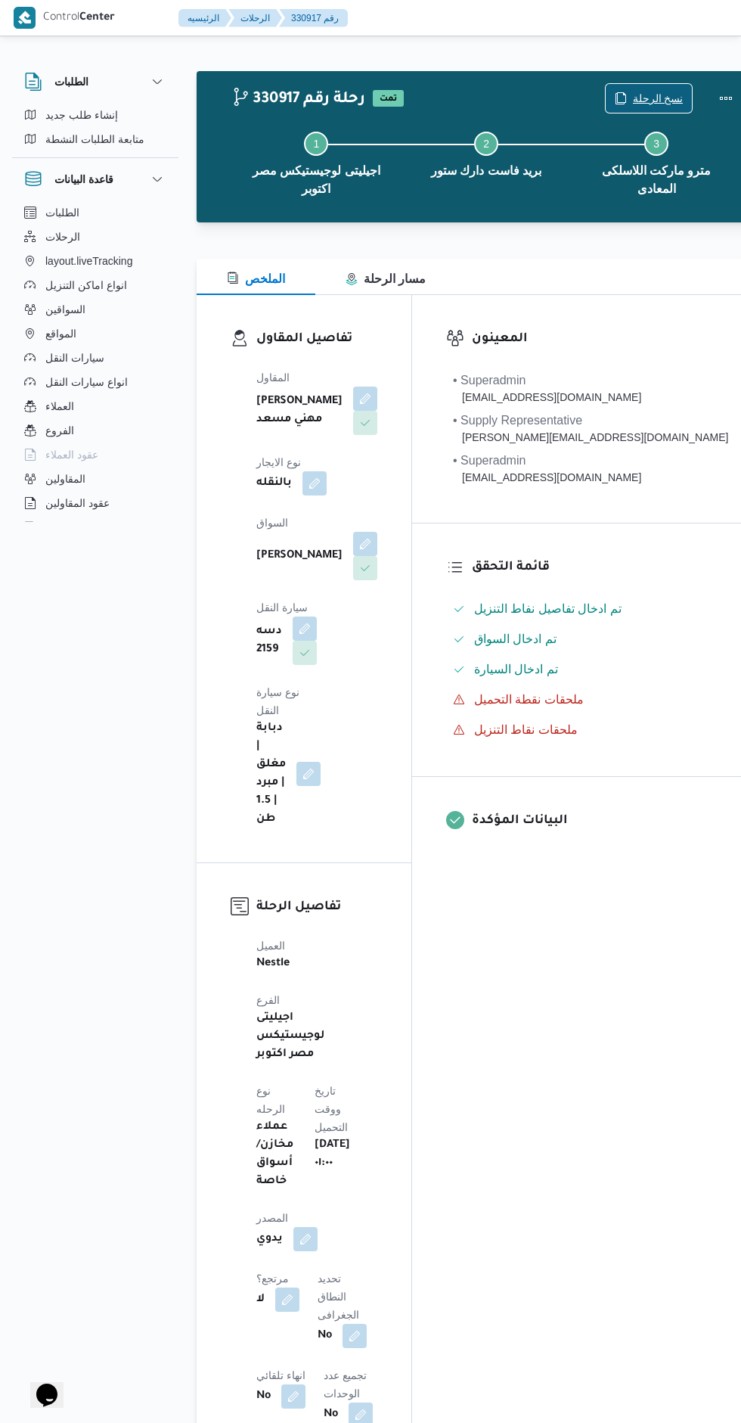
click at [633, 102] on span "نسخ الرحلة" at bounding box center [658, 98] width 51 height 18
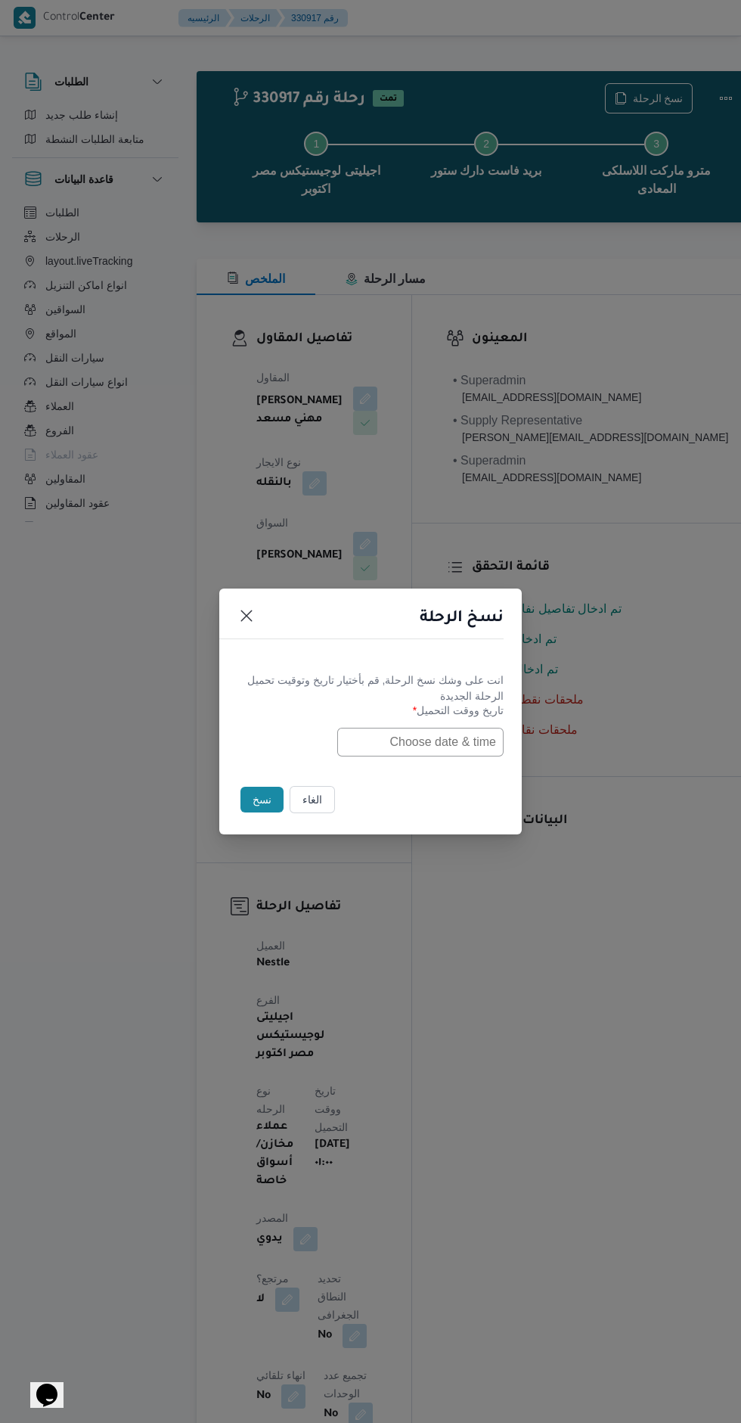
click at [464, 743] on input "text" at bounding box center [420, 742] width 166 height 29
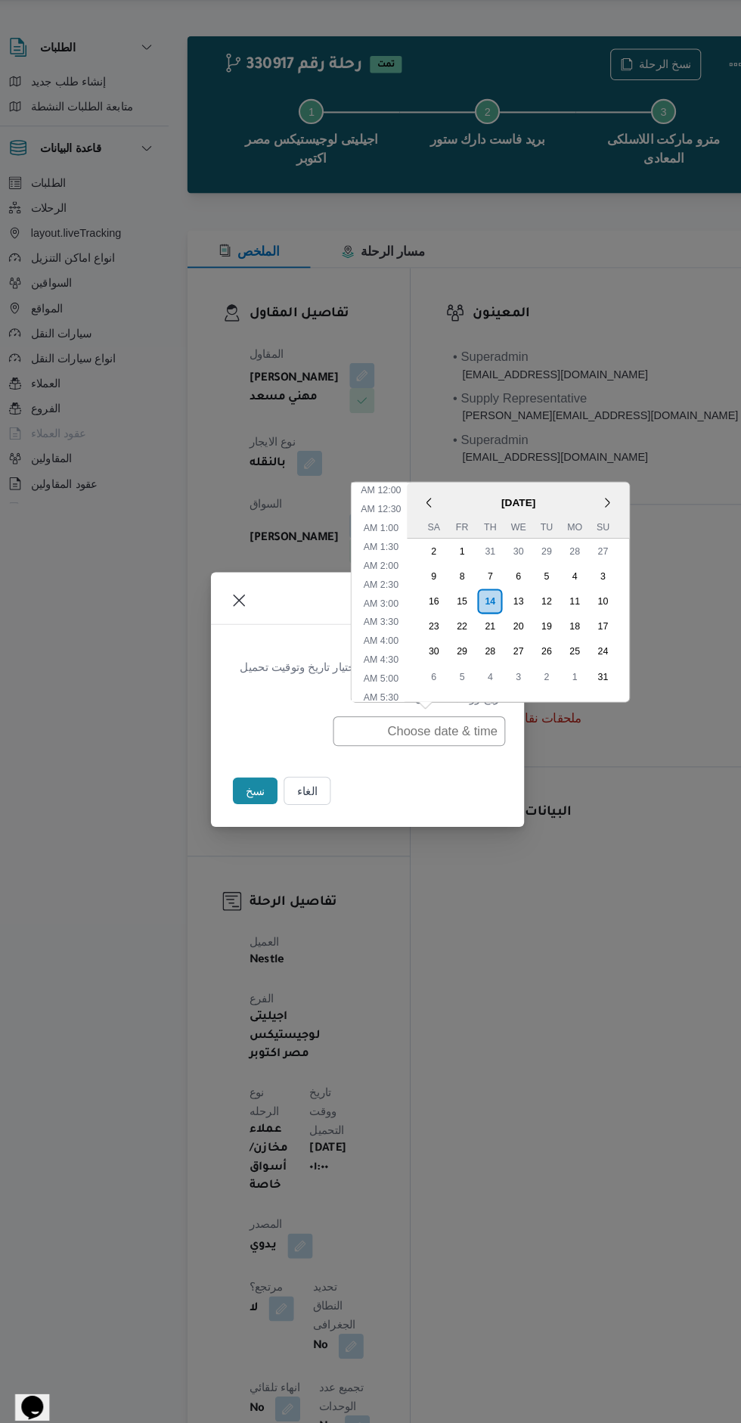
scroll to position [283, 0]
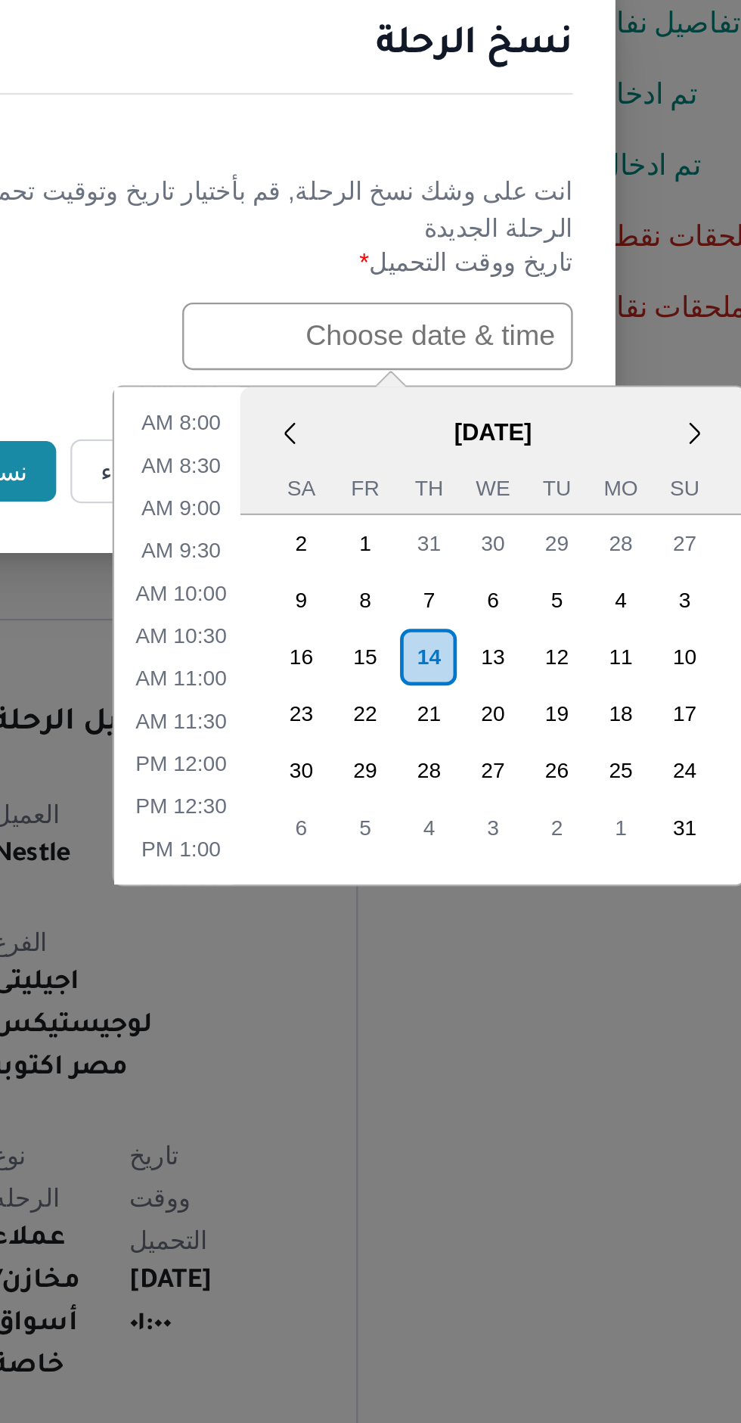
click at [438, 871] on div "14" at bounding box center [442, 879] width 24 height 24
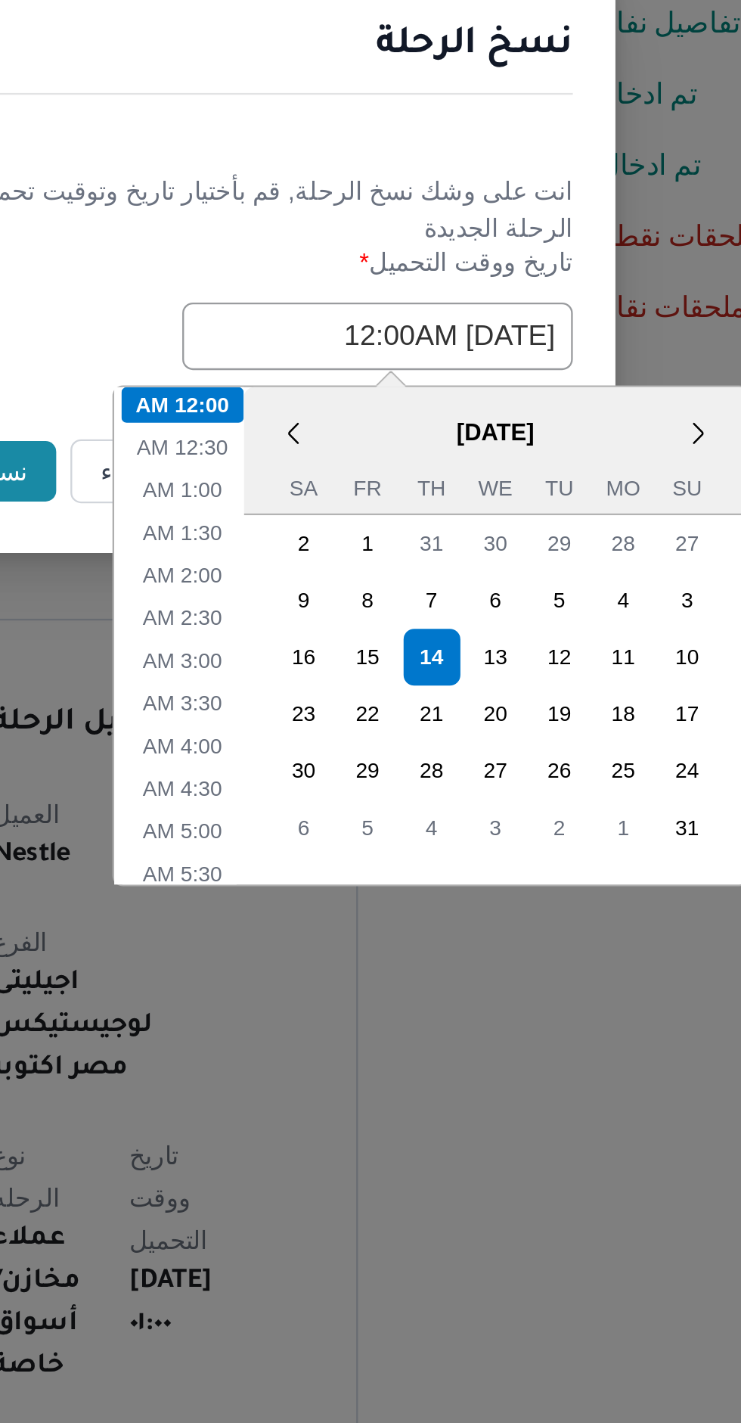
click at [400, 687] on div "نسخ الرحلة انت على وشك نسخ الرحلة, قم بأختيار تاريخ وتوقيت تحميل الرحلة الجديدة…" at bounding box center [370, 711] width 741 height 1423
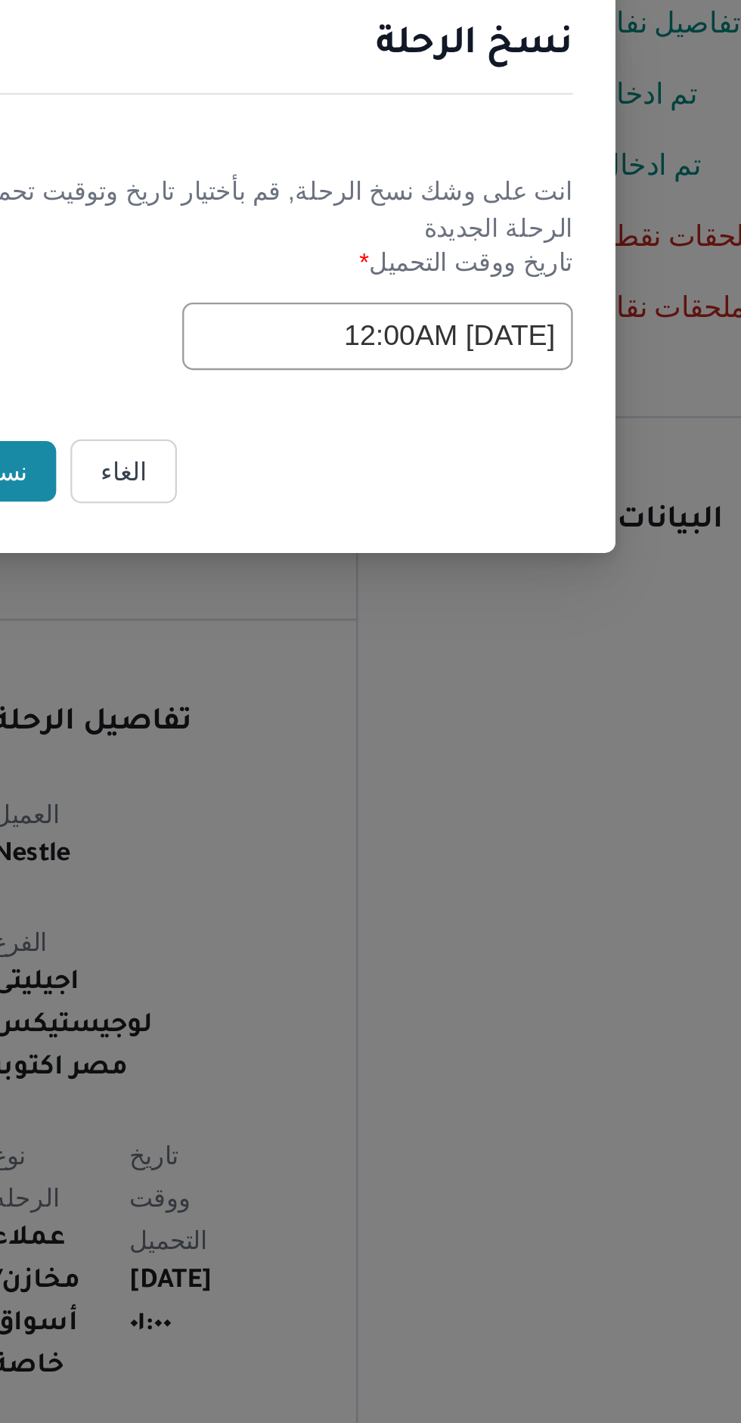
click at [386, 744] on input "14/08/2025 12:00AM" at bounding box center [420, 742] width 166 height 29
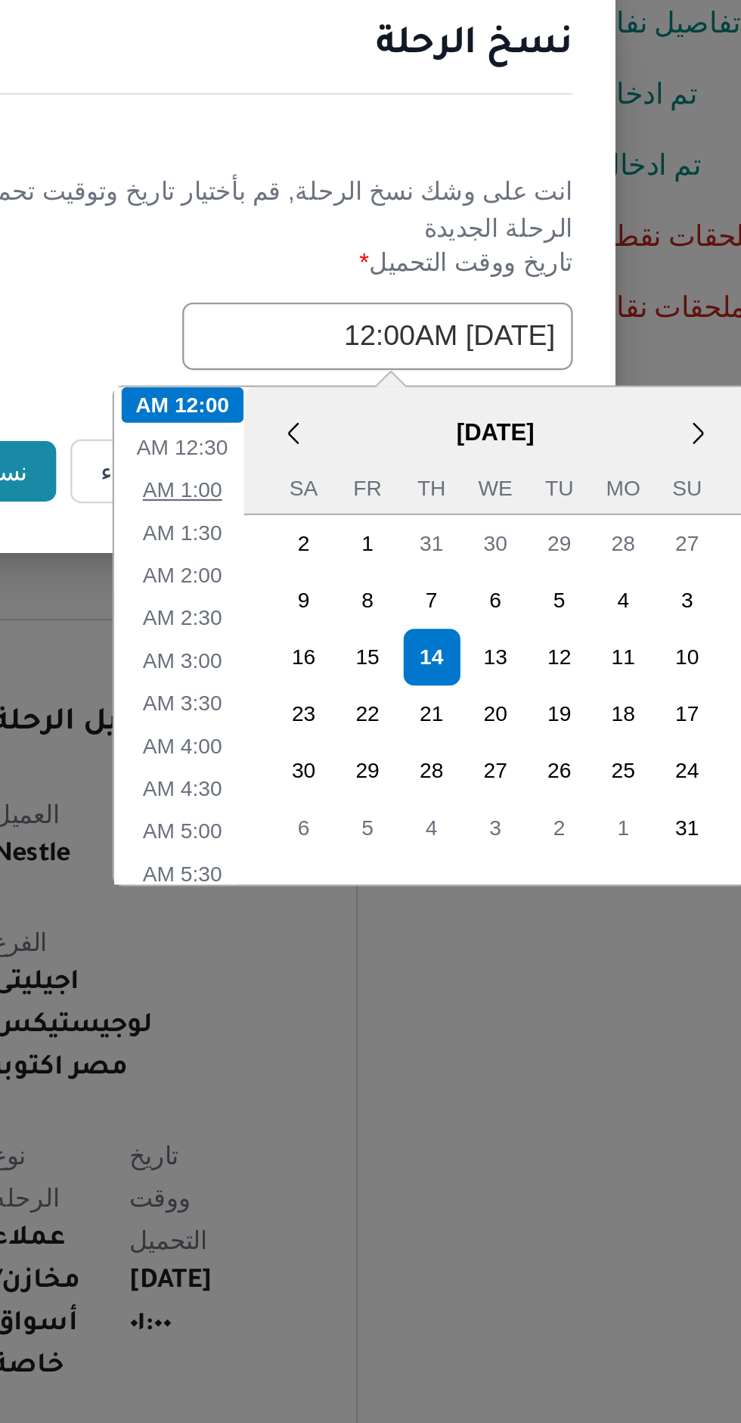
click at [344, 805] on li "1:00 AM" at bounding box center [338, 807] width 46 height 15
type input "14/08/2025 1:00AM"
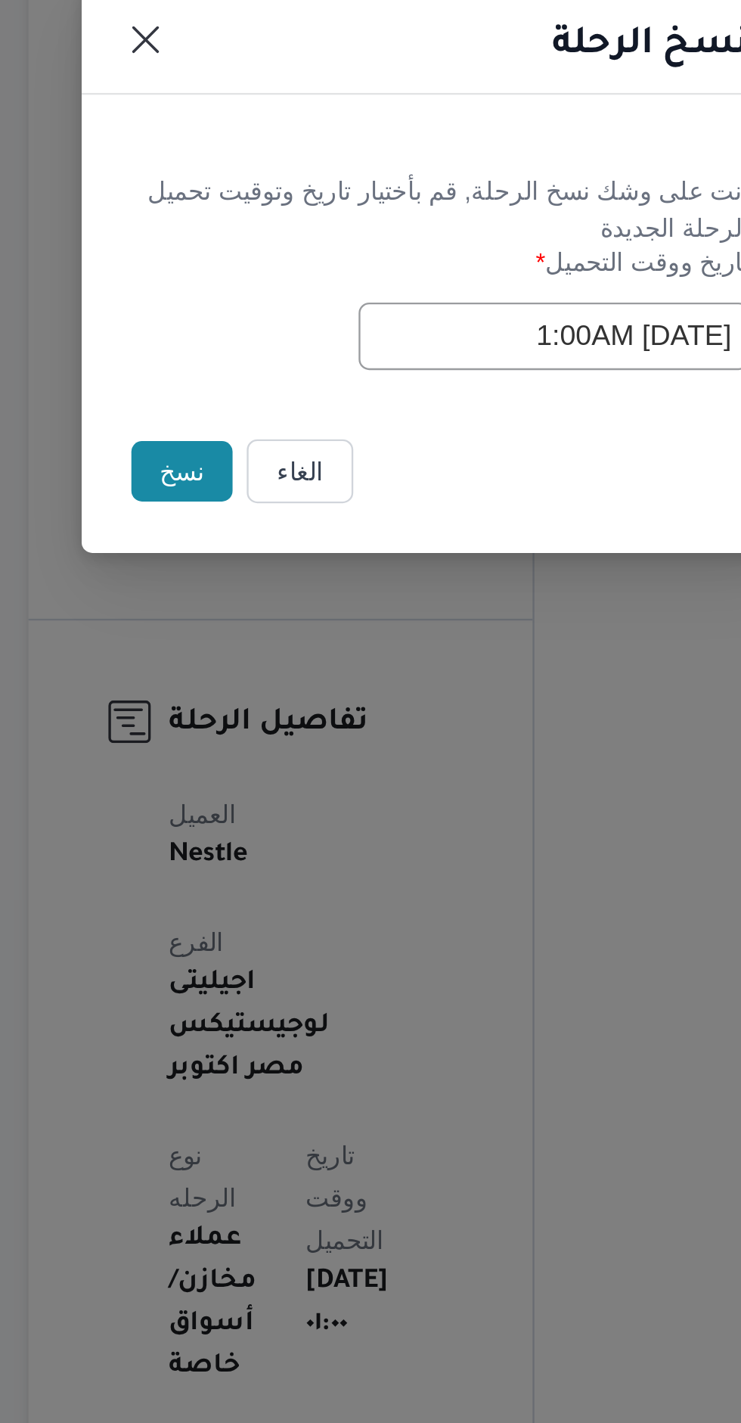
click at [265, 794] on button "نسخ" at bounding box center [262, 800] width 43 height 26
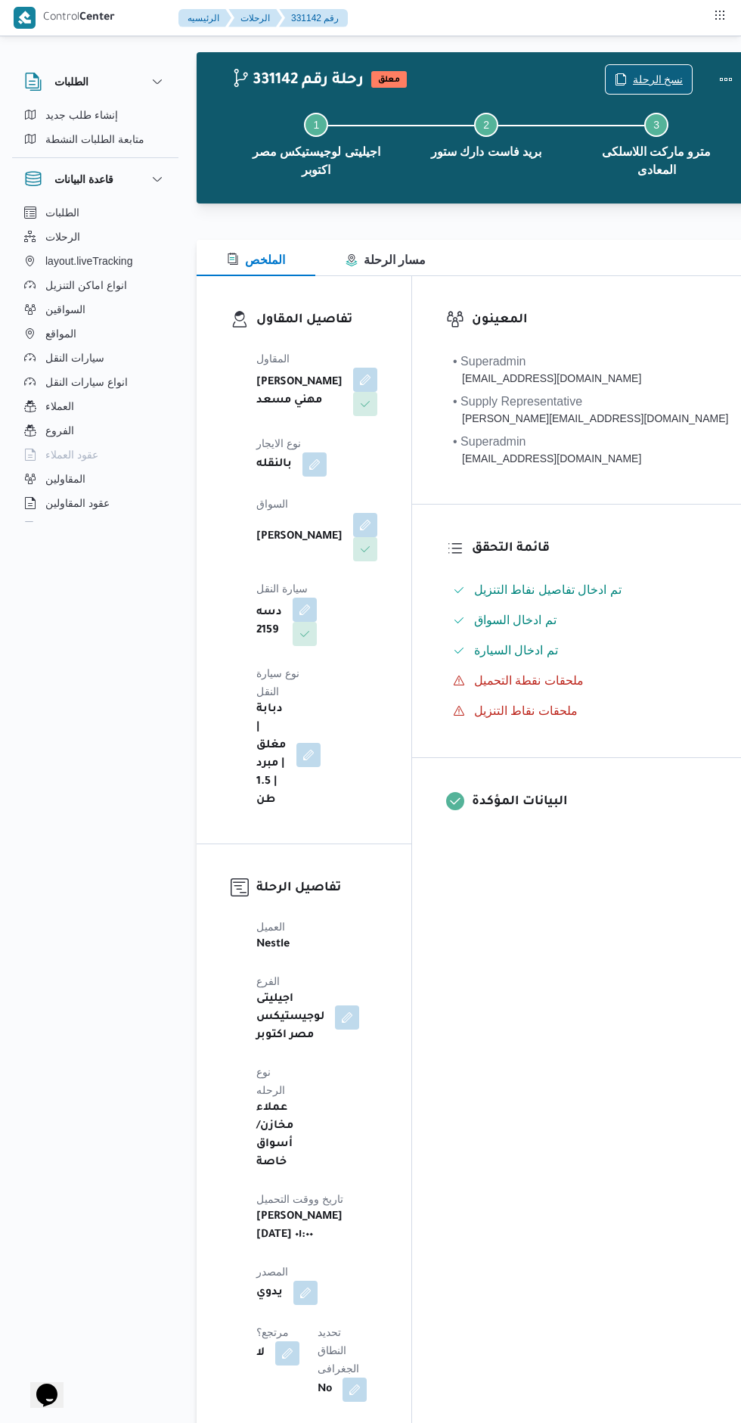
scroll to position [20, 0]
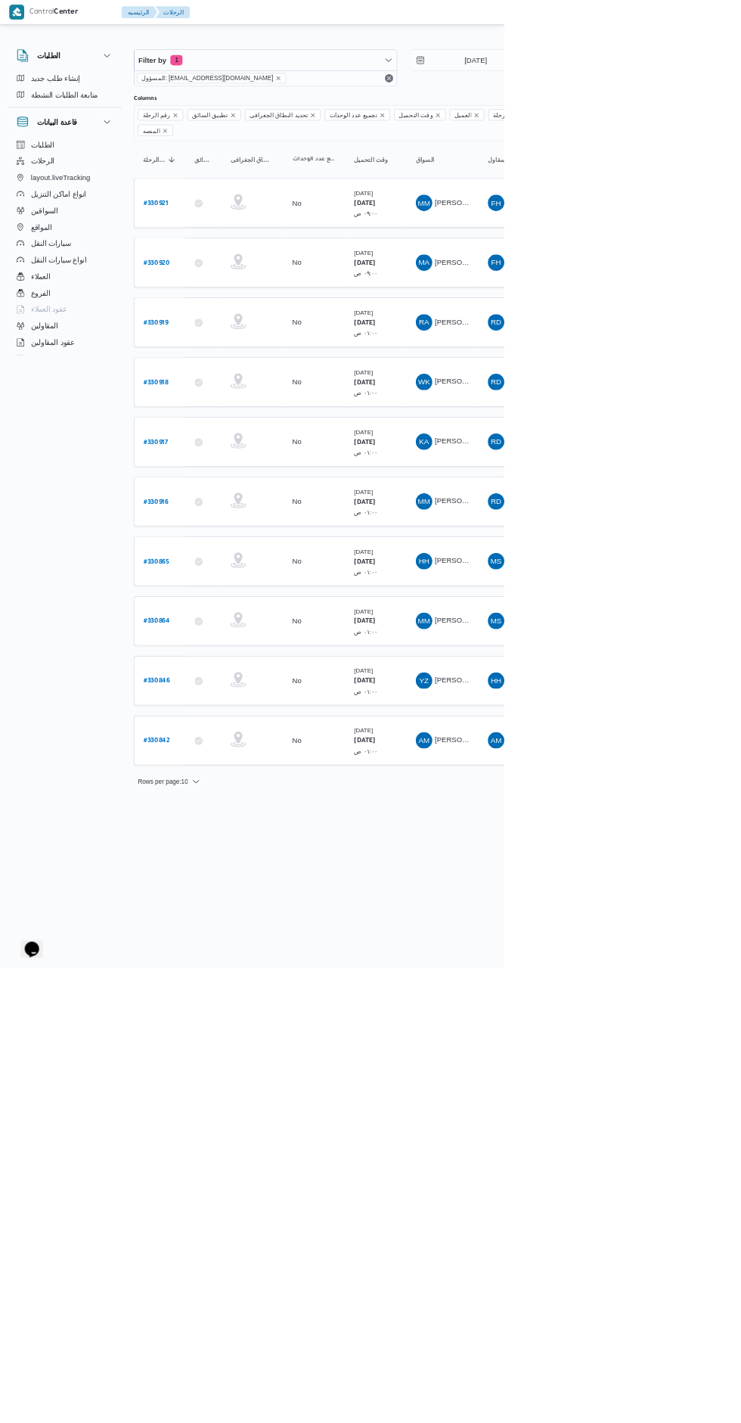
click at [729, 812] on span "MS" at bounding box center [729, 824] width 17 height 24
click at [674, 642] on span "خليل السيد سالم سيد جاويش" at bounding box center [682, 648] width 87 height 12
click at [242, 557] on b "# 330918" at bounding box center [229, 562] width 36 height 11
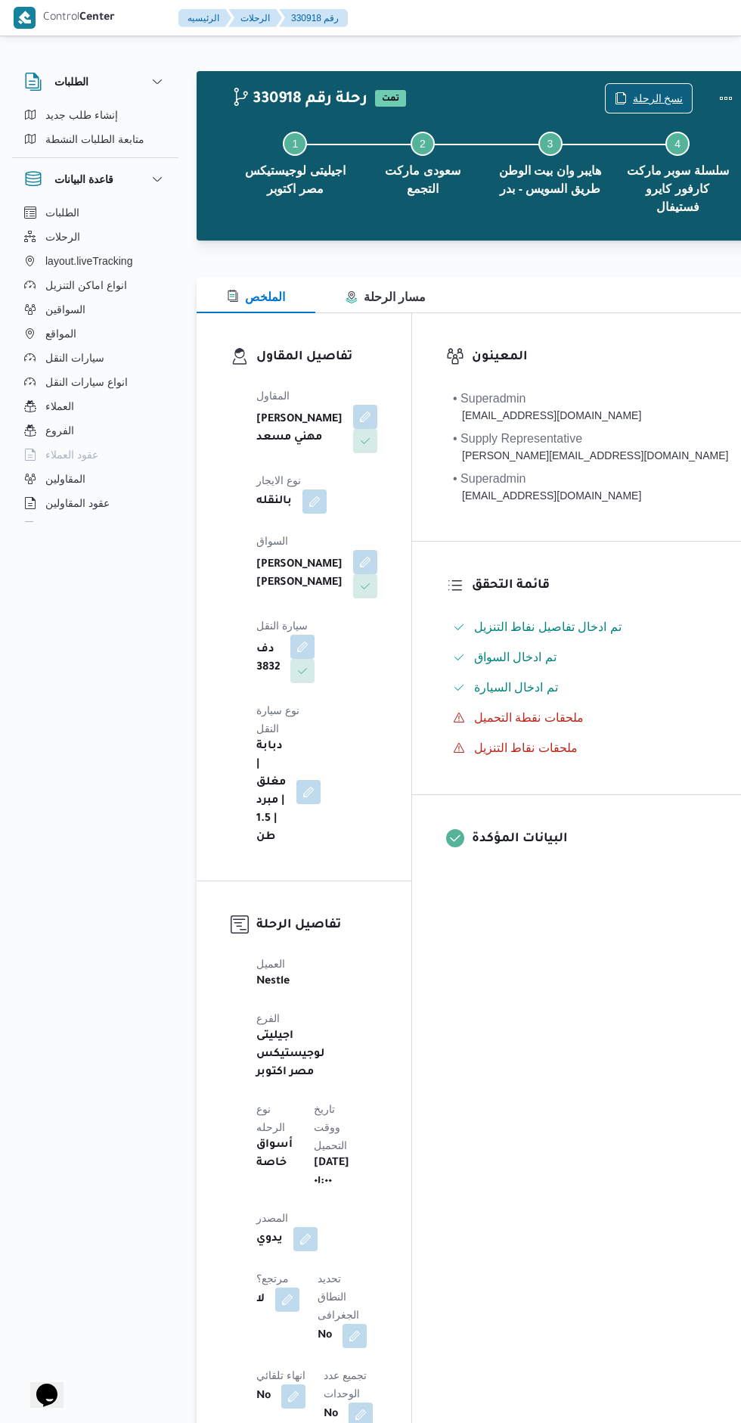
click at [633, 96] on span "نسخ الرحلة" at bounding box center [658, 98] width 51 height 18
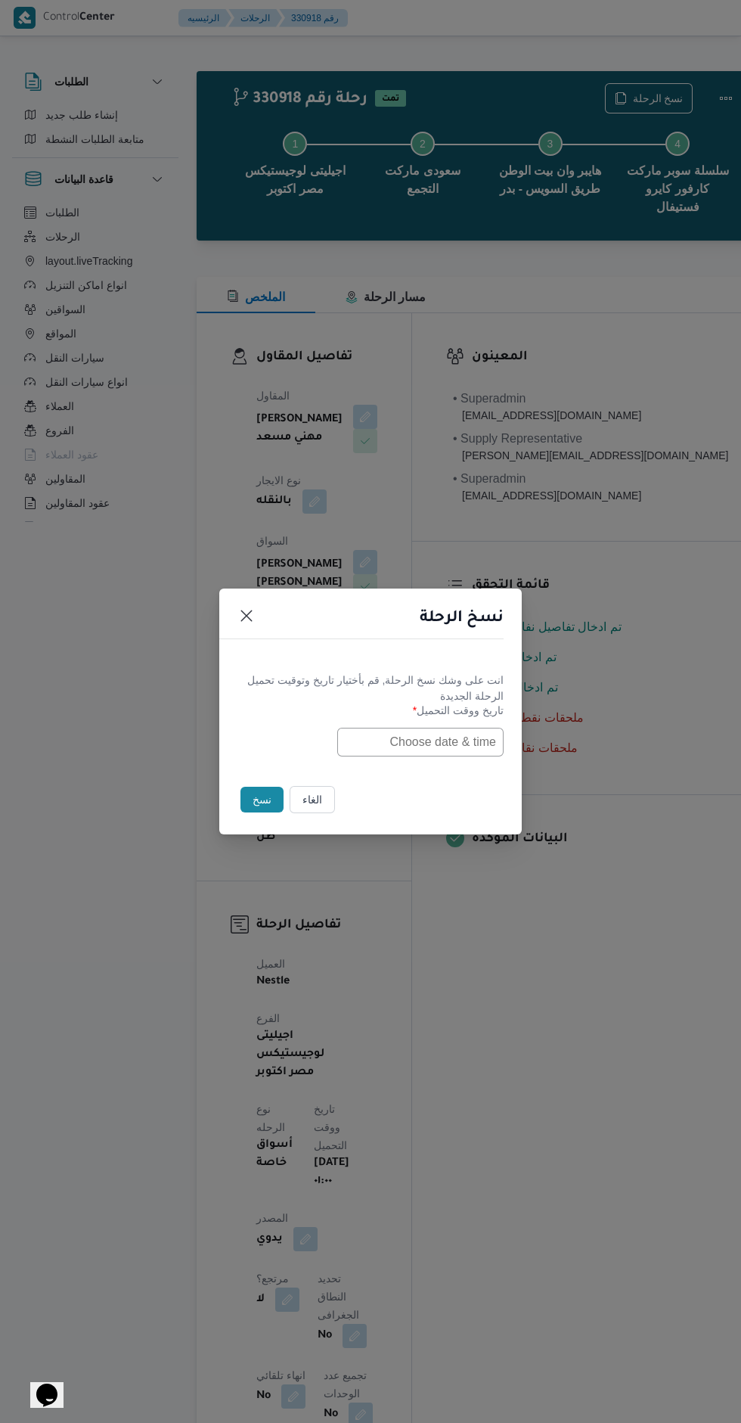
click at [456, 734] on input "text" at bounding box center [420, 742] width 166 height 29
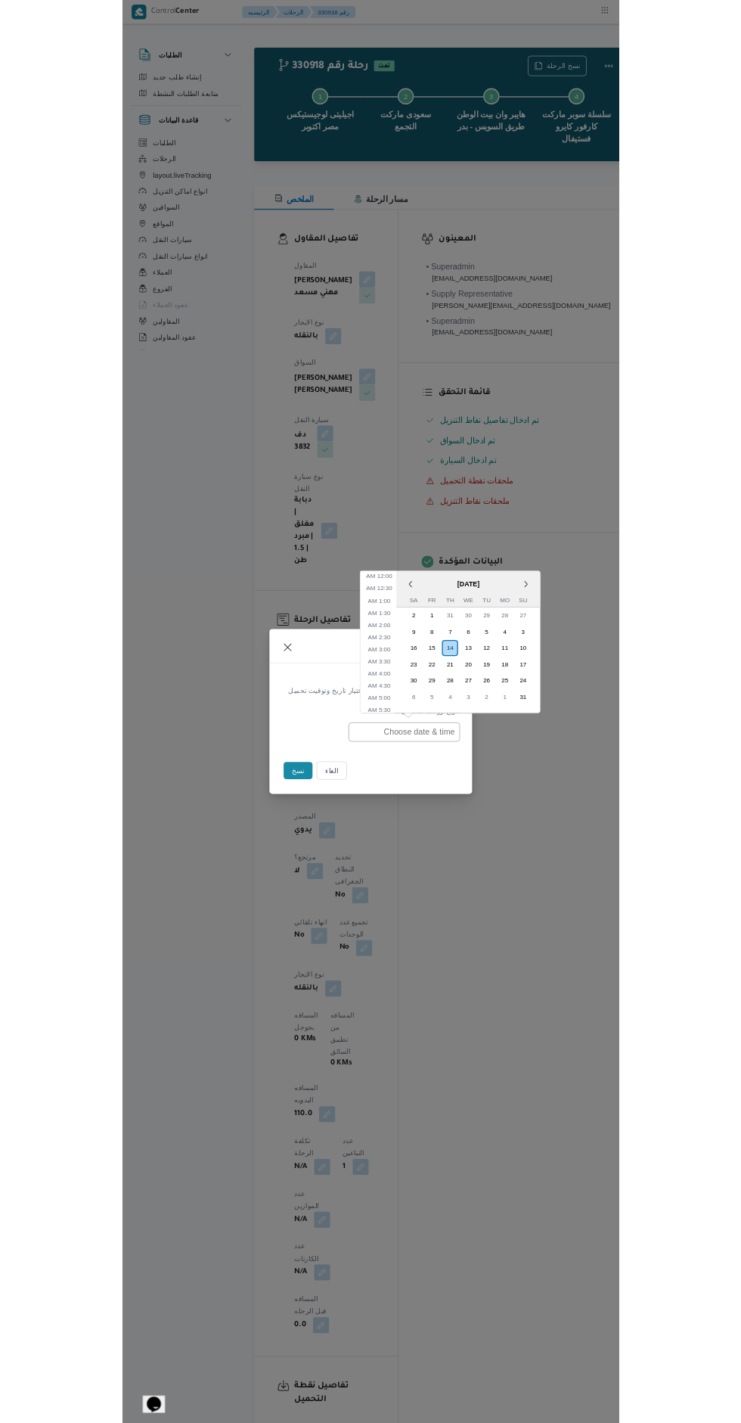
scroll to position [283, 0]
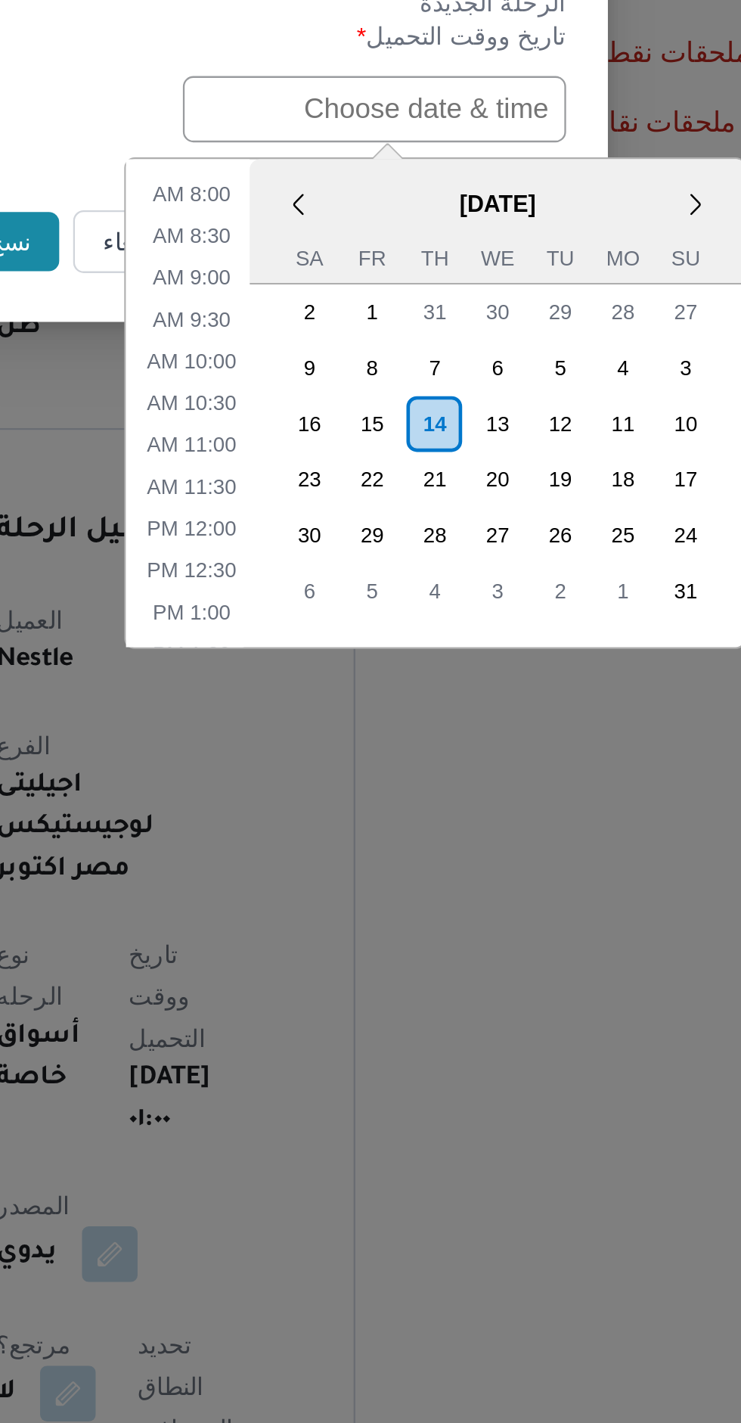
click at [442, 873] on div "14" at bounding box center [447, 879] width 24 height 24
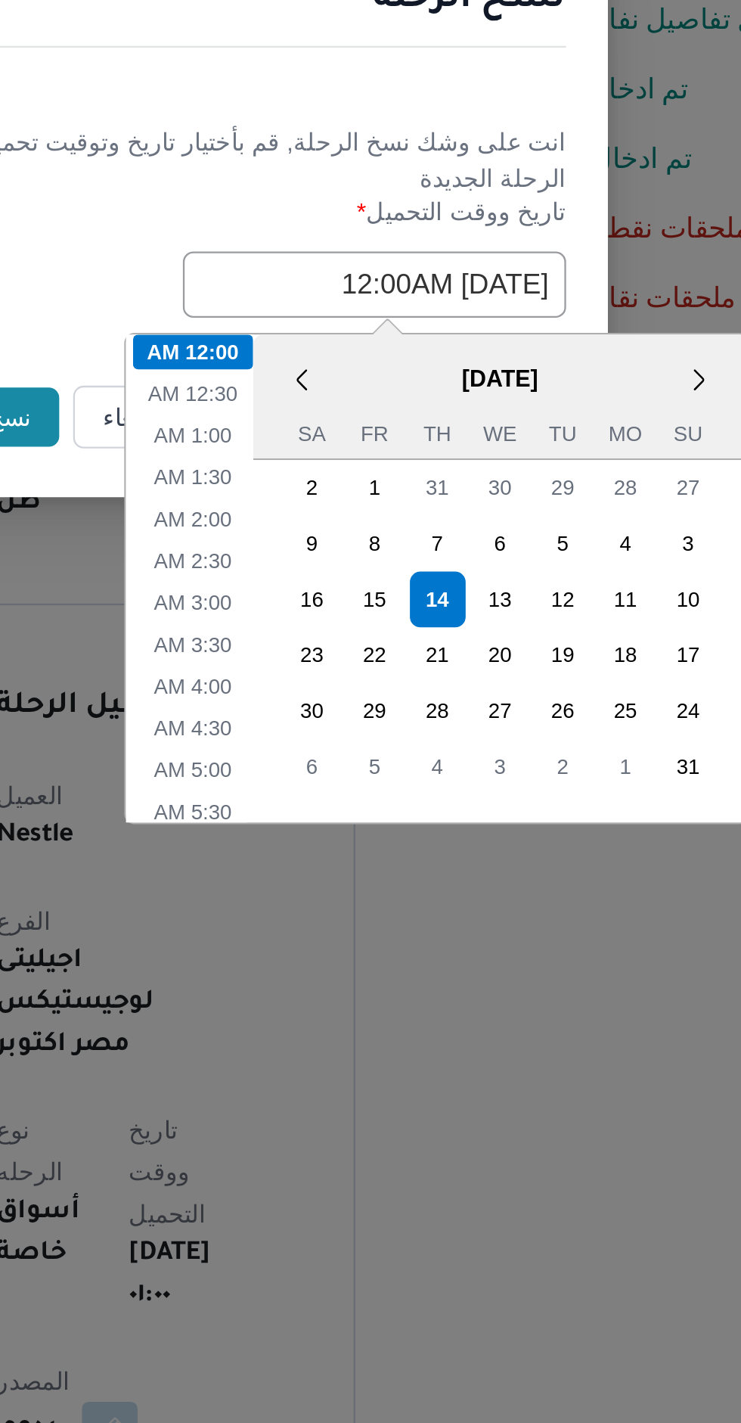
click at [419, 939] on div "5" at bounding box center [420, 951] width 24 height 24
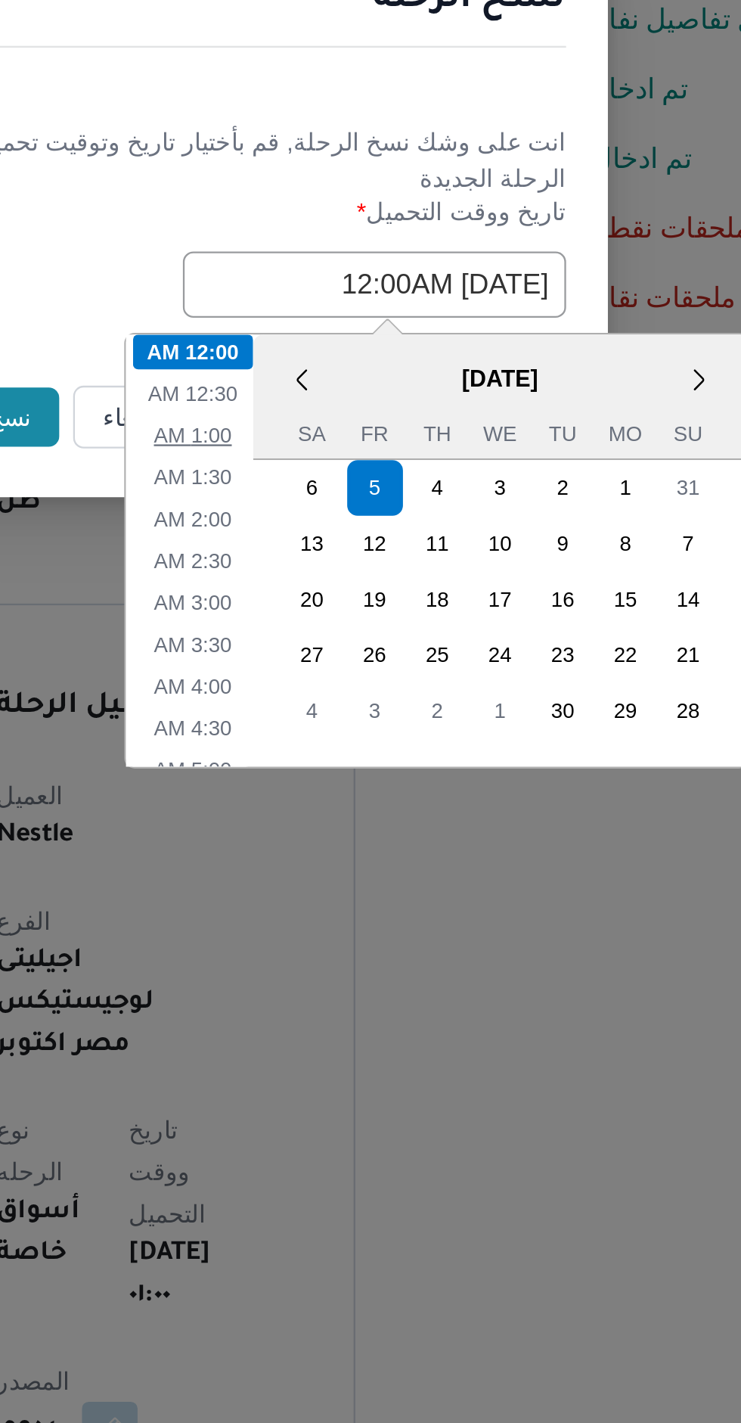
click at [349, 806] on li "1:00 AM" at bounding box center [341, 807] width 46 height 15
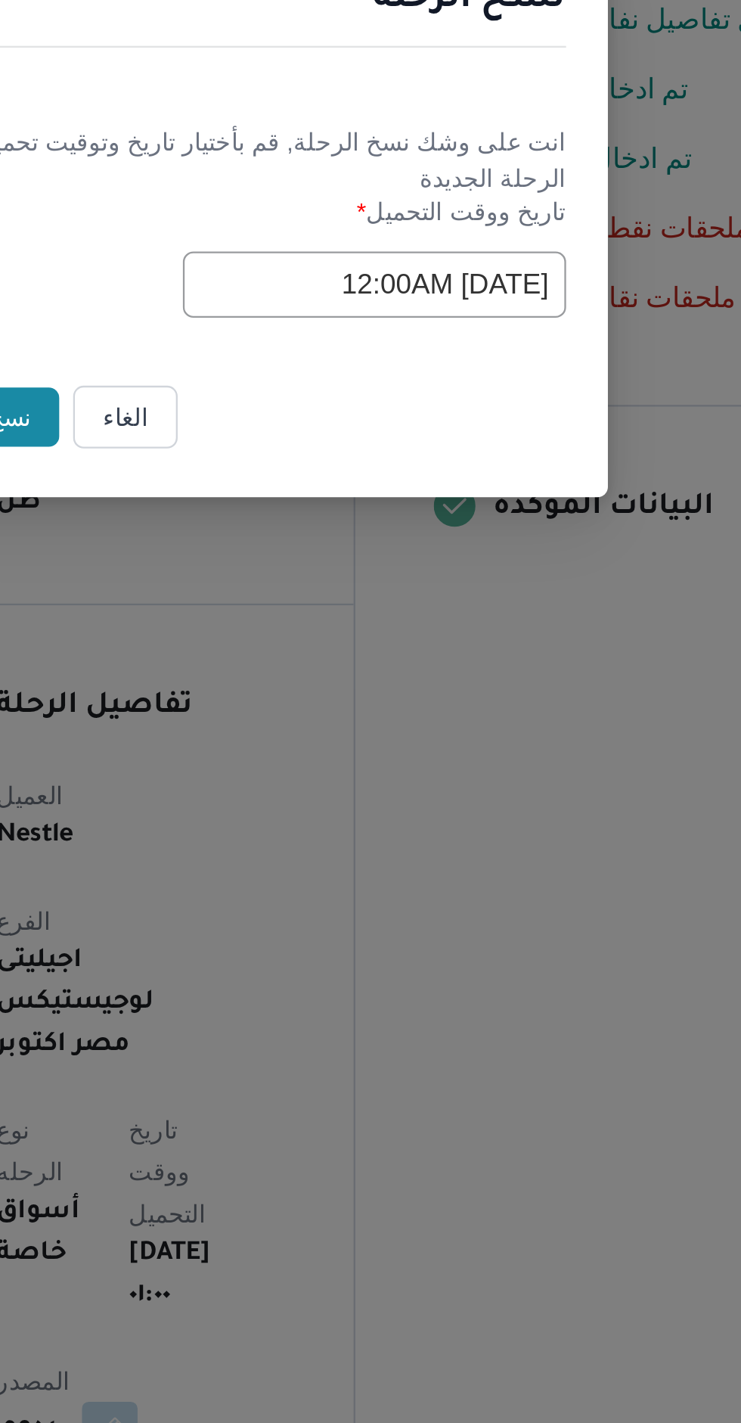
type input "05/09/2025 1:00AM"
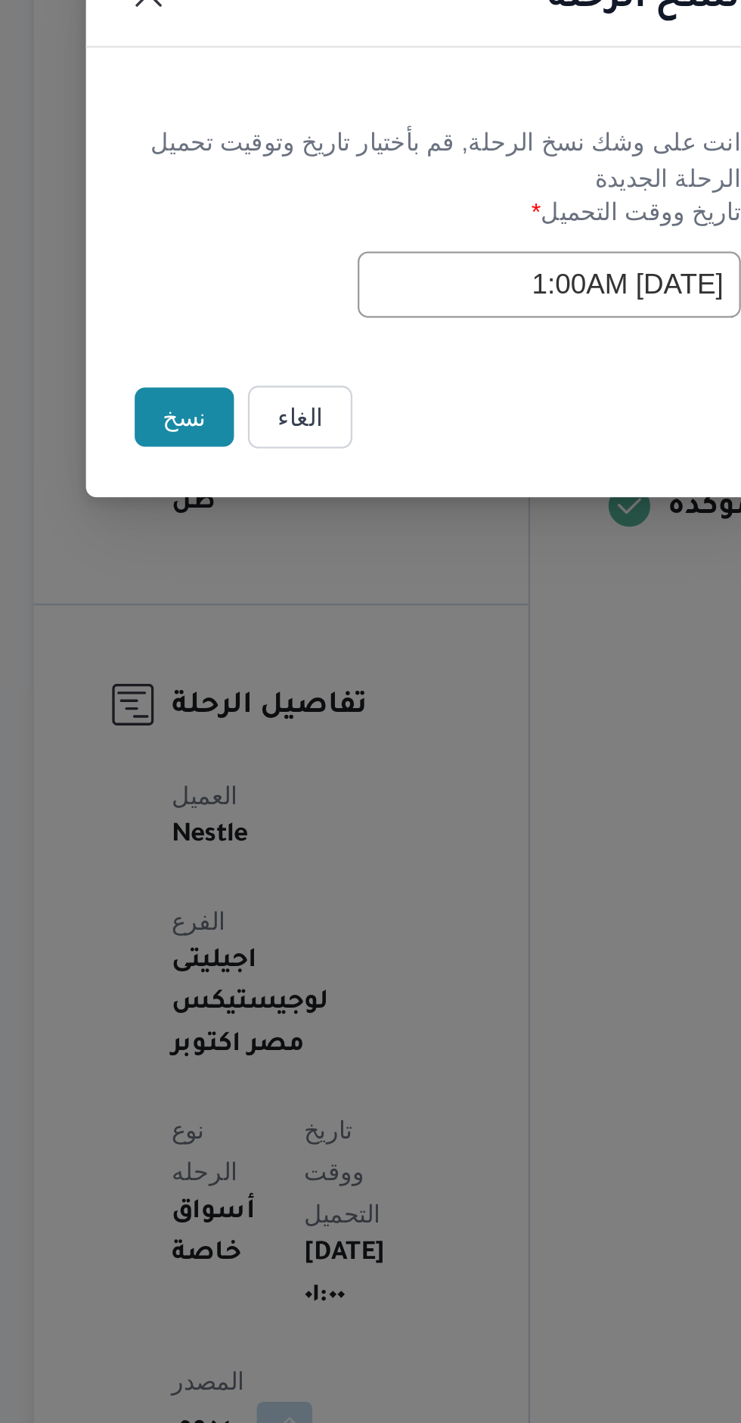
click at [269, 793] on button "نسخ" at bounding box center [262, 800] width 43 height 26
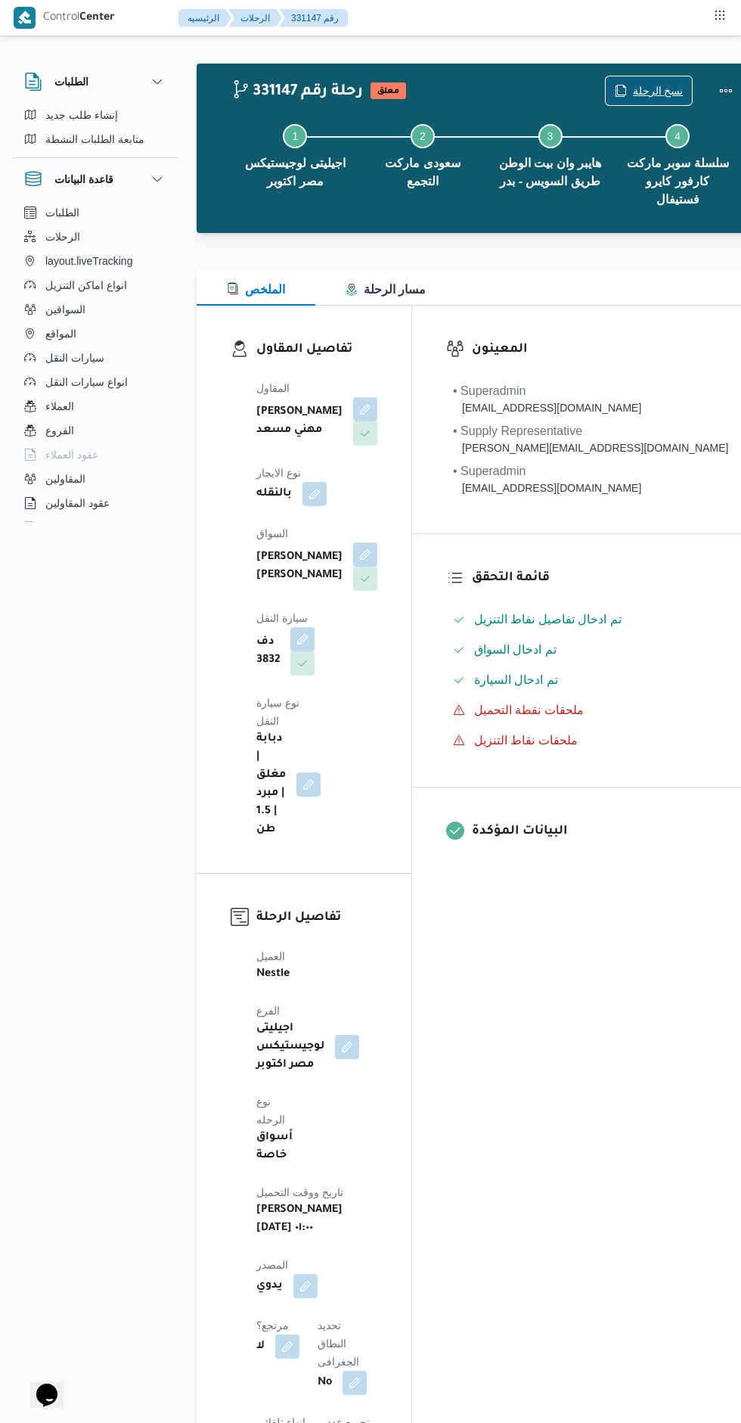
scroll to position [12, 0]
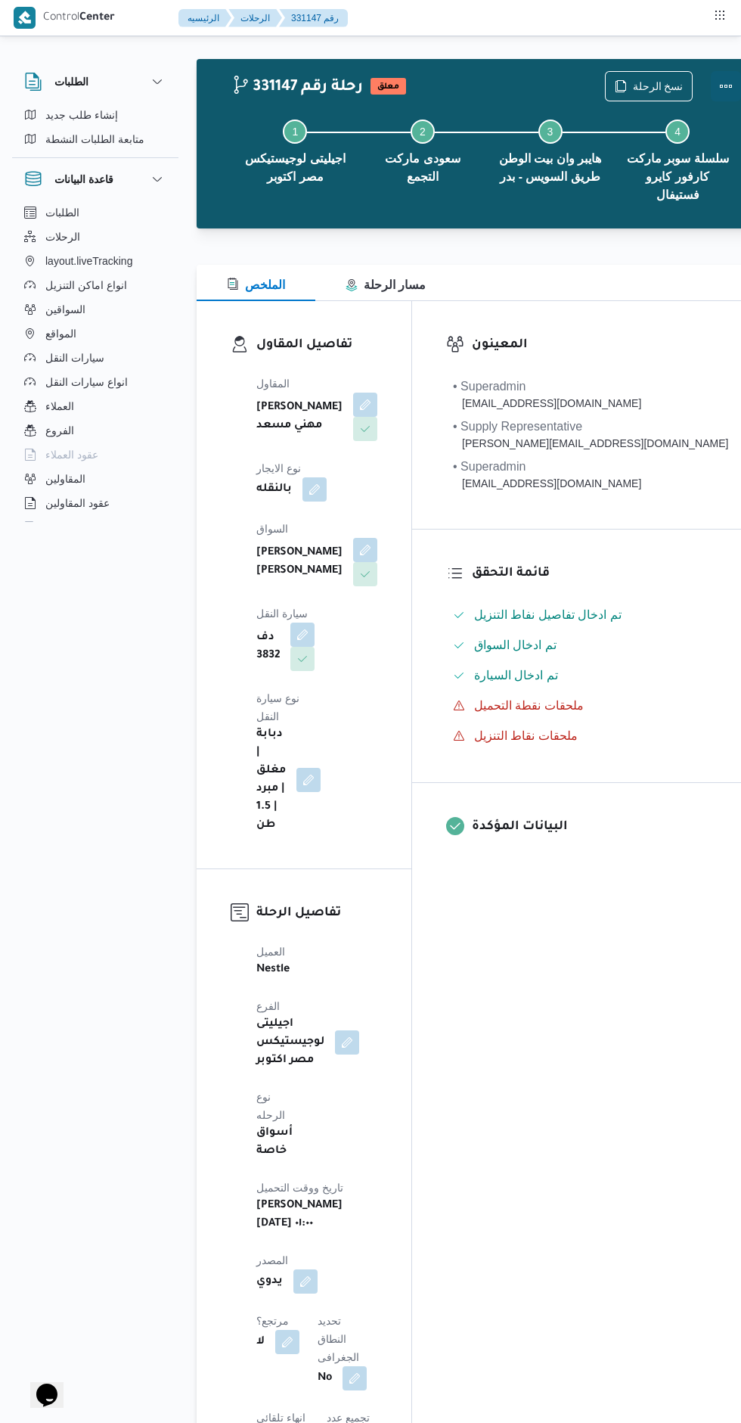
click at [711, 98] on button "Actions" at bounding box center [726, 86] width 30 height 30
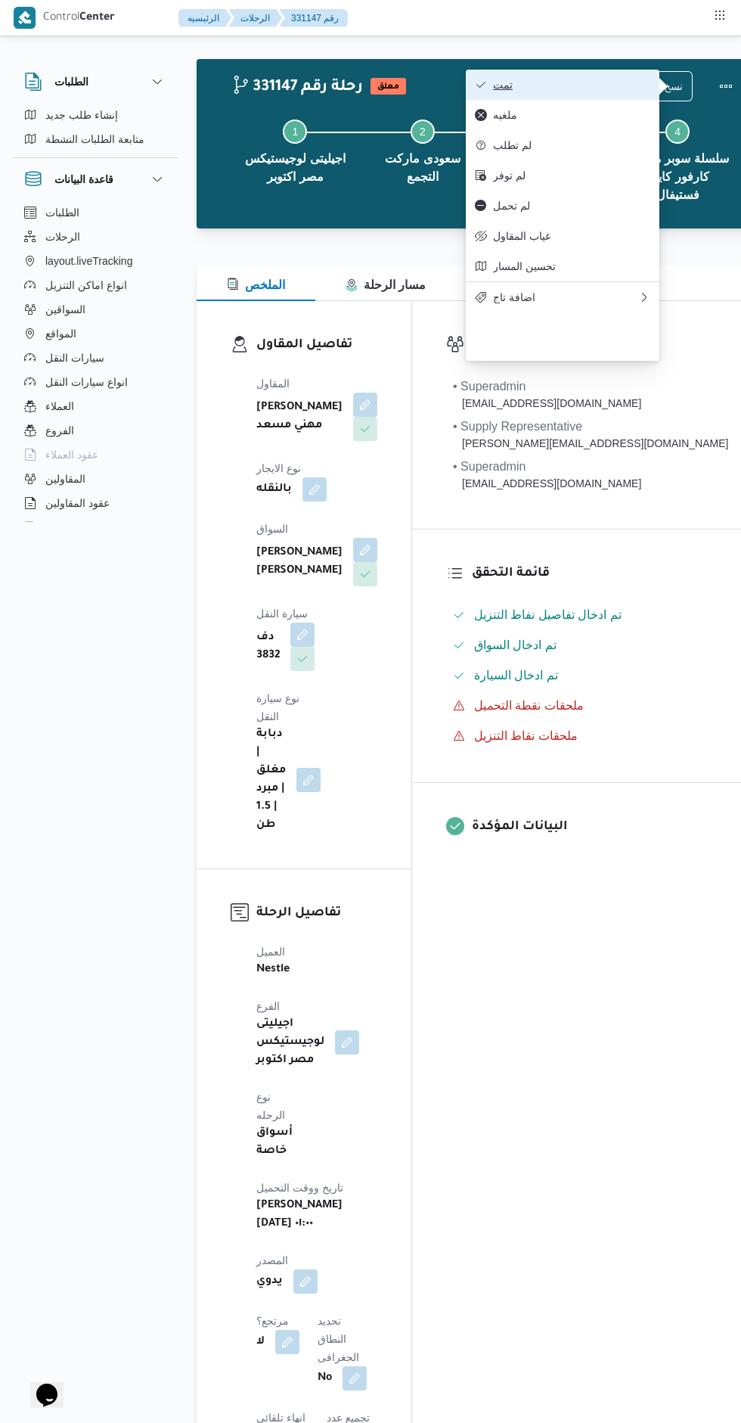
click at [585, 90] on span "تمت" at bounding box center [571, 85] width 157 height 12
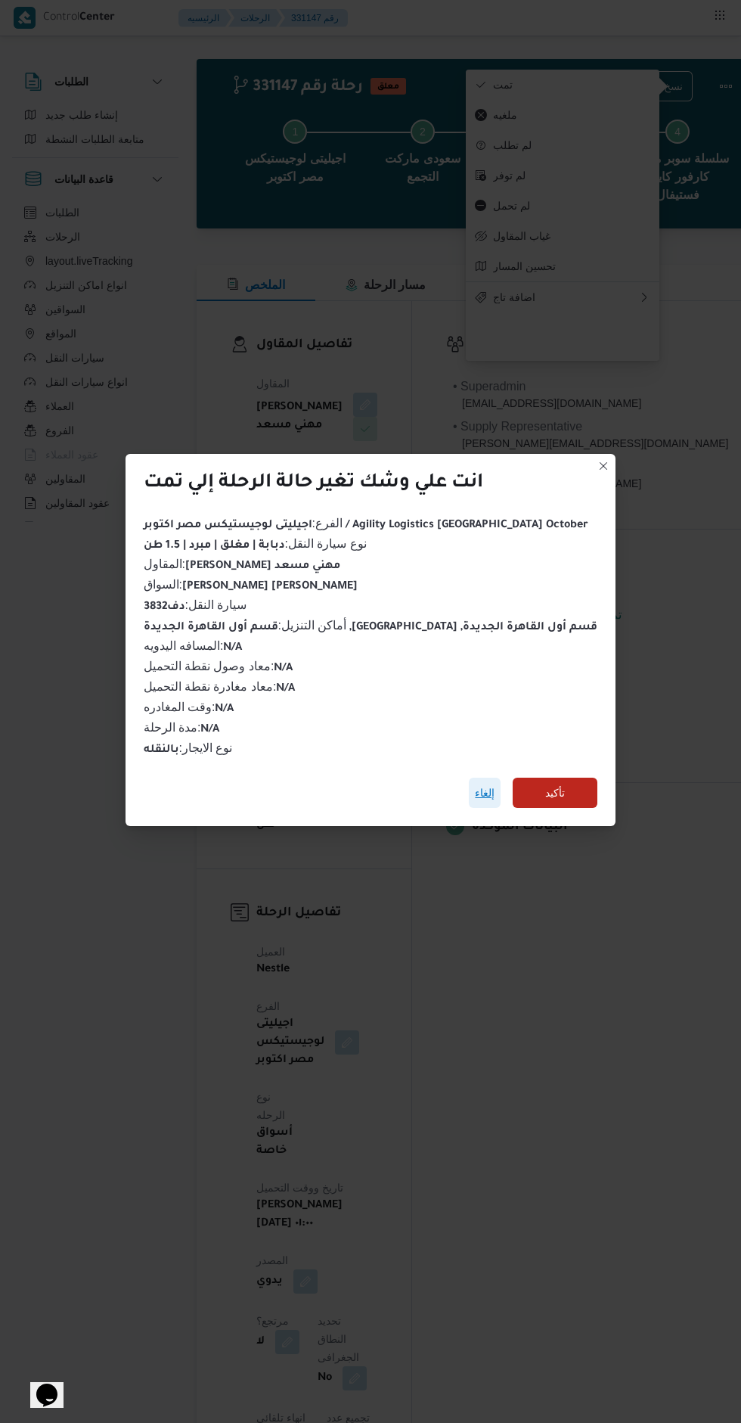
click at [475, 787] on span "إلغاء" at bounding box center [485, 793] width 20 height 18
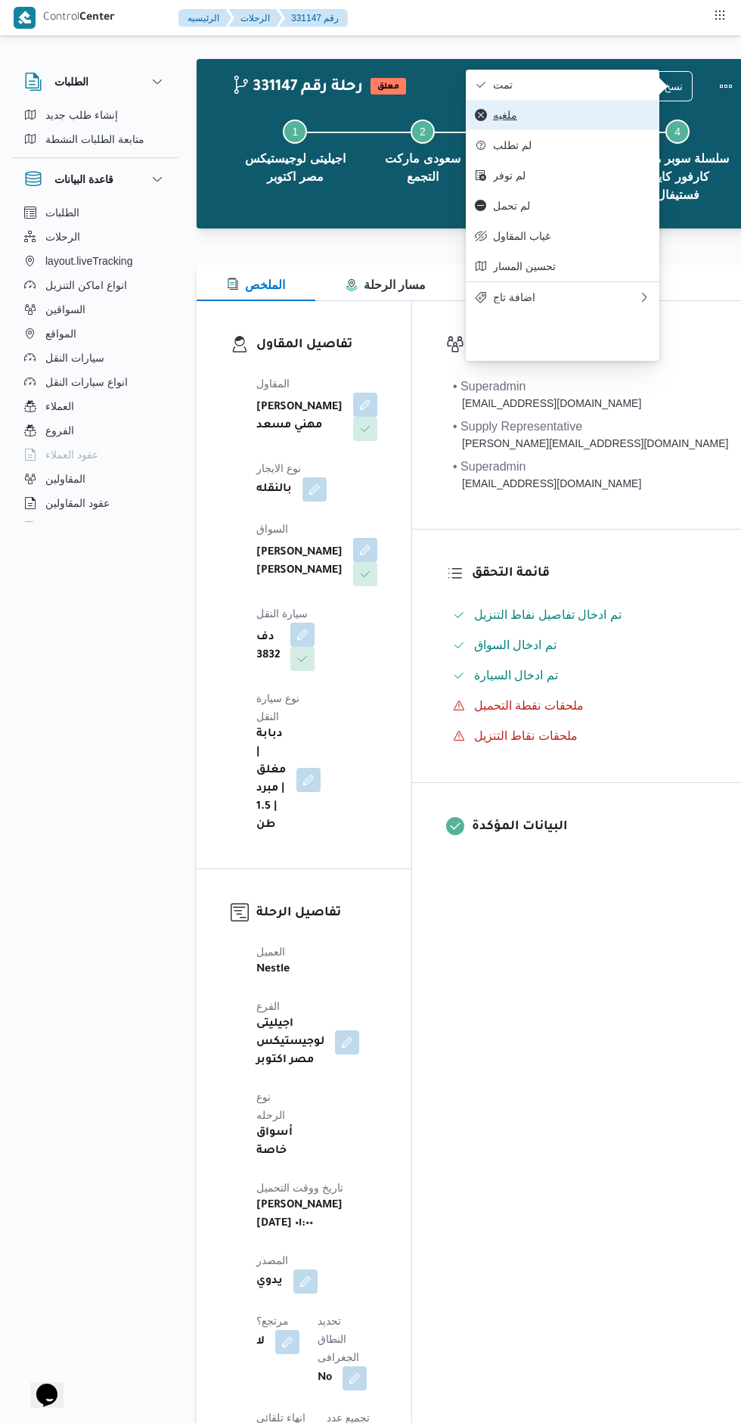
click at [561, 121] on span "ملغيه" at bounding box center [571, 115] width 157 height 12
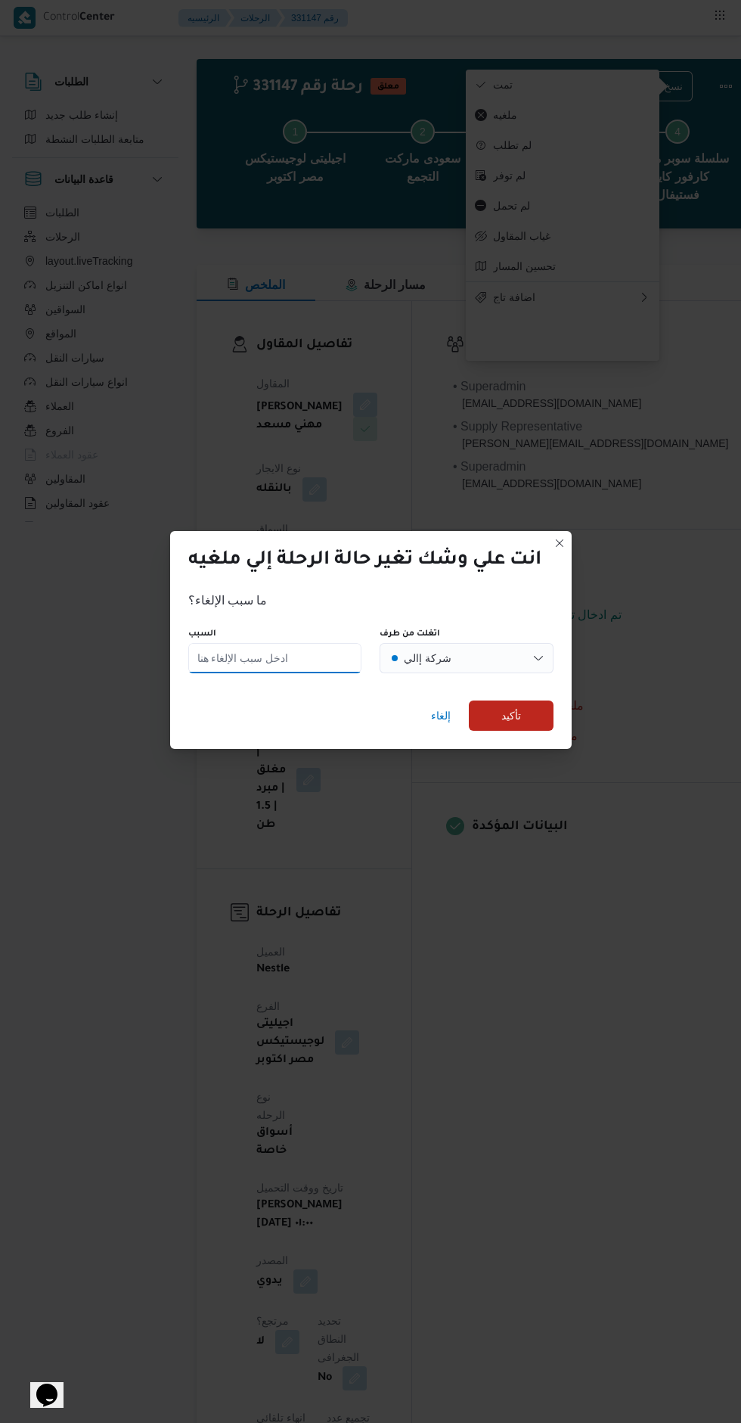
click at [294, 654] on input "السبب" at bounding box center [275, 658] width 174 height 30
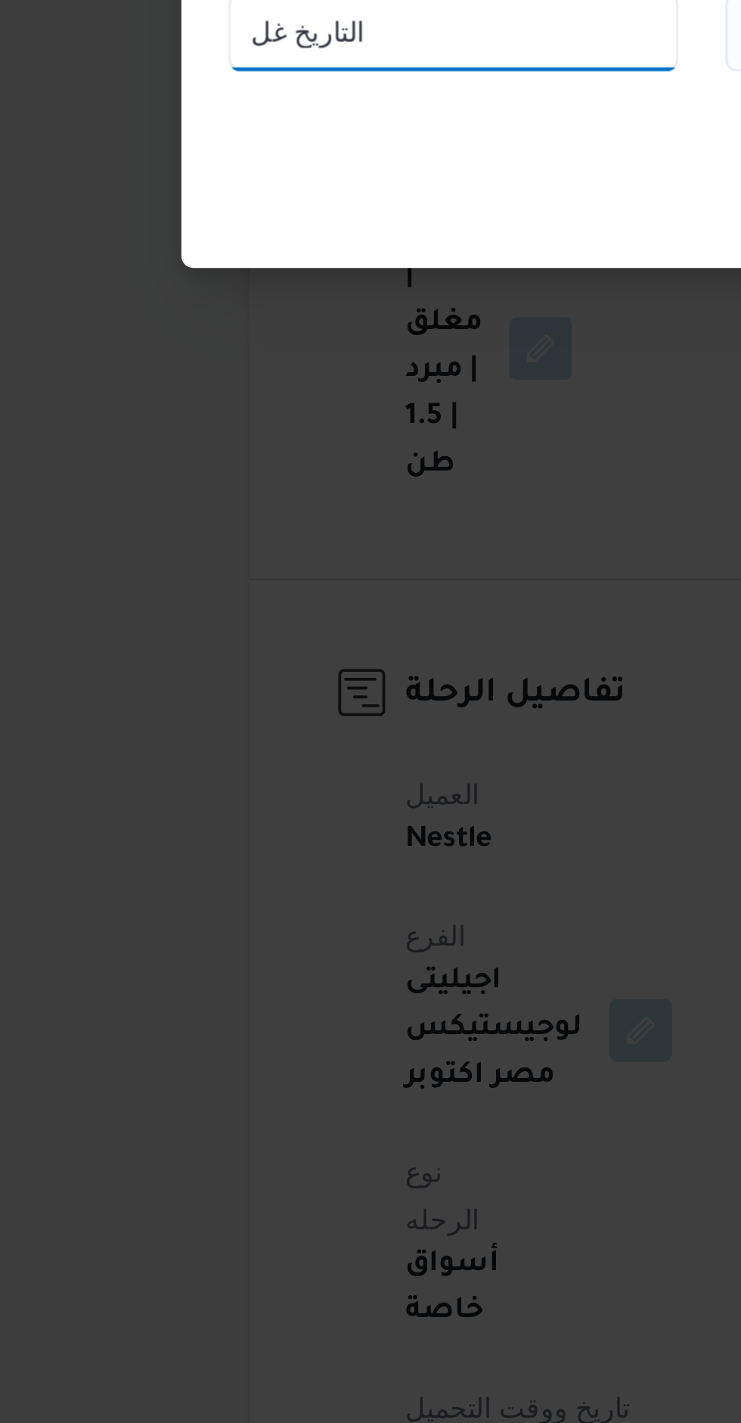
type input "التاريخ غلط"
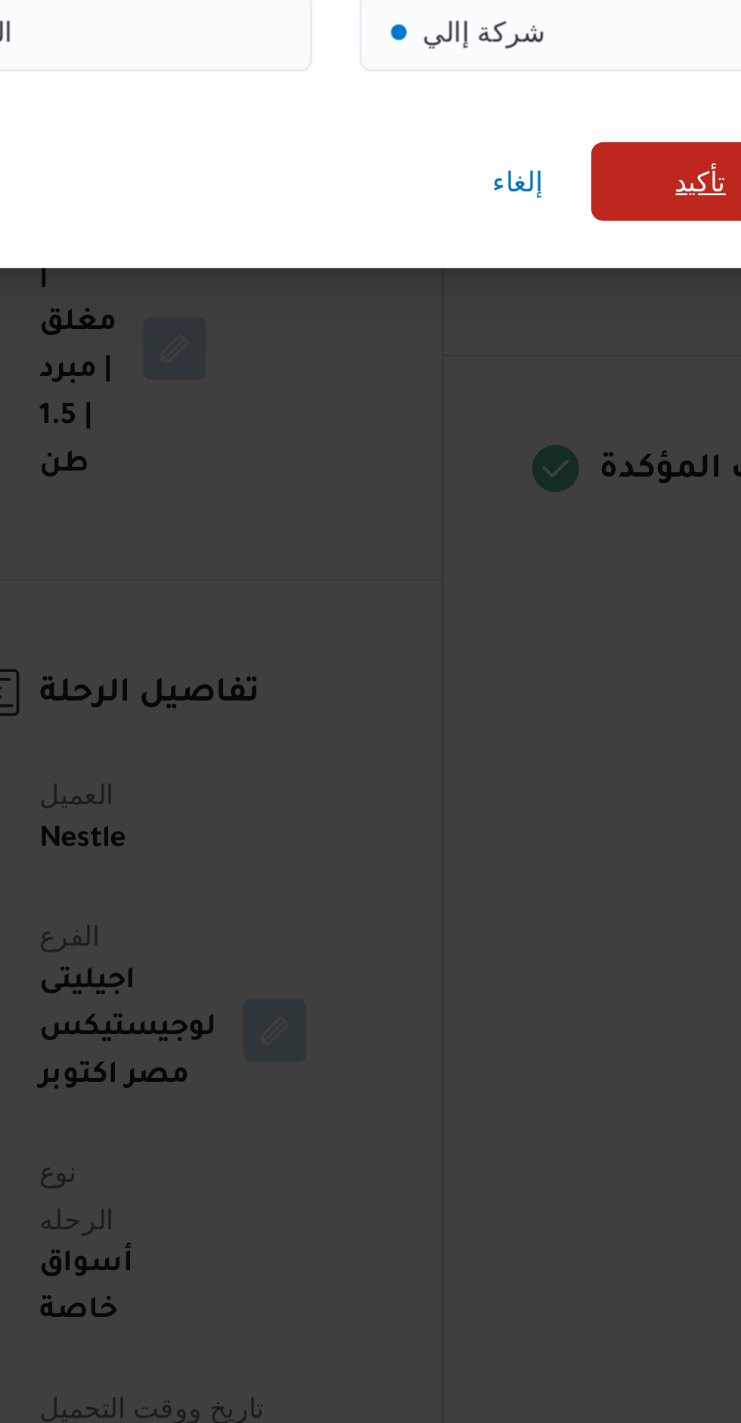
click at [497, 705] on span "تأكيد" at bounding box center [511, 715] width 85 height 30
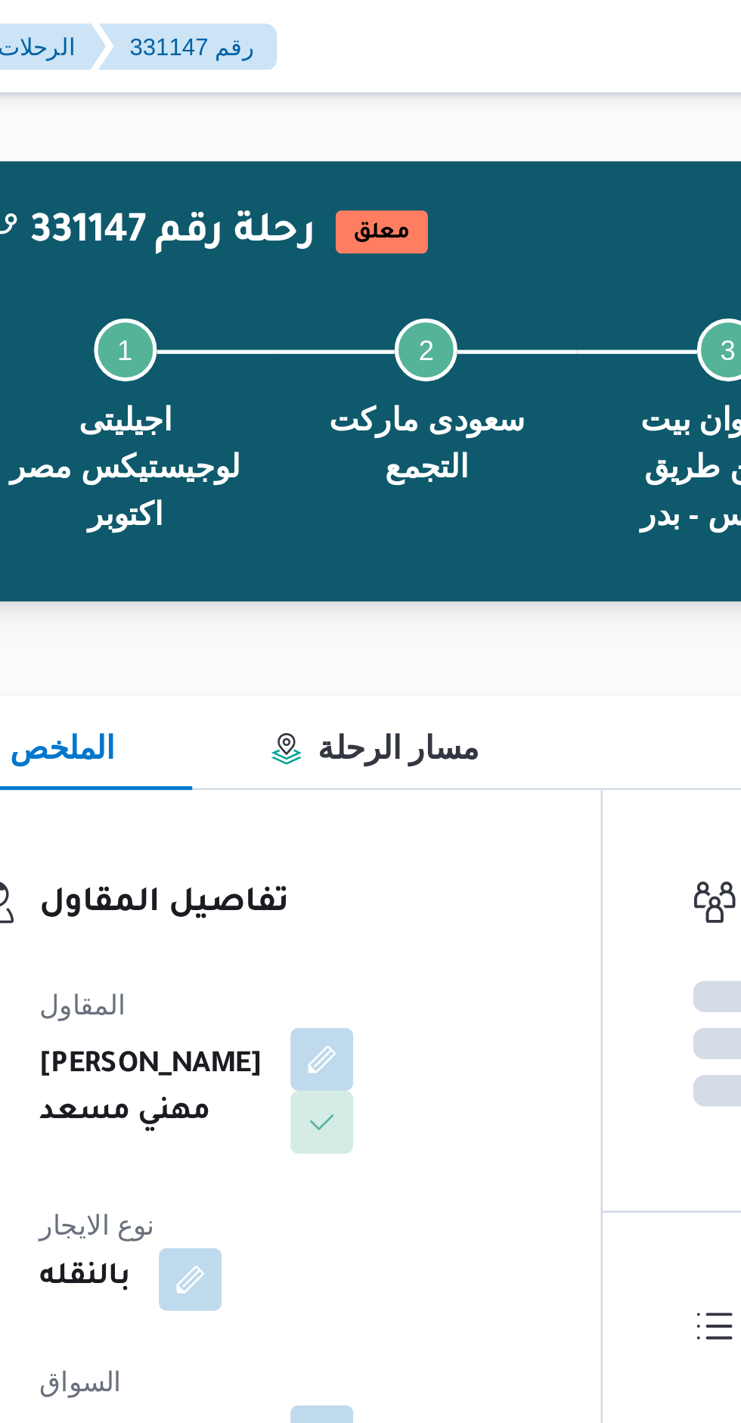
scroll to position [0, 0]
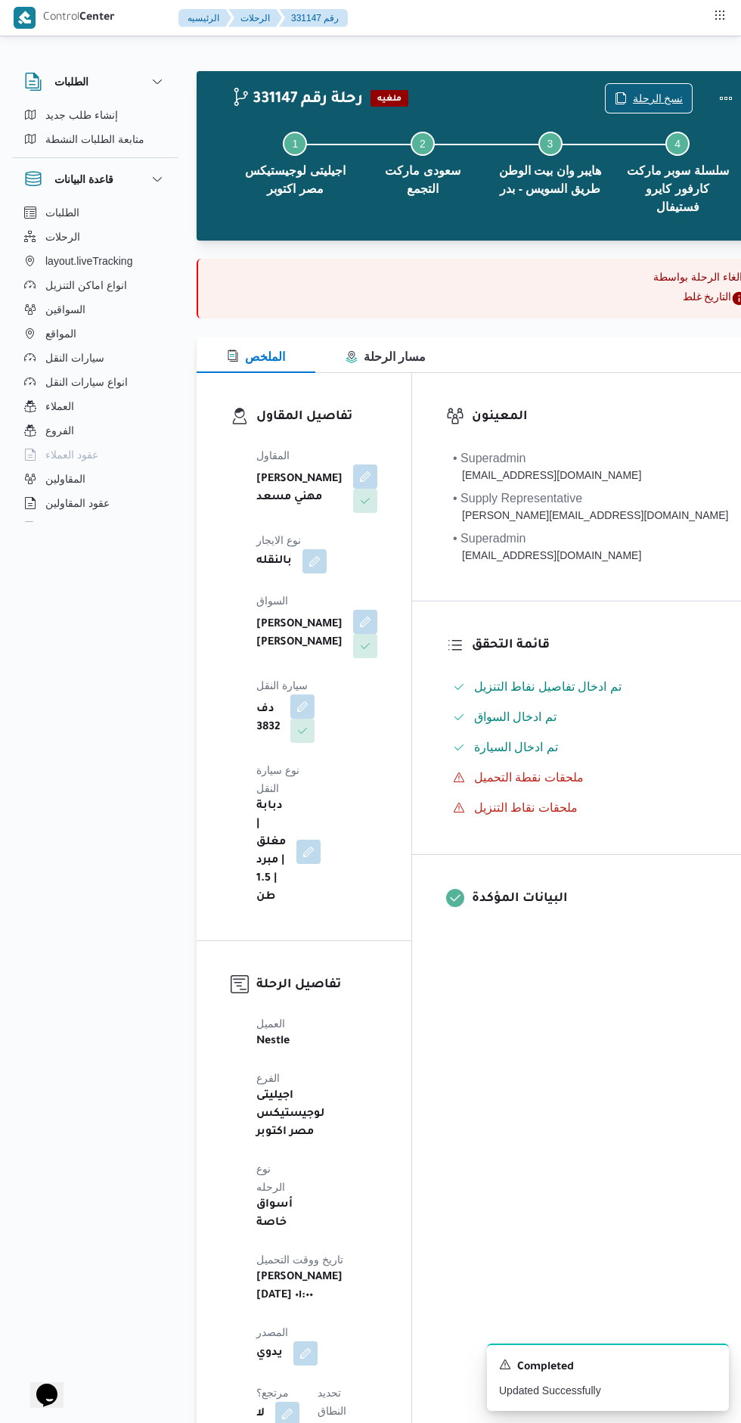
click at [633, 94] on span "نسخ الرحلة" at bounding box center [658, 98] width 51 height 18
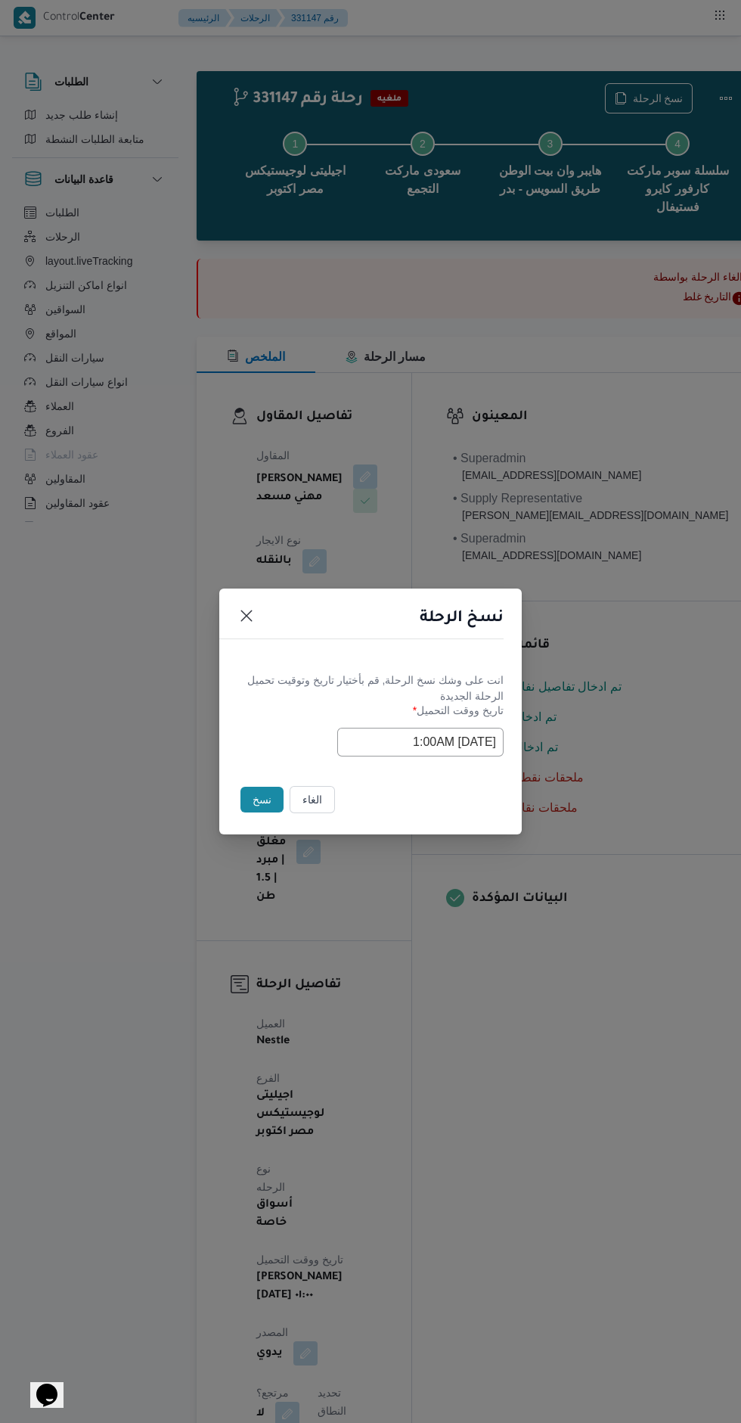
click at [466, 739] on input "05/09/2025 1:00AM" at bounding box center [420, 742] width 166 height 29
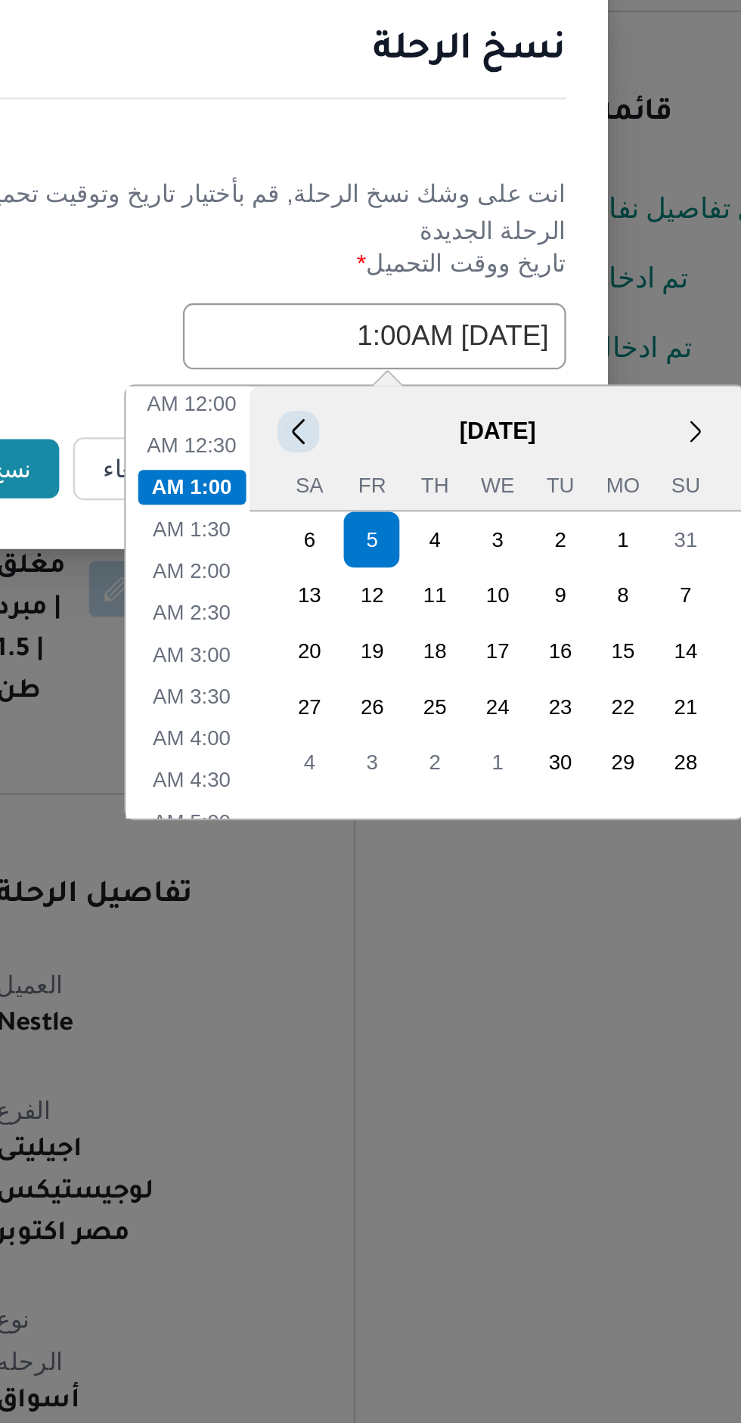
click at [387, 778] on button "<" at bounding box center [387, 783] width 14 height 14
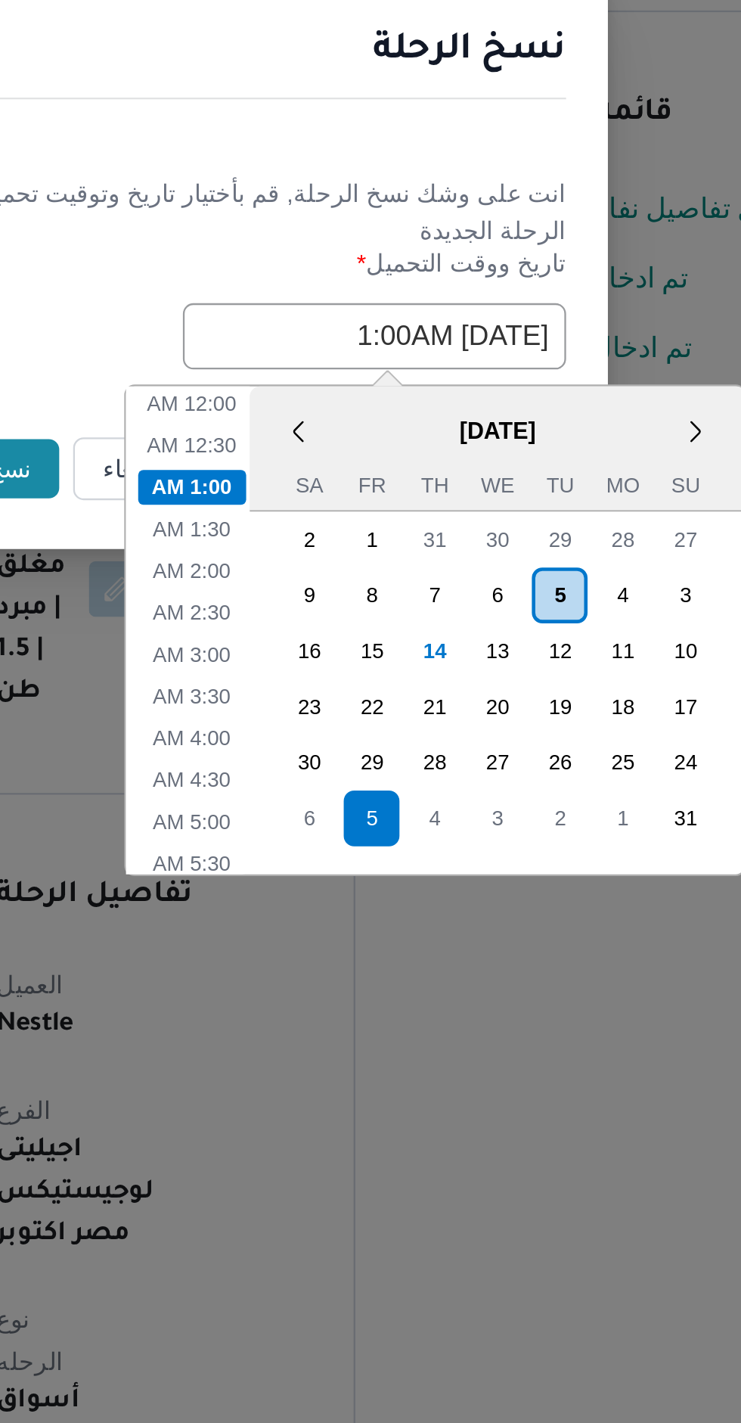
click at [448, 882] on div "14" at bounding box center [447, 879] width 24 height 24
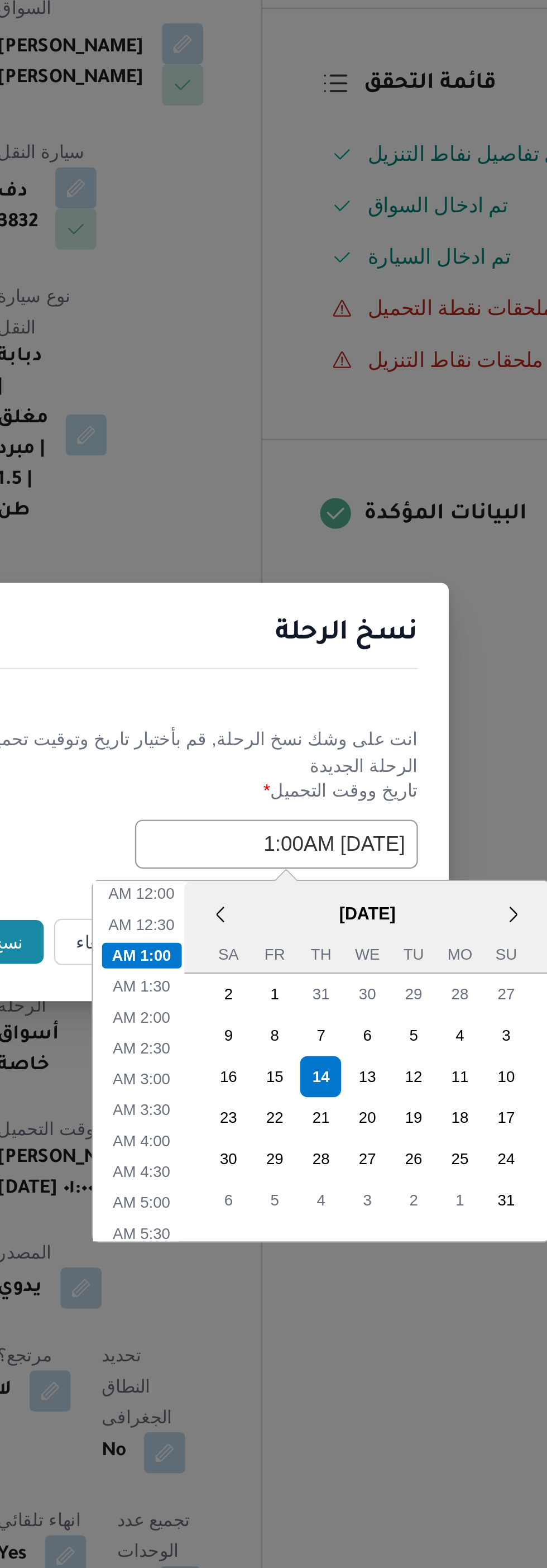
click at [292, 953] on div "6" at bounding box center [289, 962] width 18 height 18
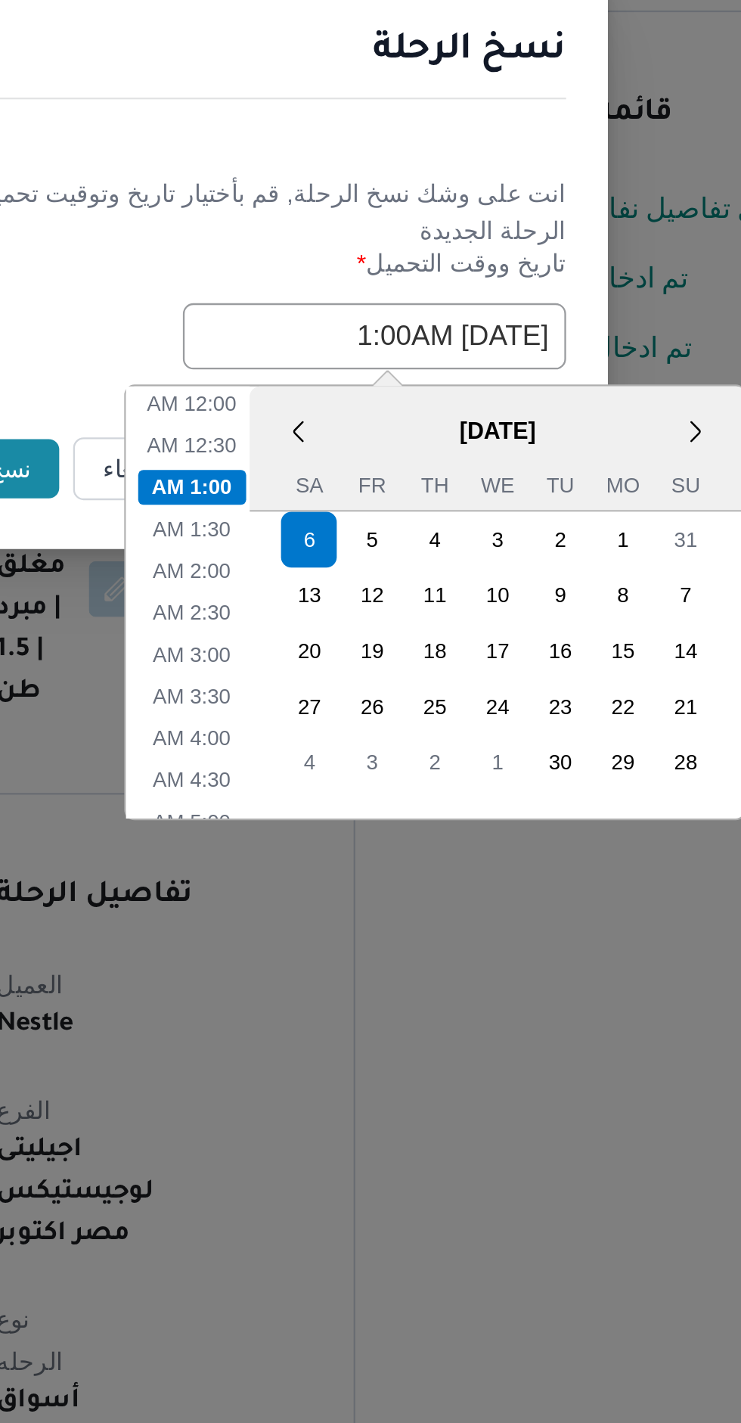
click at [453, 682] on div "انت على وشك نسخ الرحلة, قم بأختيار تاريخ وتوقيت تحميل الرحلة الجديدة" at bounding box center [371, 688] width 266 height 32
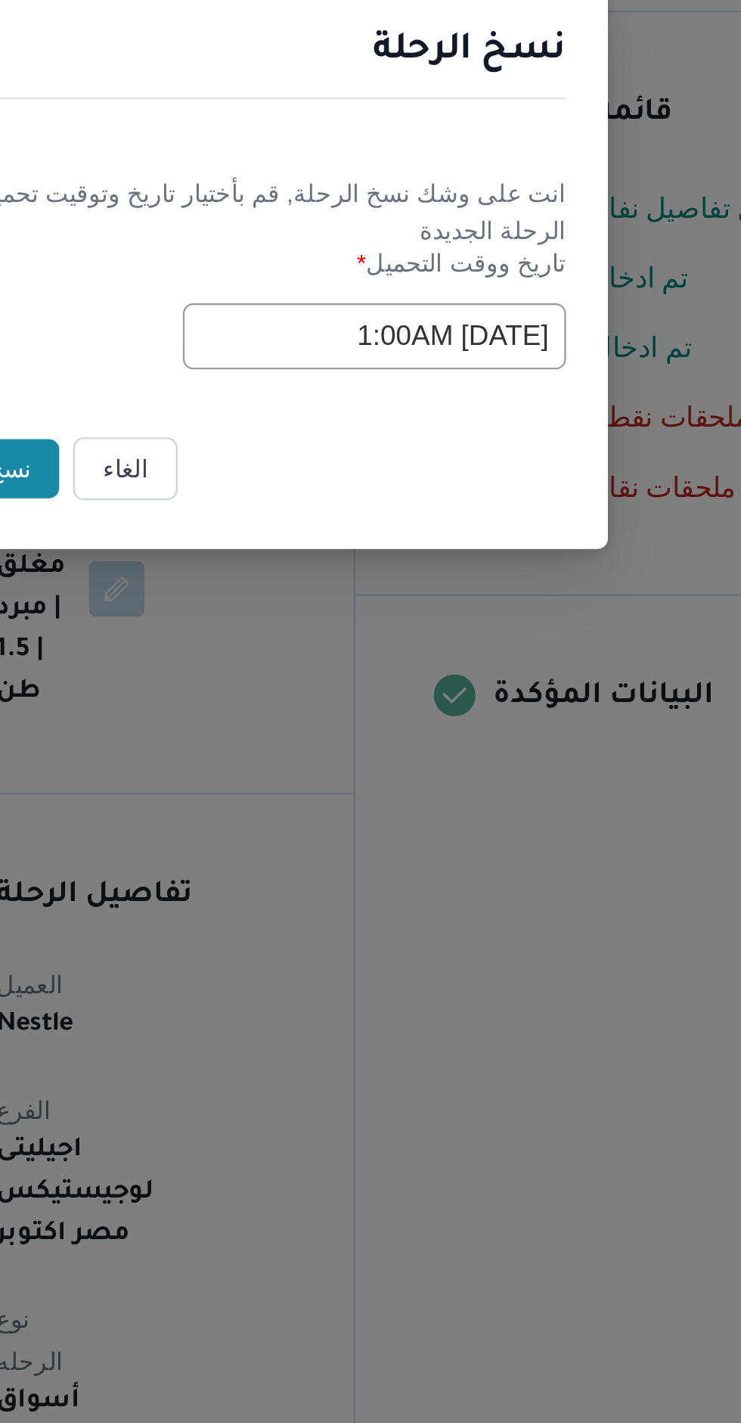
click at [433, 734] on input "06/09/2025 1:00AM" at bounding box center [420, 742] width 166 height 29
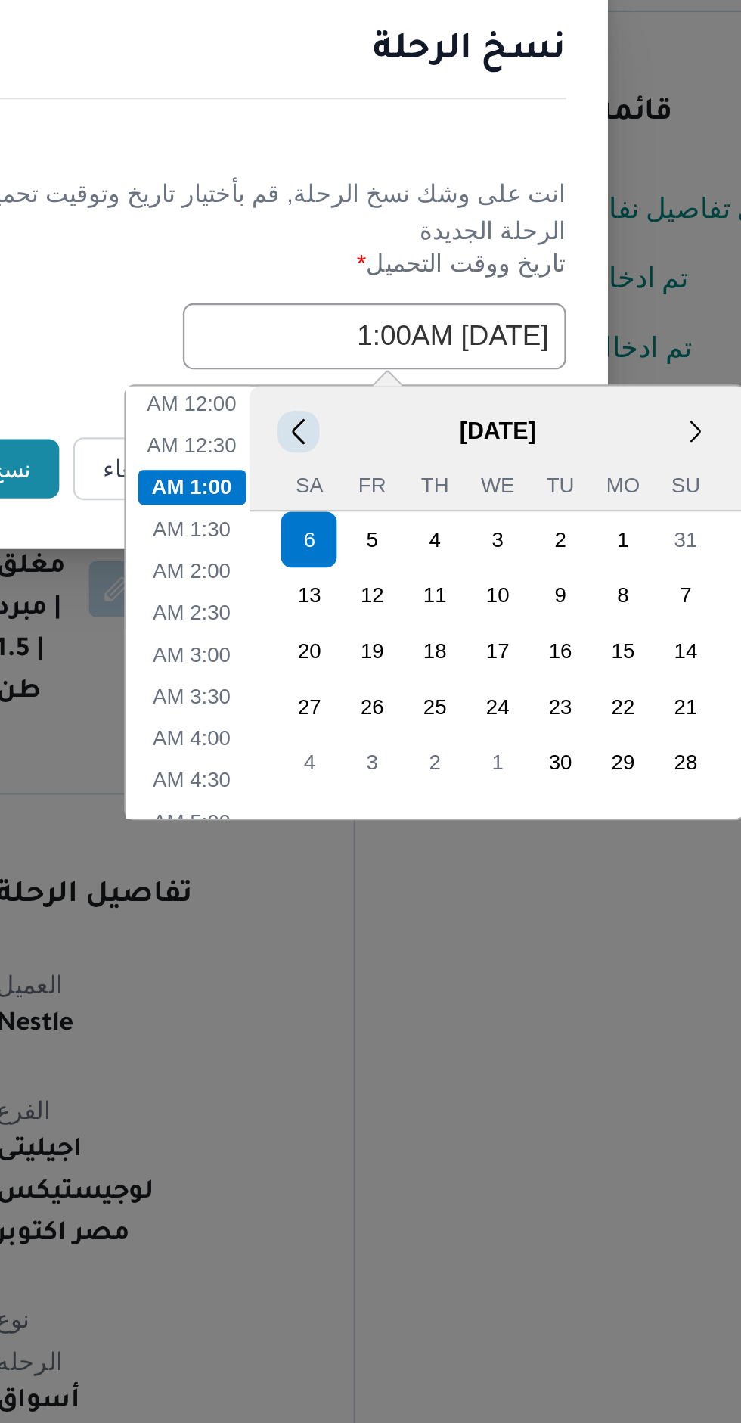
click at [390, 779] on button "<" at bounding box center [387, 783] width 14 height 14
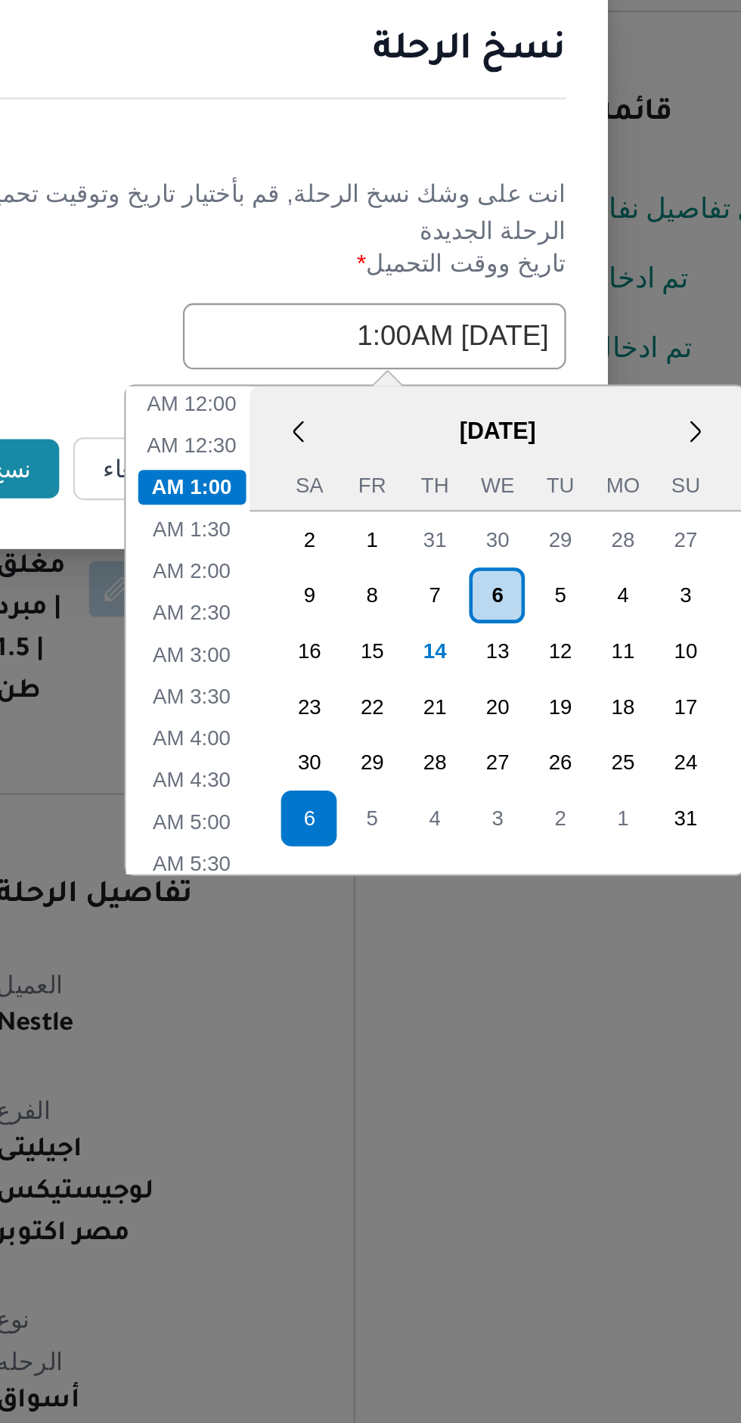
click at [445, 876] on div "14" at bounding box center [447, 879] width 24 height 24
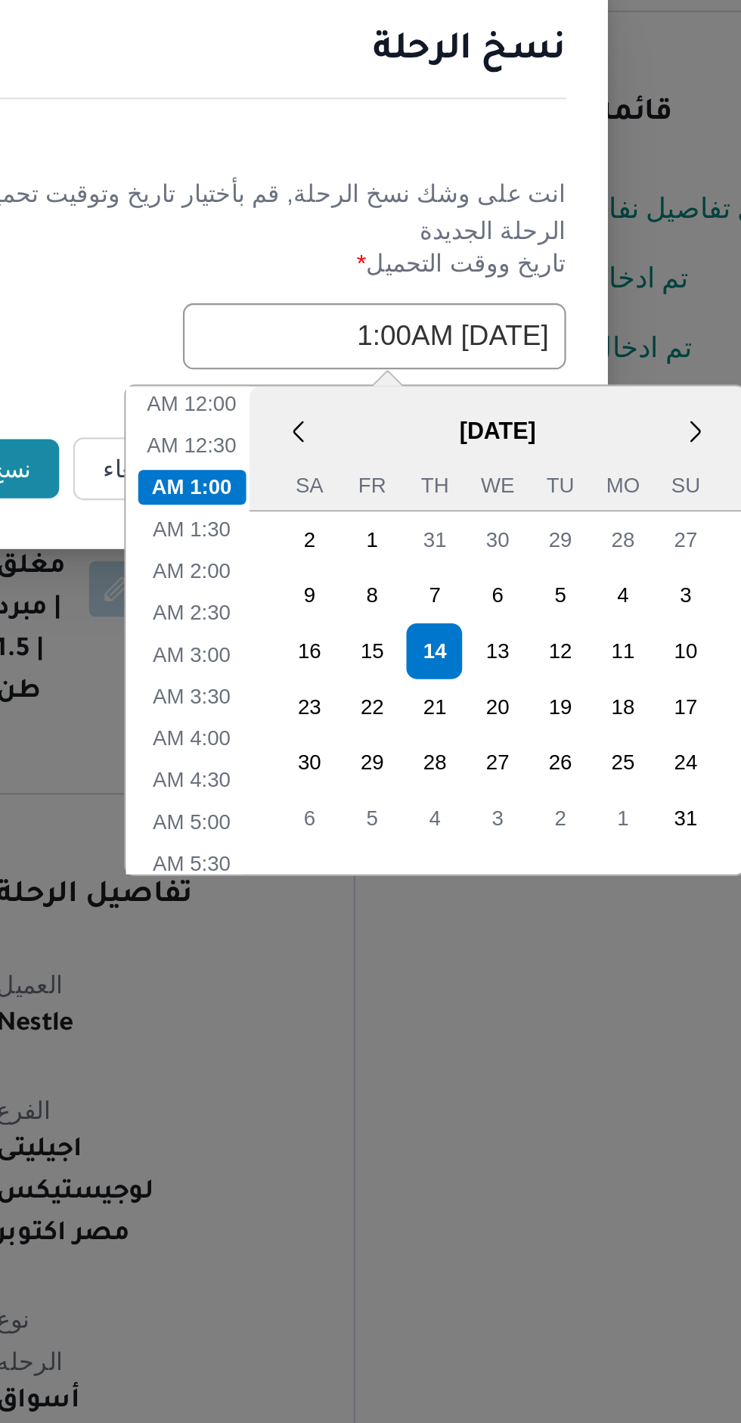
type input "14/08/2025 1:00AM"
click at [419, 651] on div "نسخ الرحلة انت على وشك نسخ الرحلة, قم بأختيار تاريخ وتوقيت تحميل الرحلة الجديدة…" at bounding box center [370, 711] width 741 height 1423
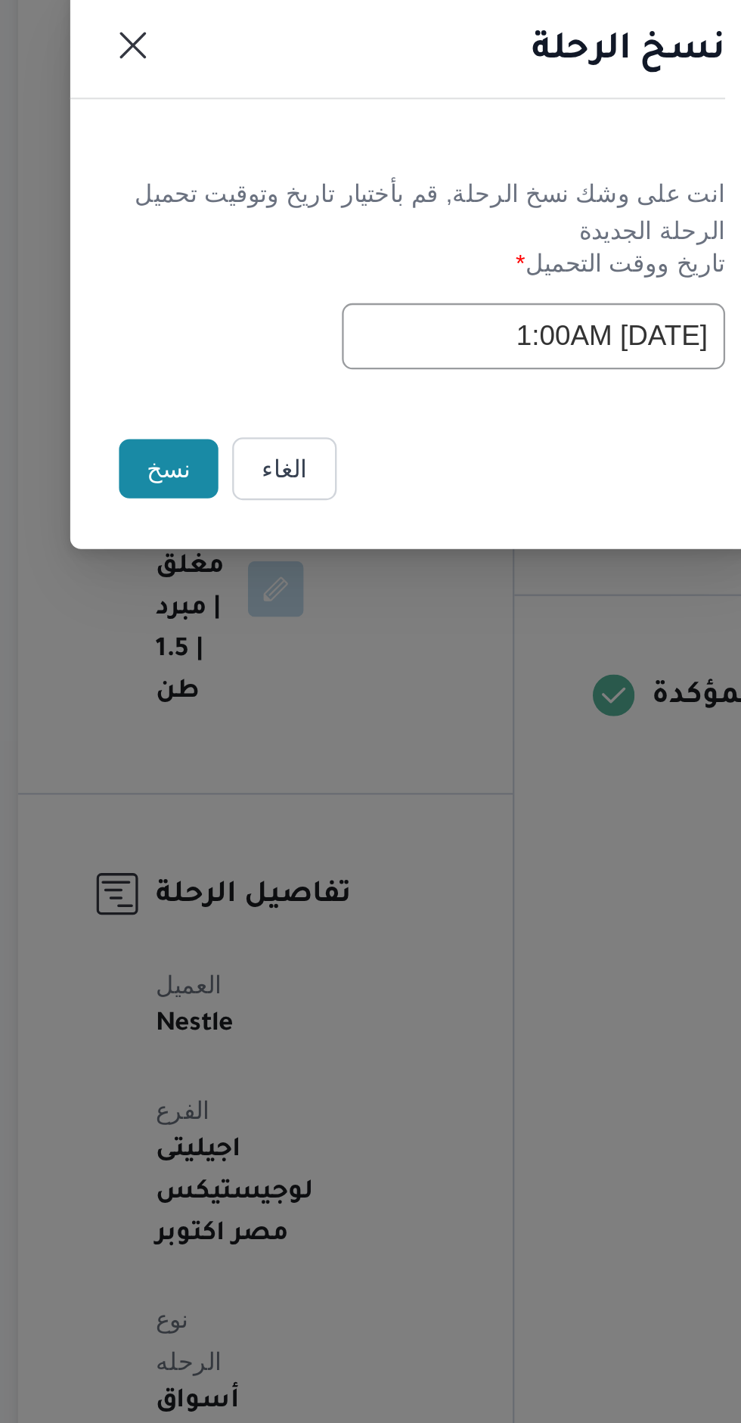
click at [271, 796] on button "نسخ" at bounding box center [262, 800] width 43 height 26
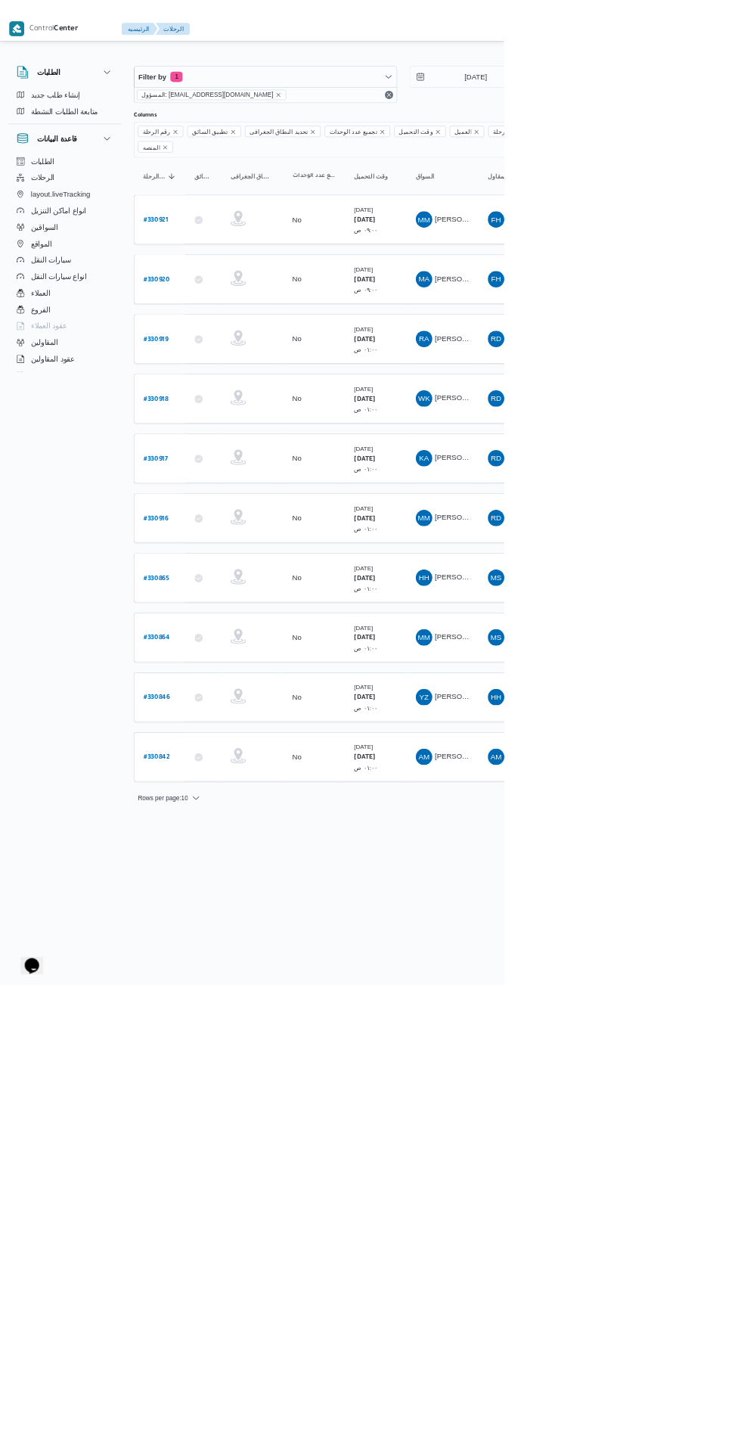
scroll to position [0, 24]
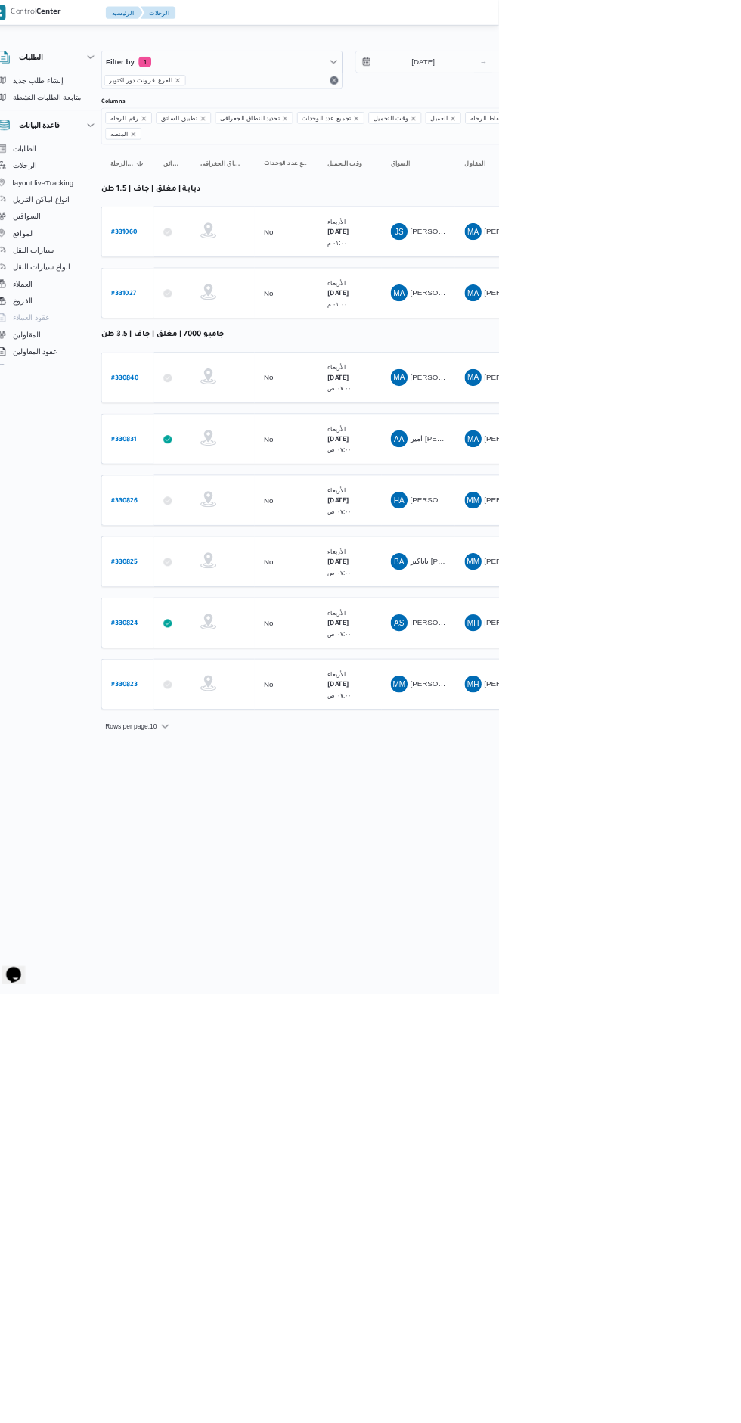
click at [189, 975] on b "# 330823" at bounding box center [206, 980] width 38 height 11
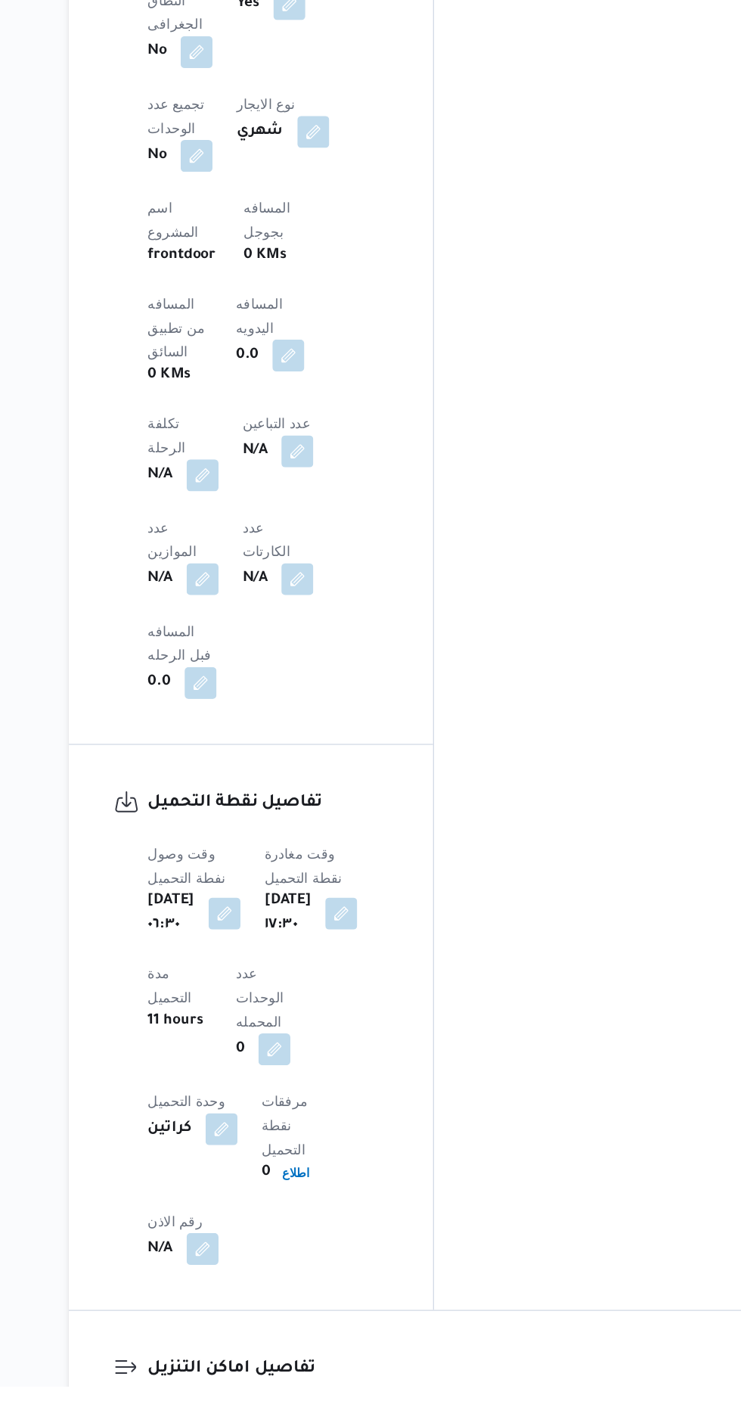
scroll to position [911, 0]
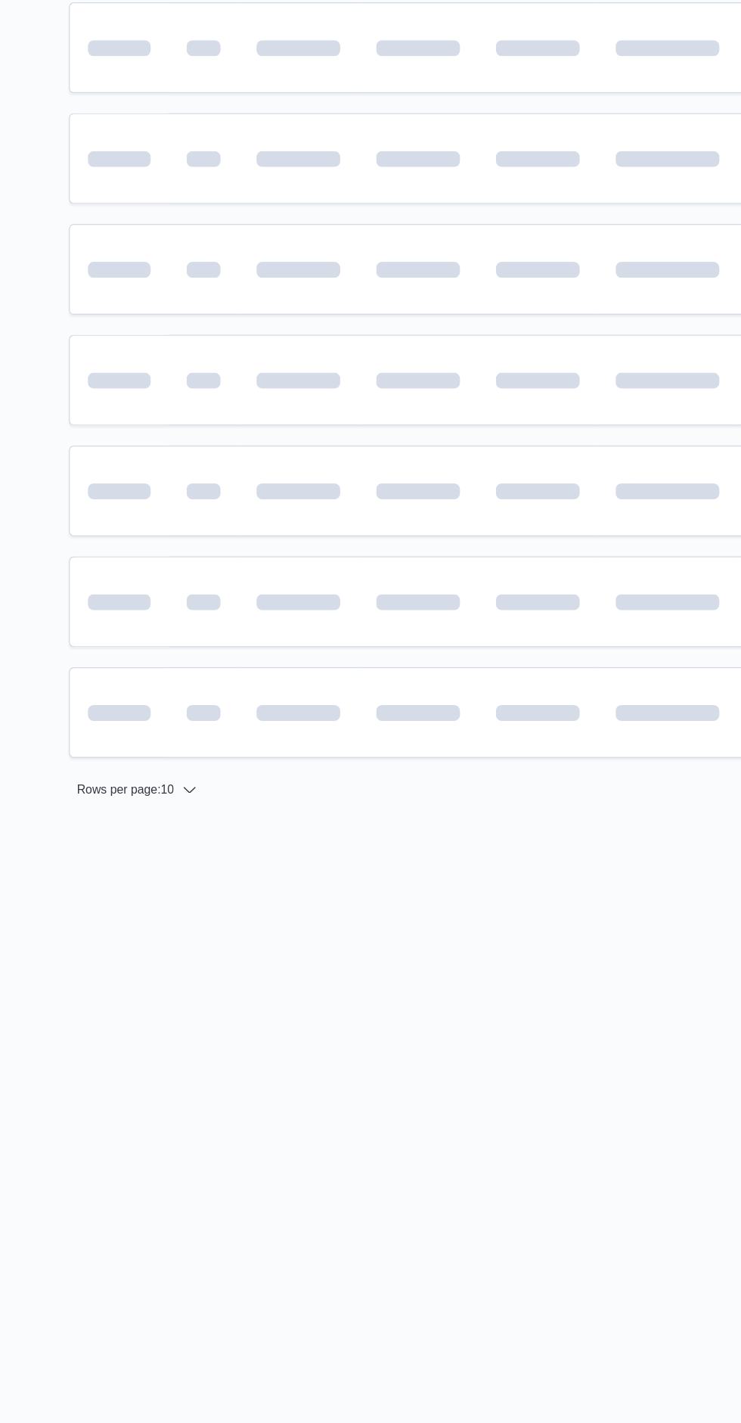
scroll to position [0, 24]
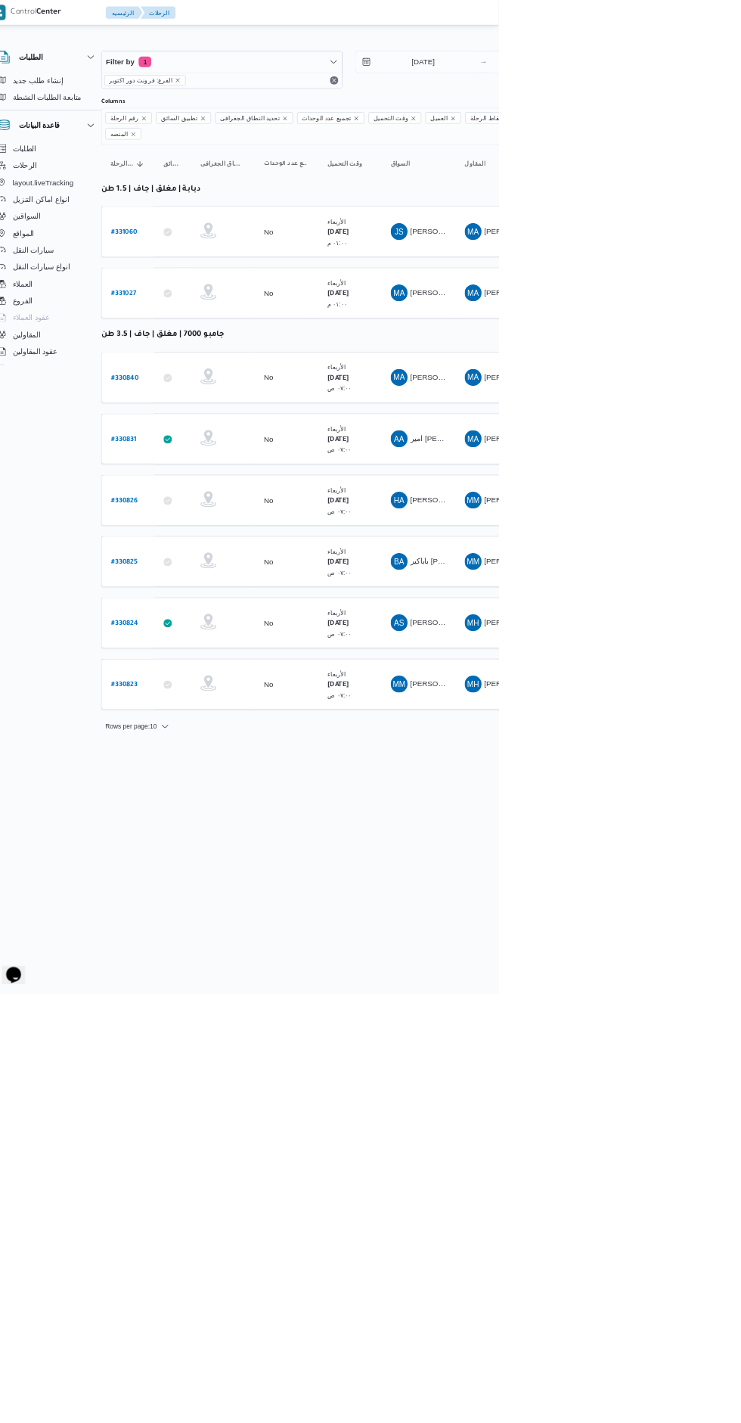
click at [187, 887] on b "# 330824" at bounding box center [206, 892] width 39 height 11
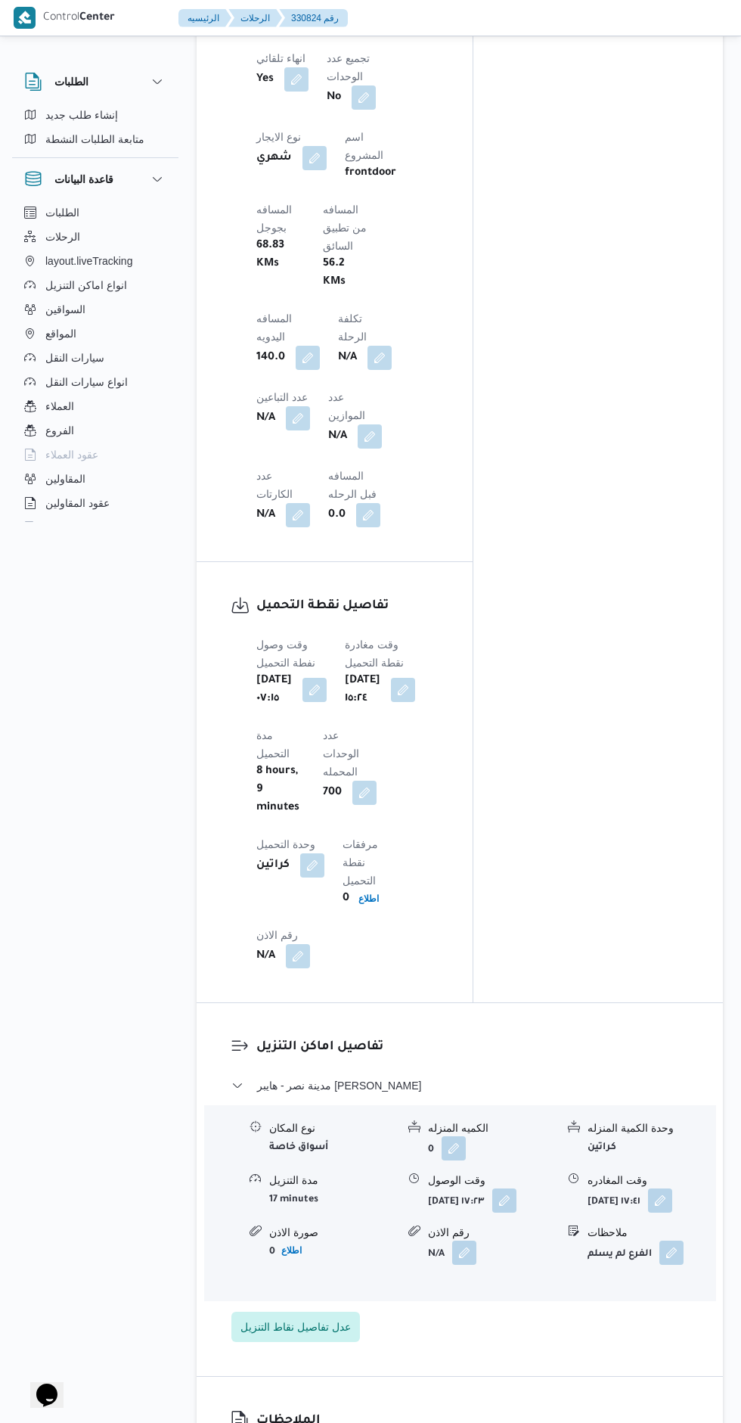
scroll to position [1250, 0]
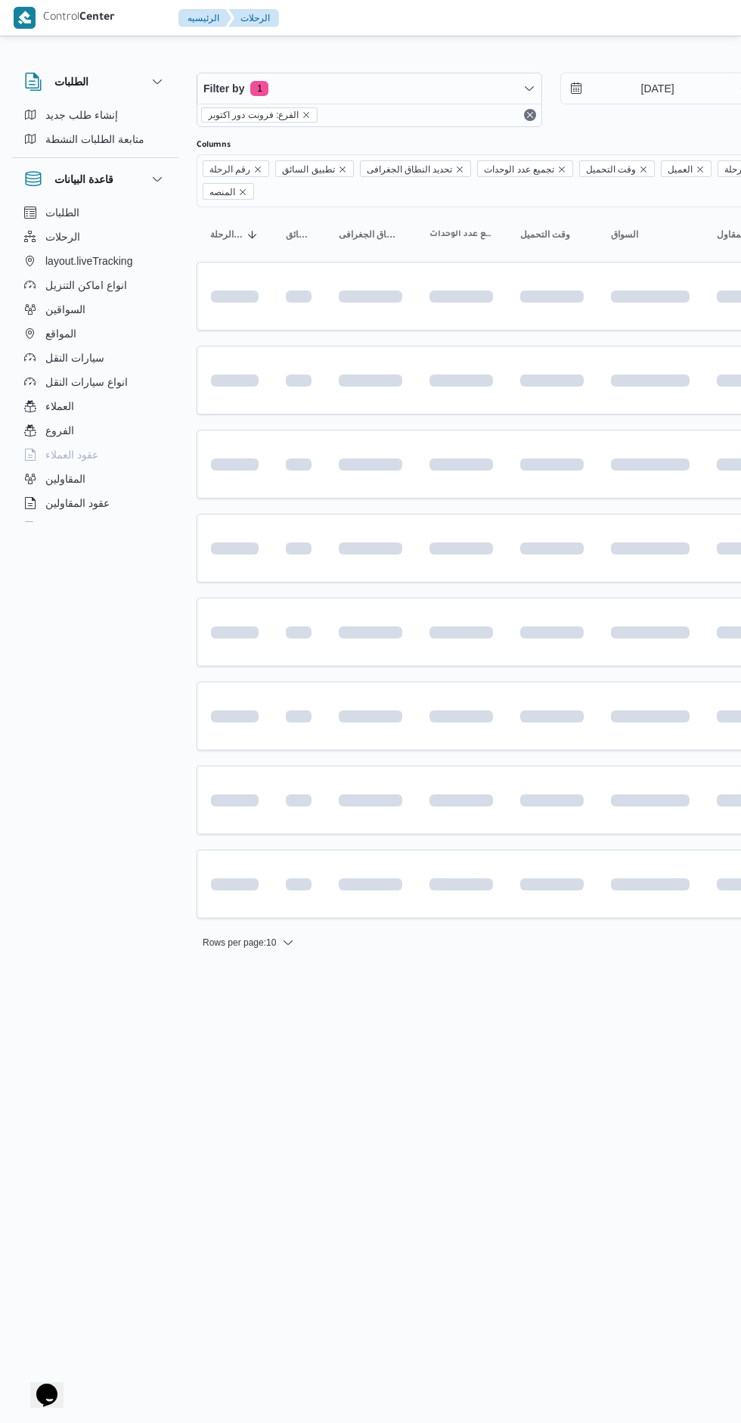
scroll to position [0, 24]
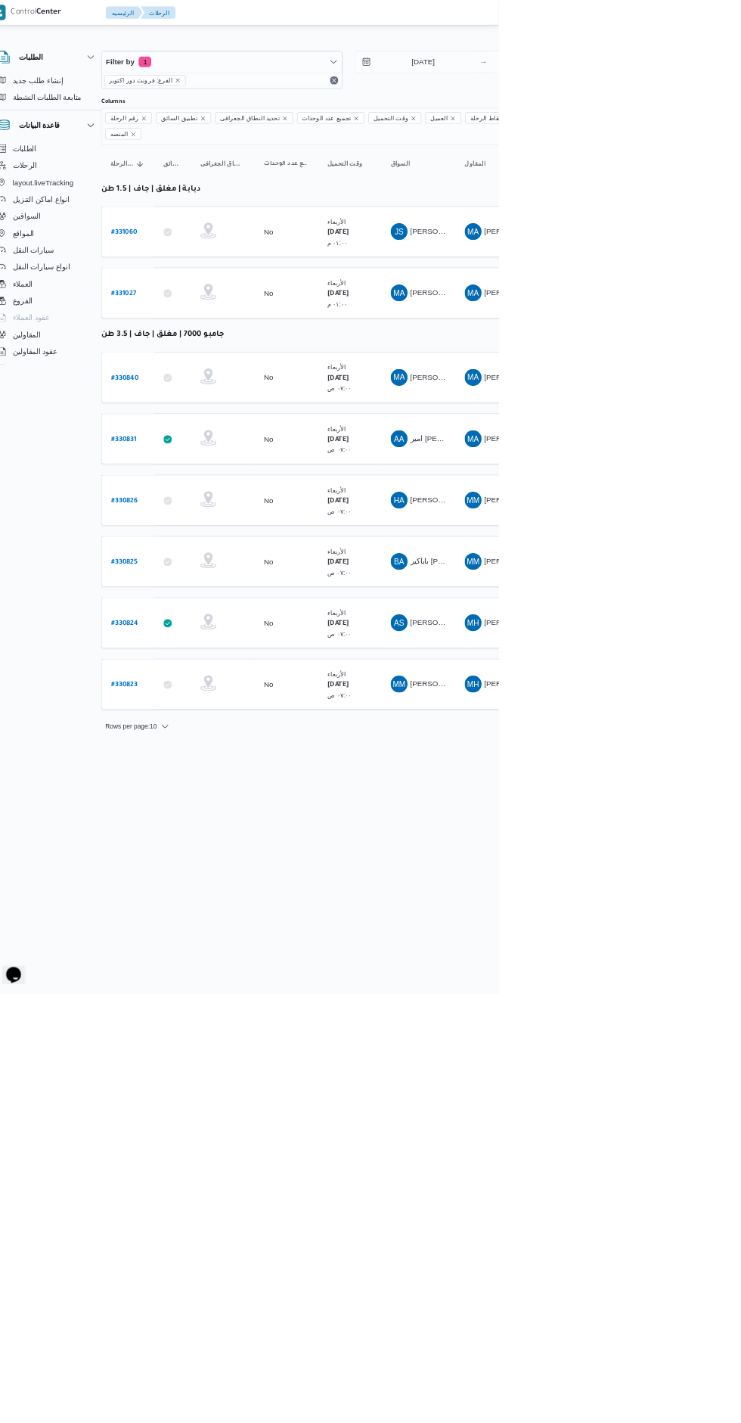
click at [206, 712] on b "# 330826" at bounding box center [206, 717] width 38 height 11
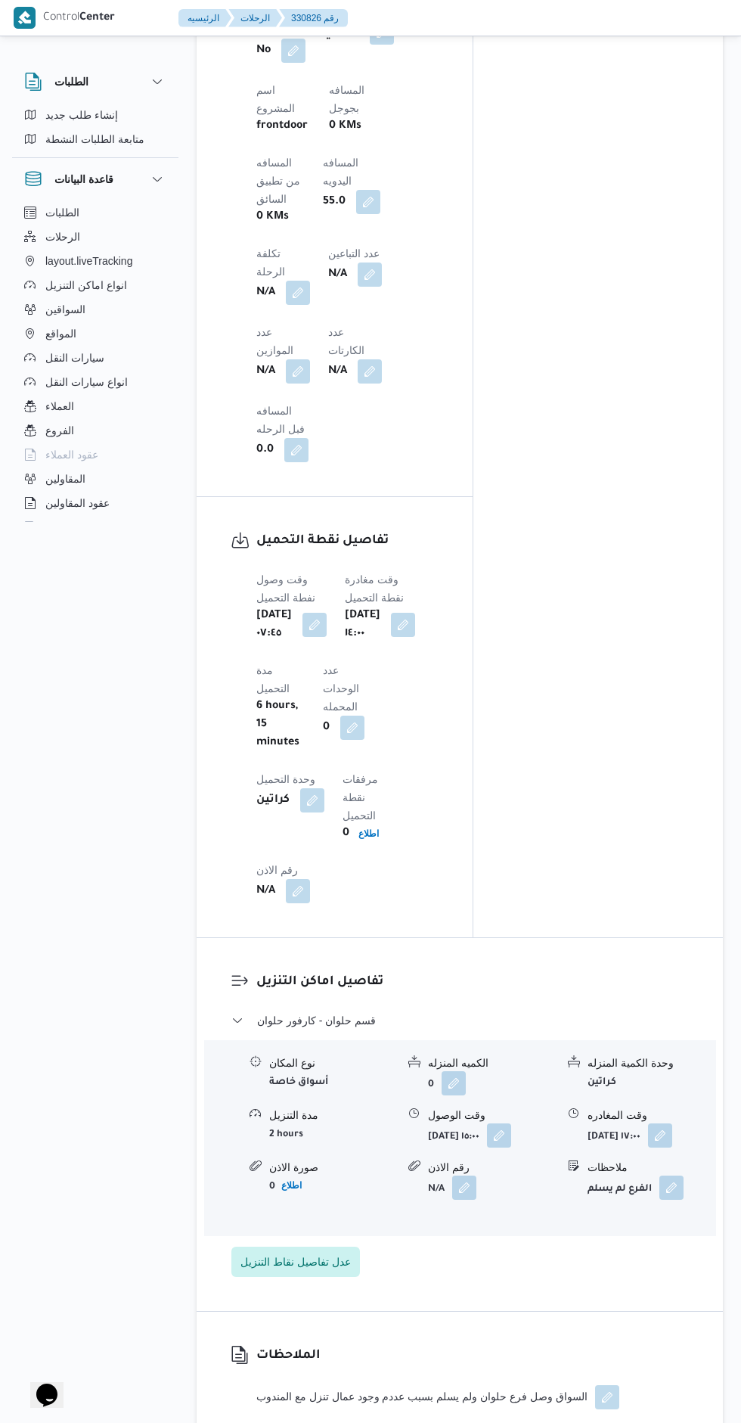
scroll to position [1202, 0]
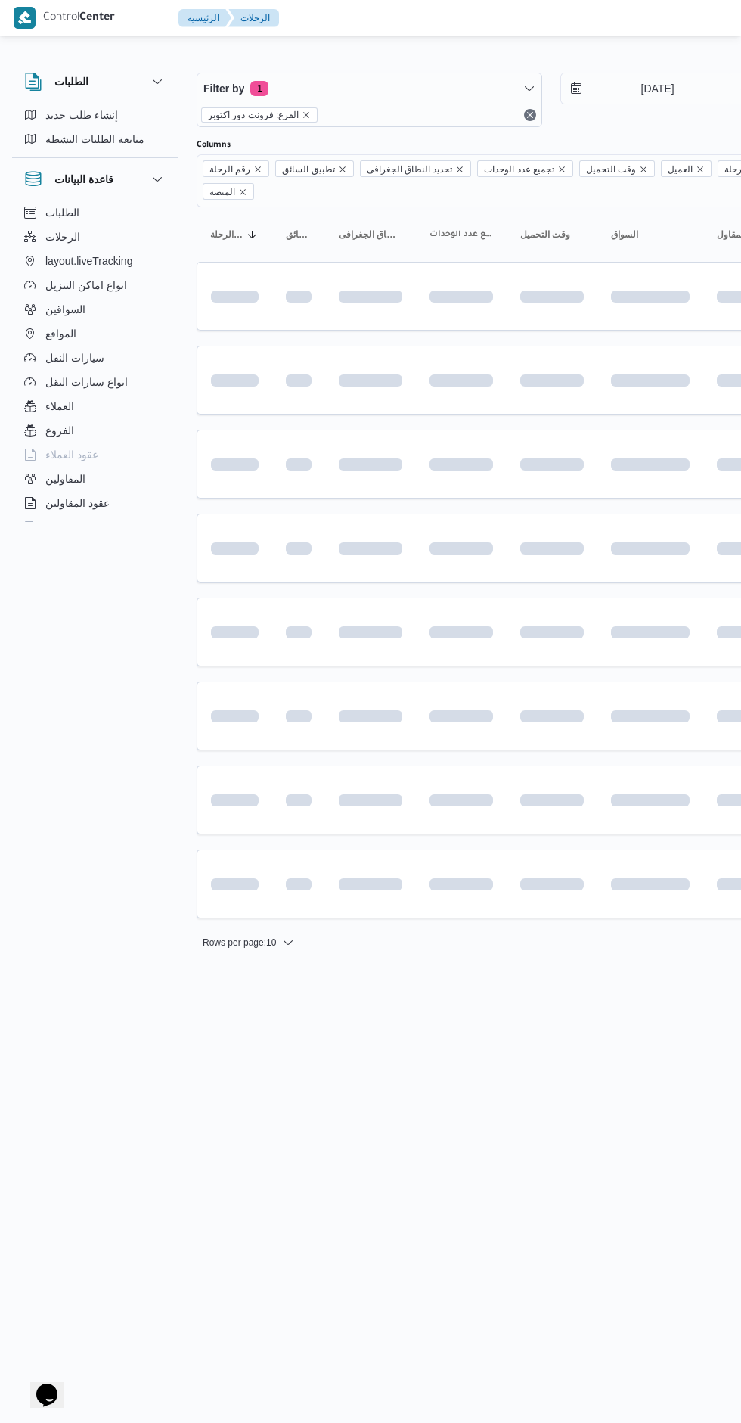
scroll to position [0, 24]
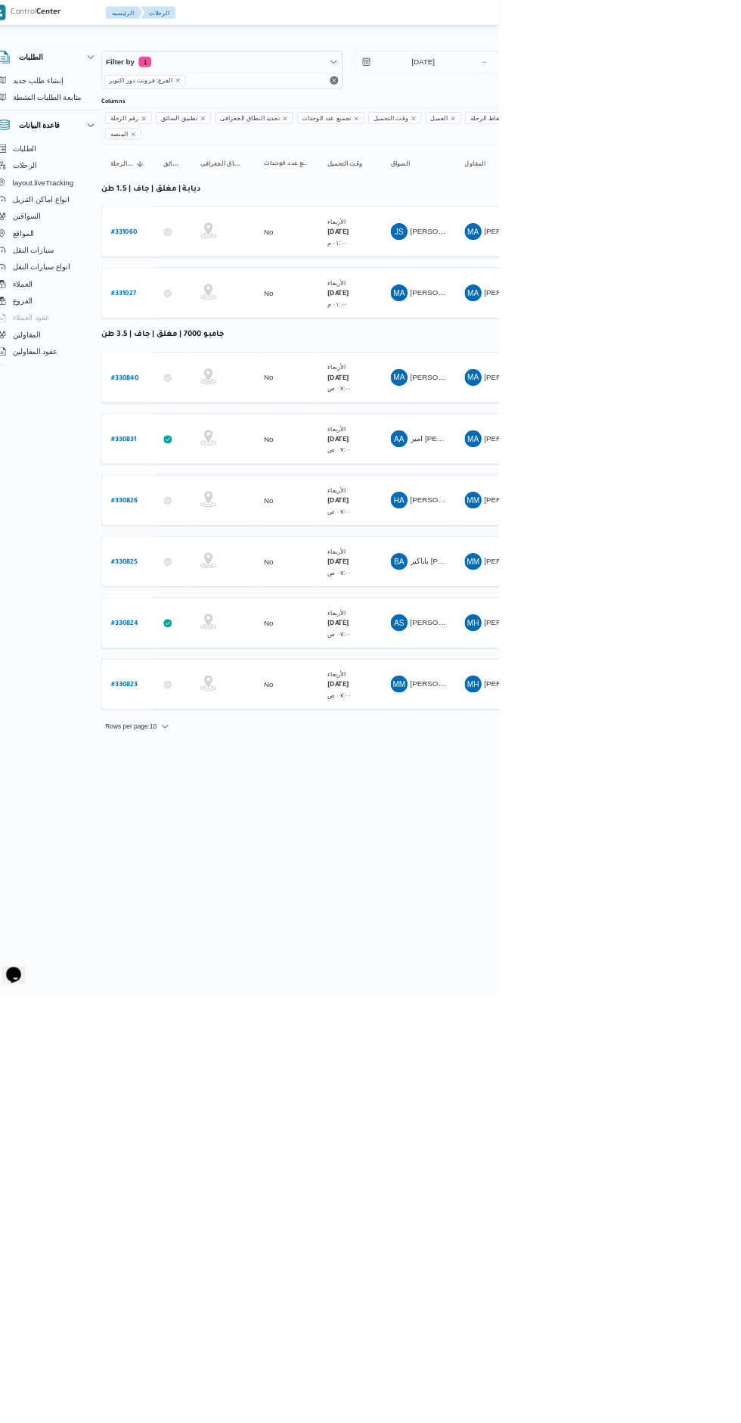
click at [195, 624] on b "# 330831" at bounding box center [205, 629] width 36 height 11
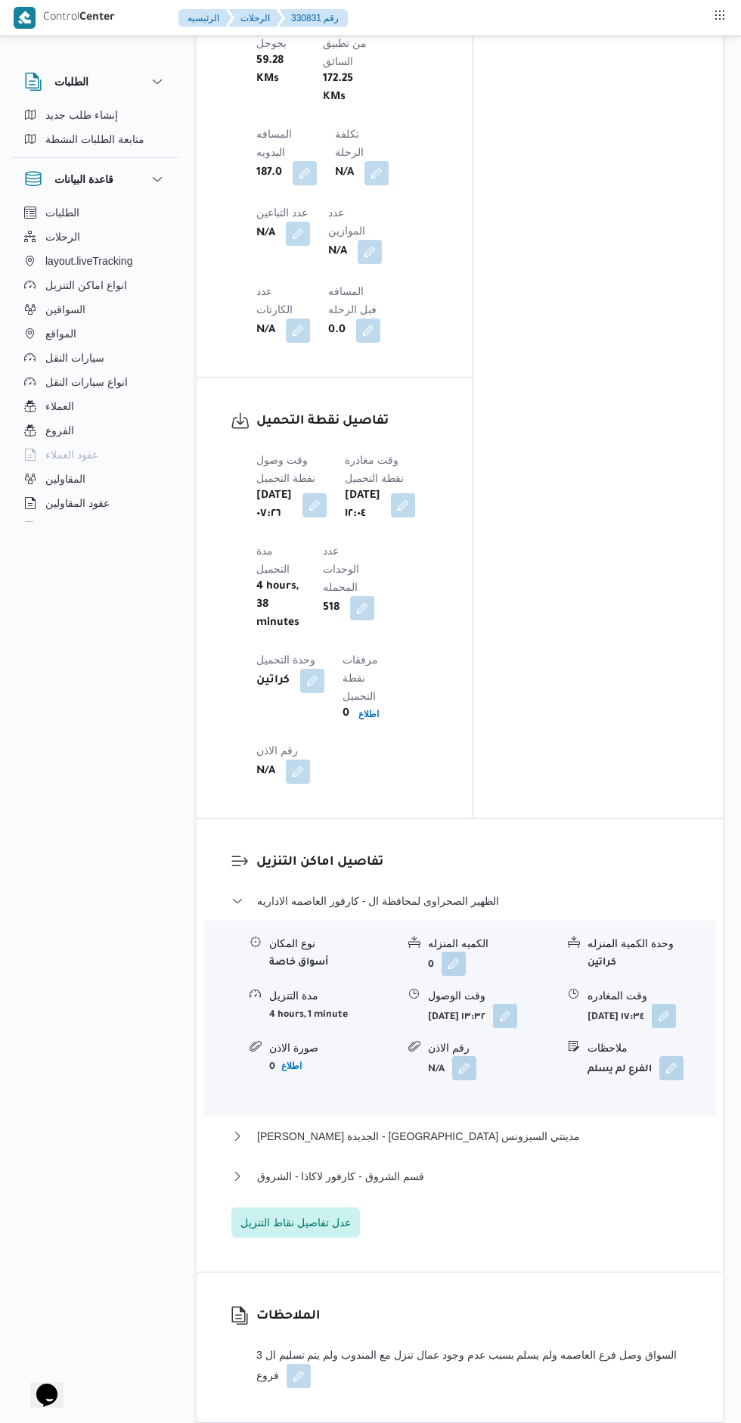
scroll to position [1450, 0]
click at [517, 1130] on button "[PERSON_NAME] الجديدة - [GEOGRAPHIC_DATA] مدينتي السيزونس" at bounding box center [460, 1139] width 458 height 18
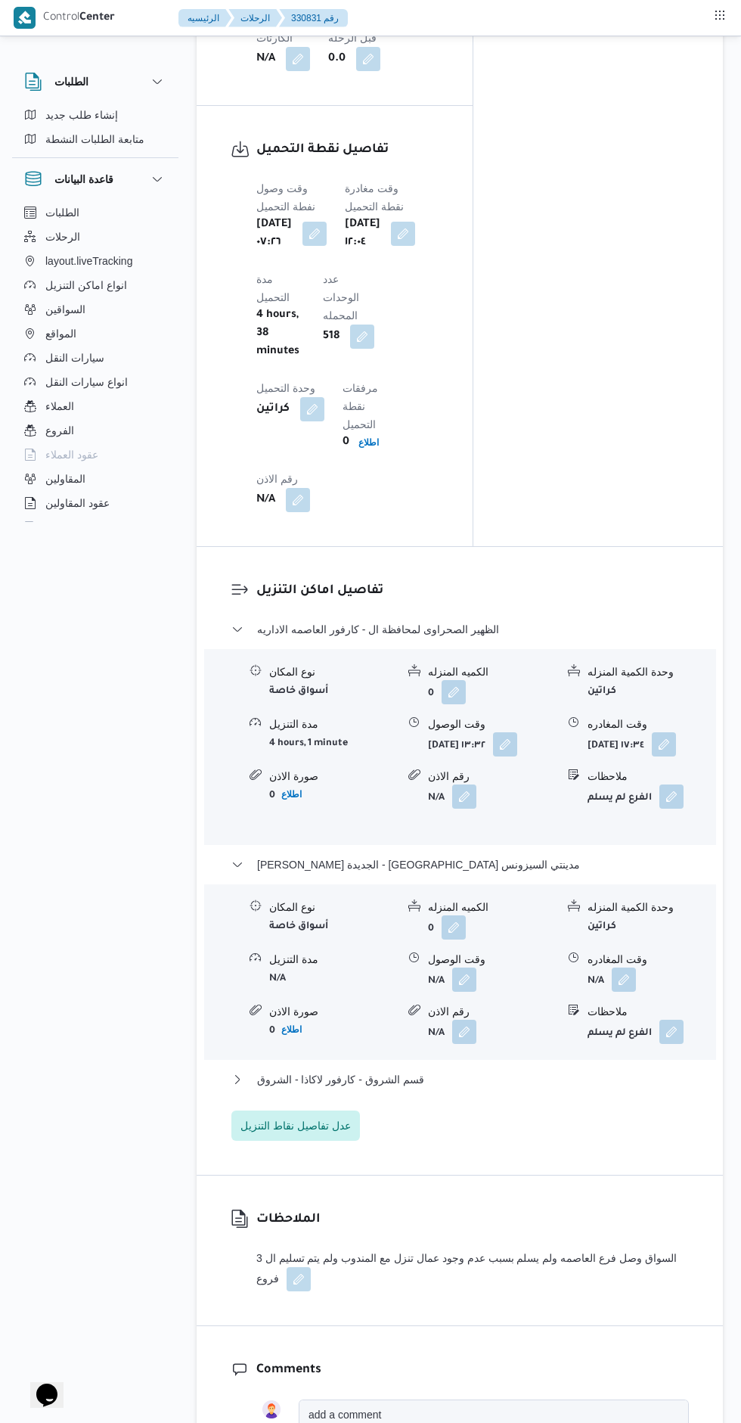
scroll to position [1739, 0]
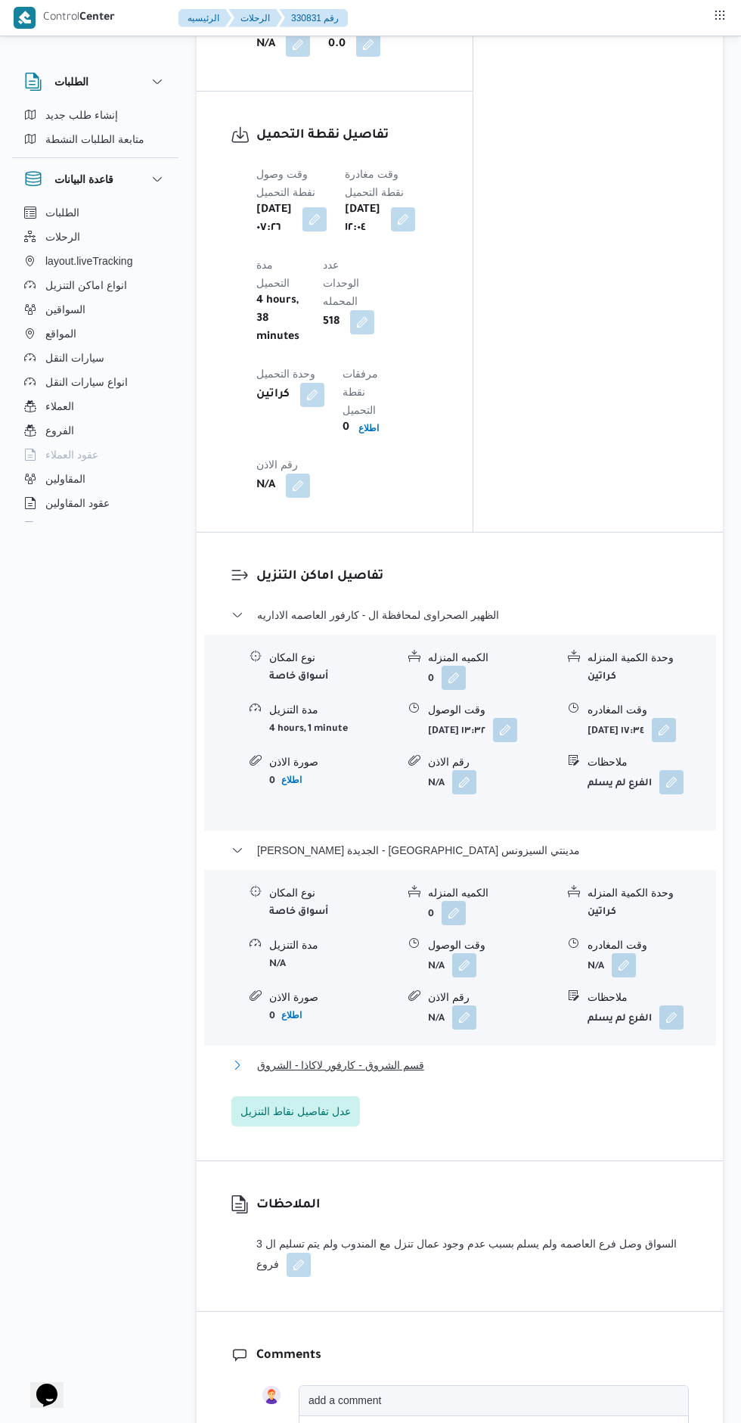
click at [420, 1056] on button "قسم الشروق - كارفور لاكاذا - الشروق" at bounding box center [460, 1065] width 458 height 18
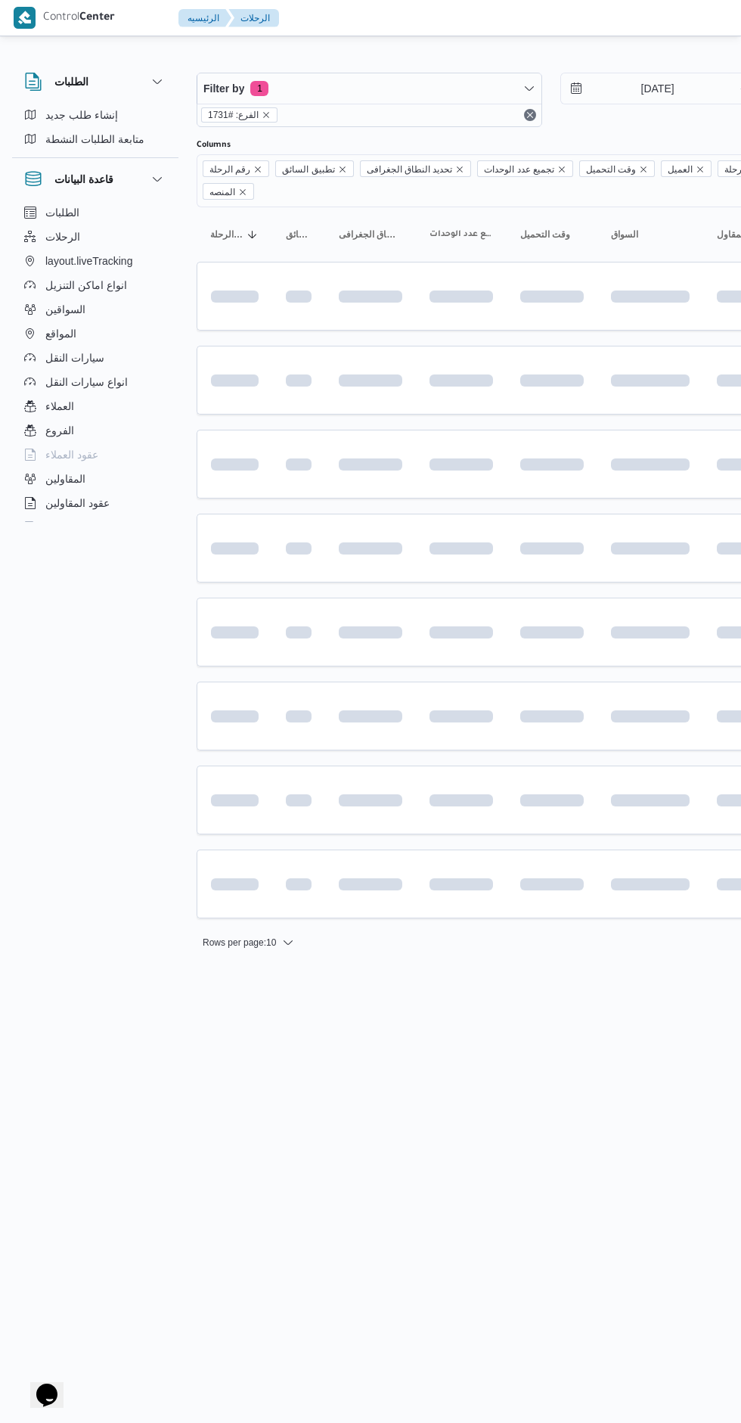
scroll to position [0, 24]
